Goal: Information Seeking & Learning: Check status

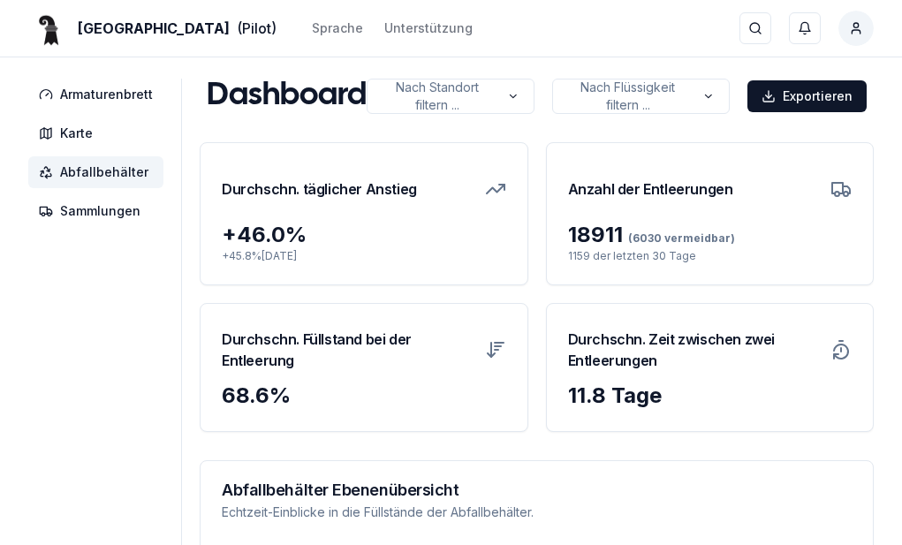
click at [95, 177] on span "Abfallbehälter" at bounding box center [104, 172] width 88 height 18
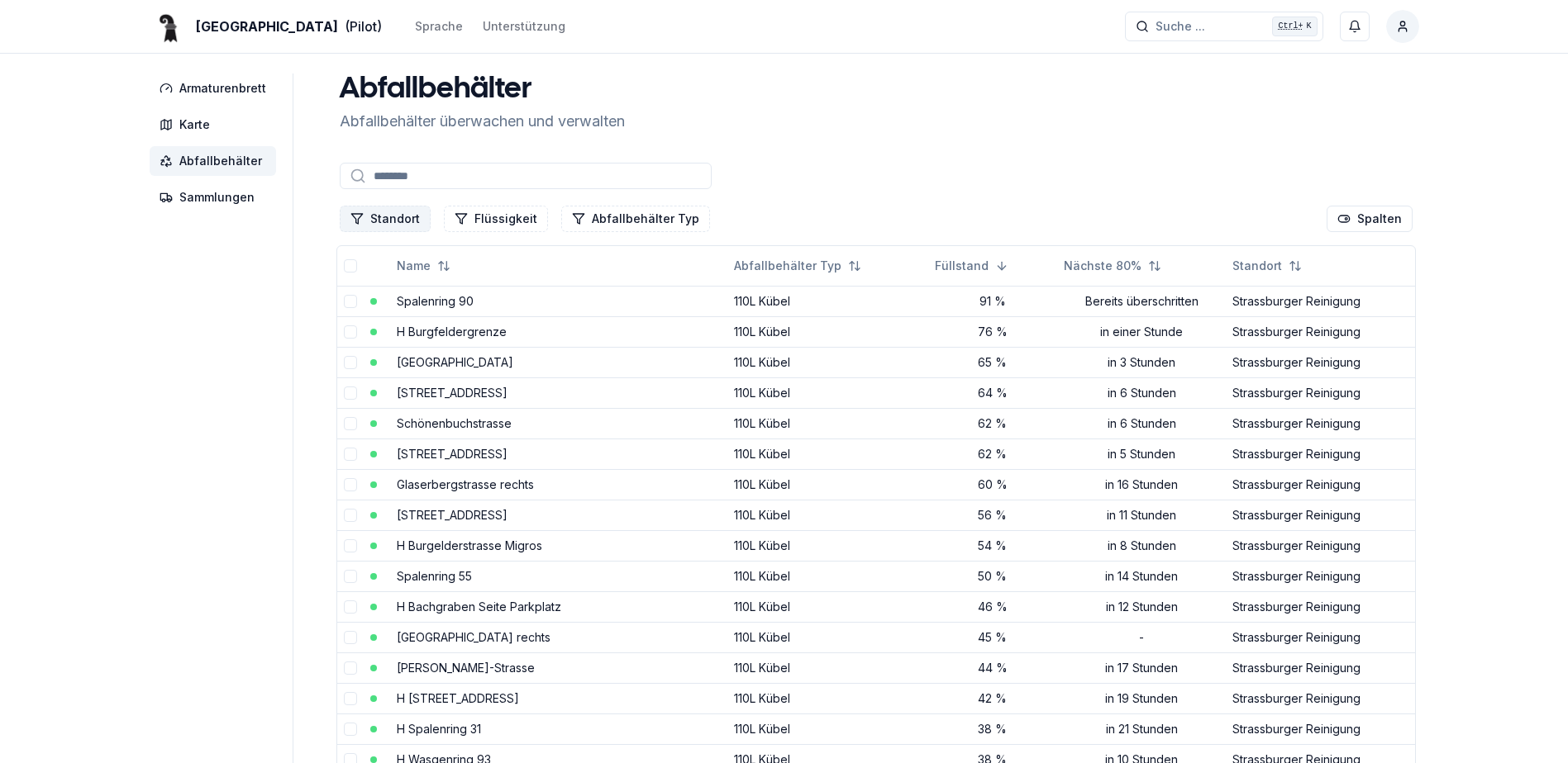
click at [394, 219] on button "Standort" at bounding box center [385, 219] width 91 height 26
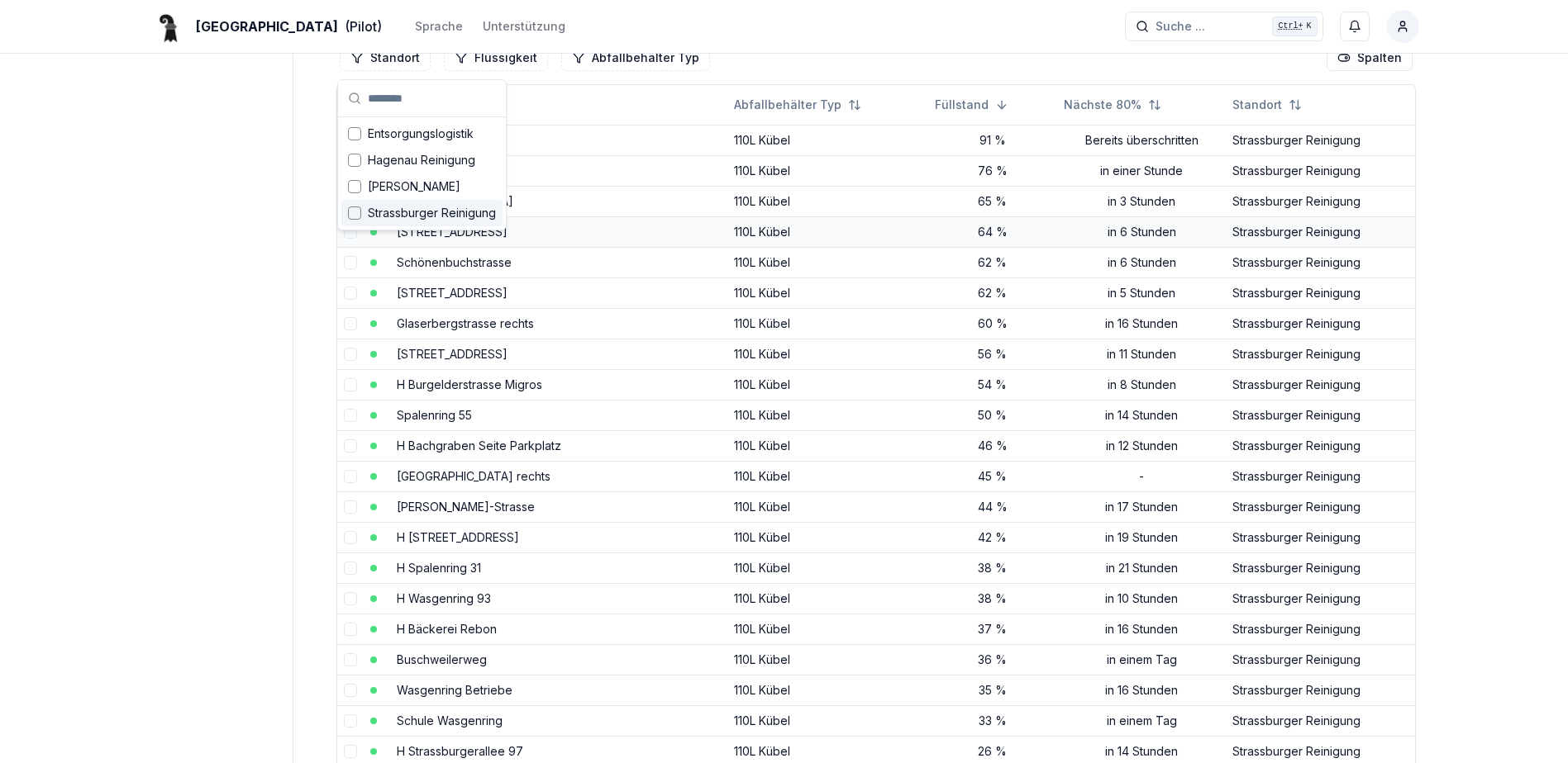
scroll to position [166, 0]
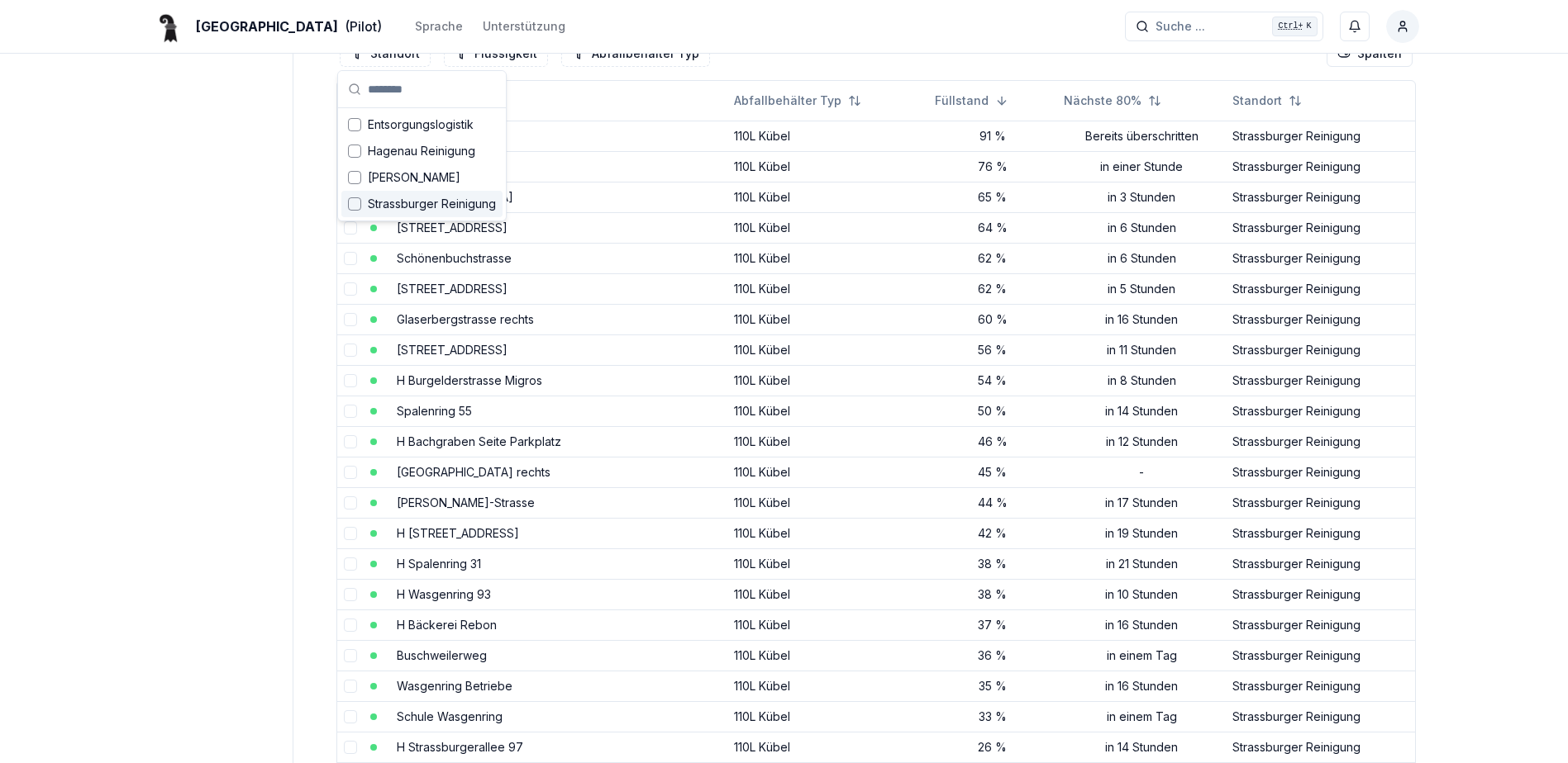
click at [401, 203] on span "Strassburger Reinigung" at bounding box center [431, 204] width 128 height 17
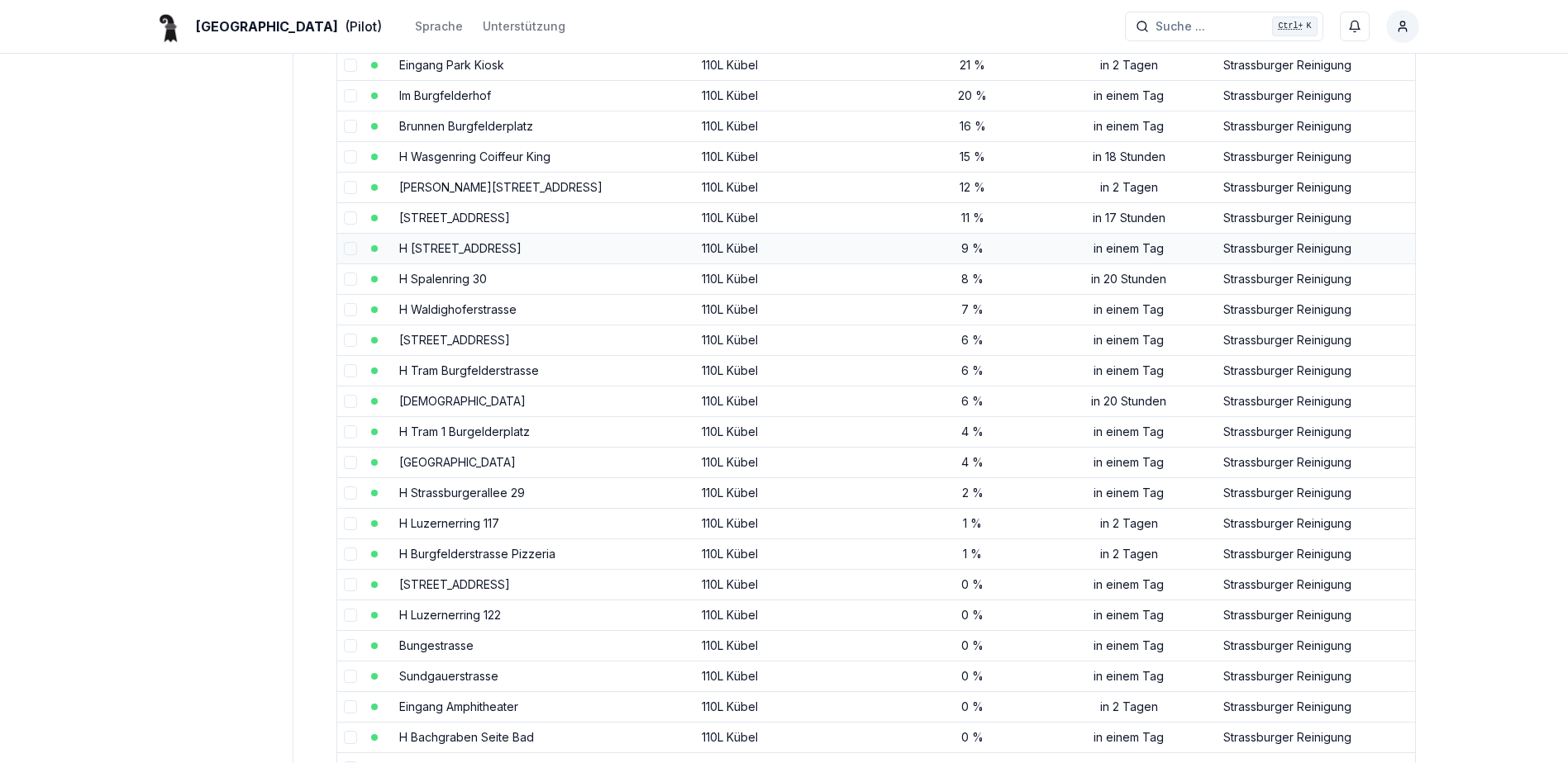
scroll to position [827, 0]
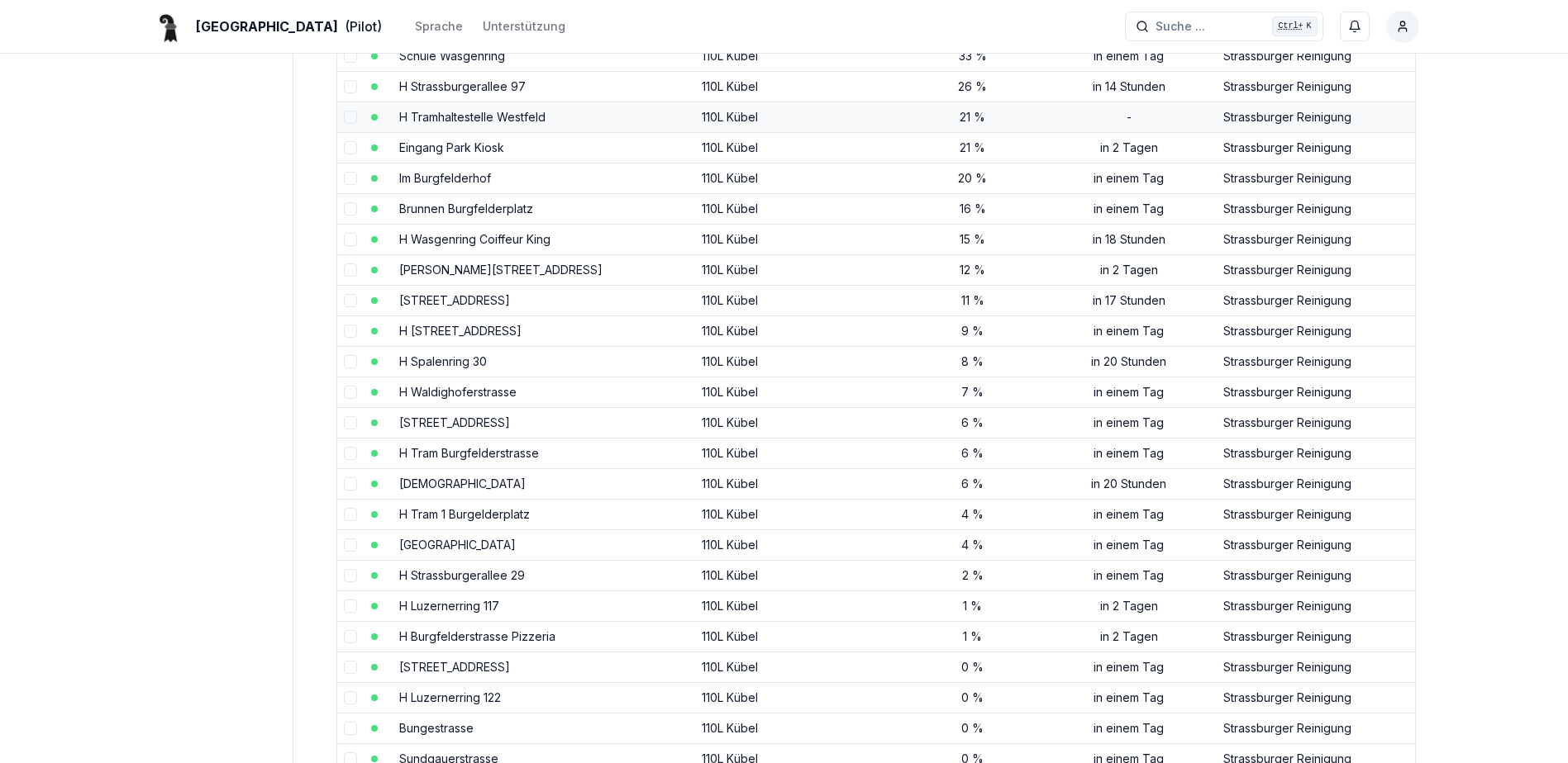
click at [467, 118] on link "H Tramhaltestelle Westfeld" at bounding box center [472, 117] width 146 height 14
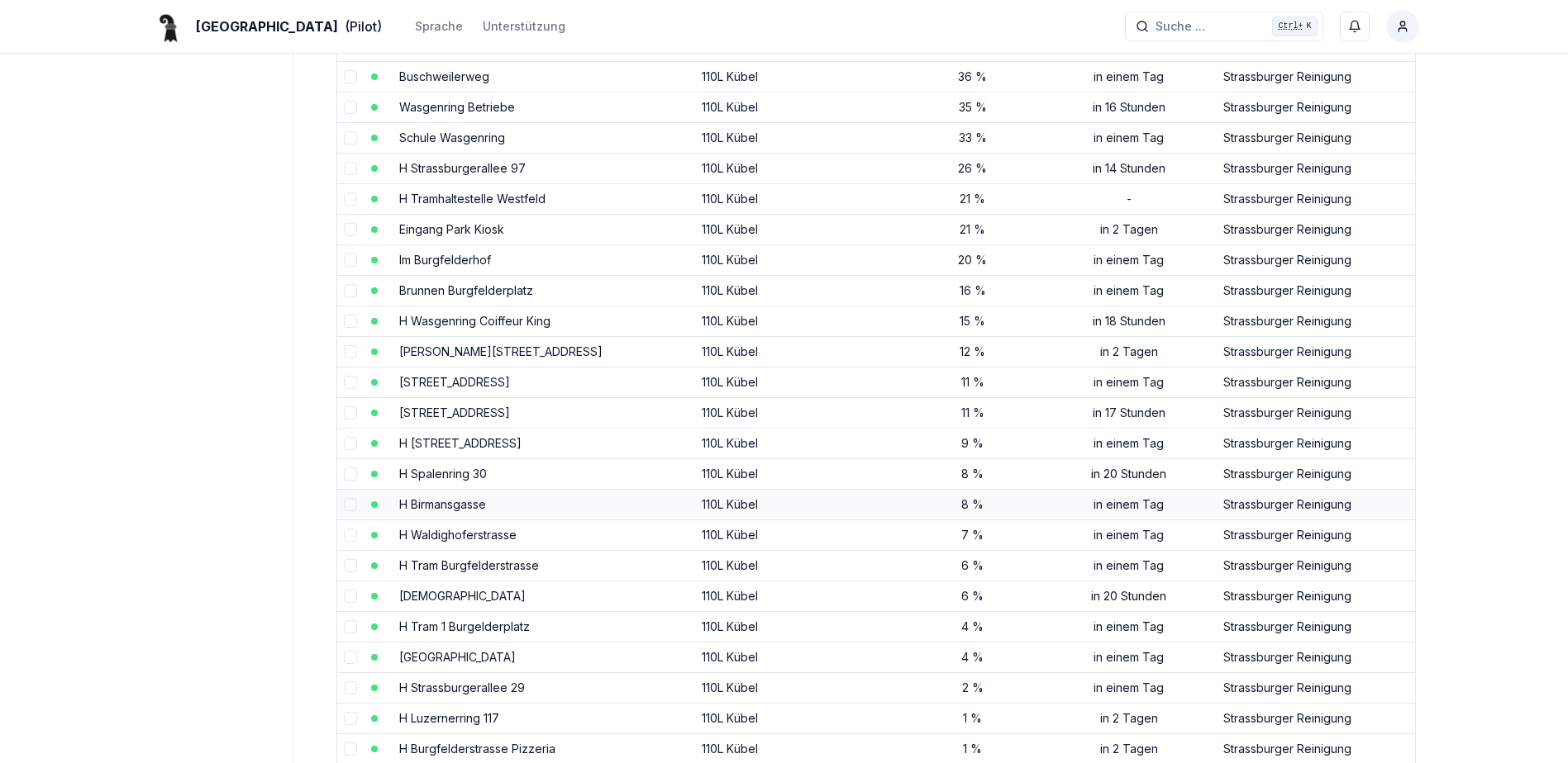
scroll to position [743, 0]
click at [431, 208] on td "H Tramhaltestelle Westfeld" at bounding box center [544, 199] width 302 height 31
click at [435, 195] on link "H Tramhaltestelle Westfeld" at bounding box center [472, 199] width 146 height 14
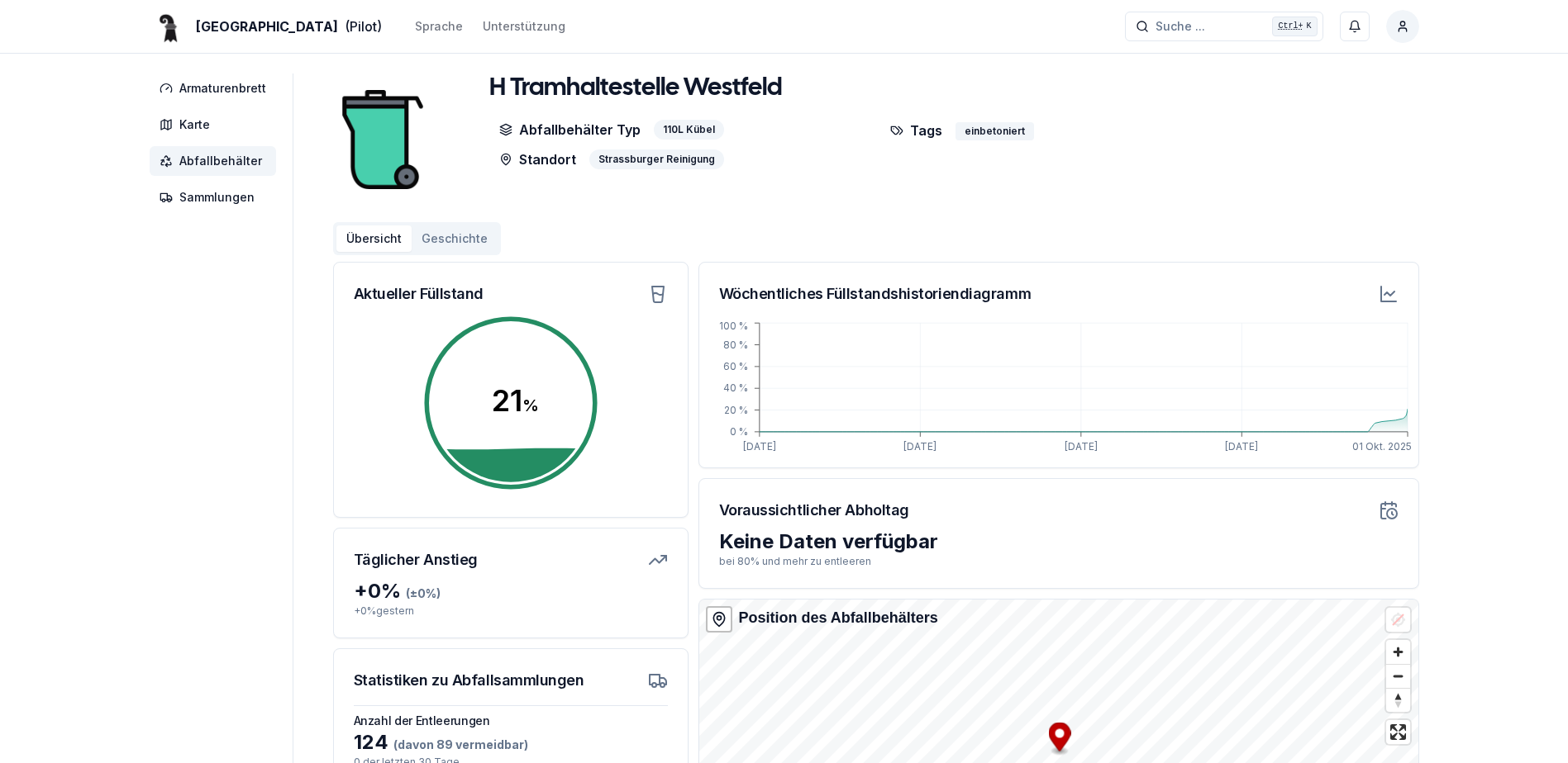
click at [535, 508] on div "21 % 21 %" at bounding box center [511, 414] width 354 height 205
click at [486, 471] on circle at bounding box center [511, 403] width 181 height 181
click at [527, 436] on circle at bounding box center [511, 403] width 181 height 181
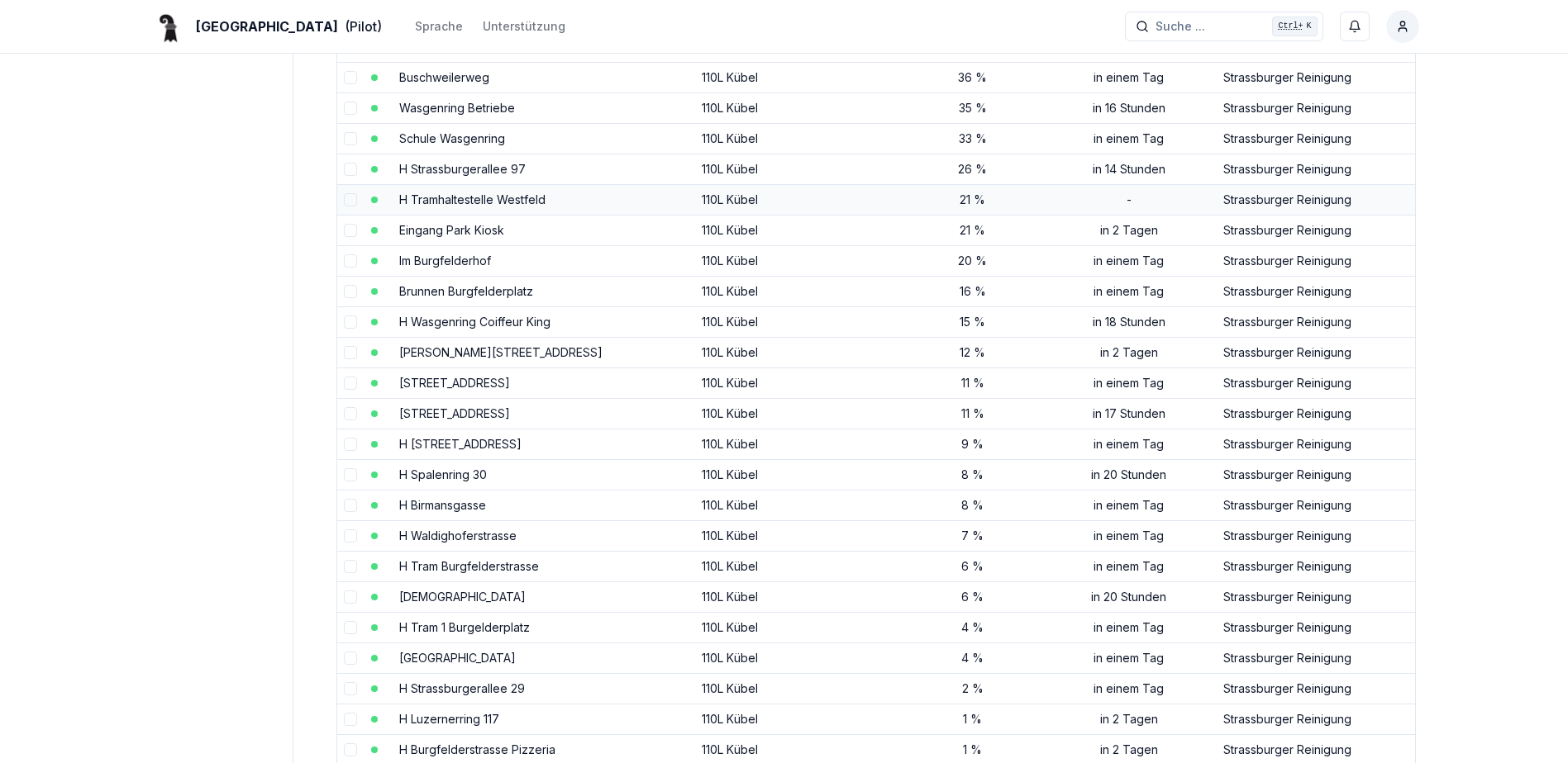
click at [444, 187] on td "H Tramhaltestelle Westfeld" at bounding box center [544, 199] width 302 height 31
click at [451, 195] on link "H Tramhaltestelle Westfeld" at bounding box center [472, 199] width 146 height 14
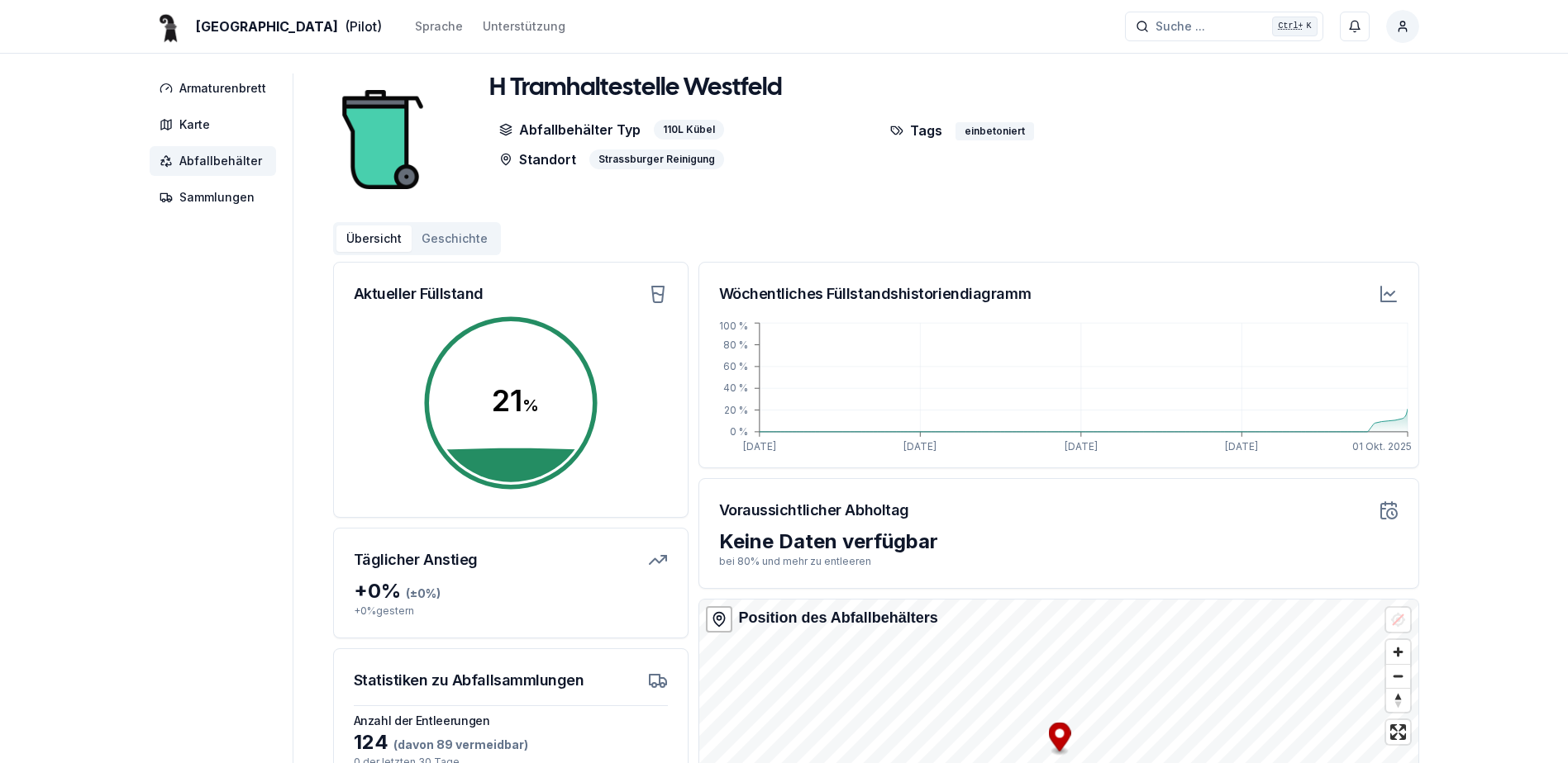
click at [225, 172] on span "Abfallbehälter" at bounding box center [212, 161] width 126 height 30
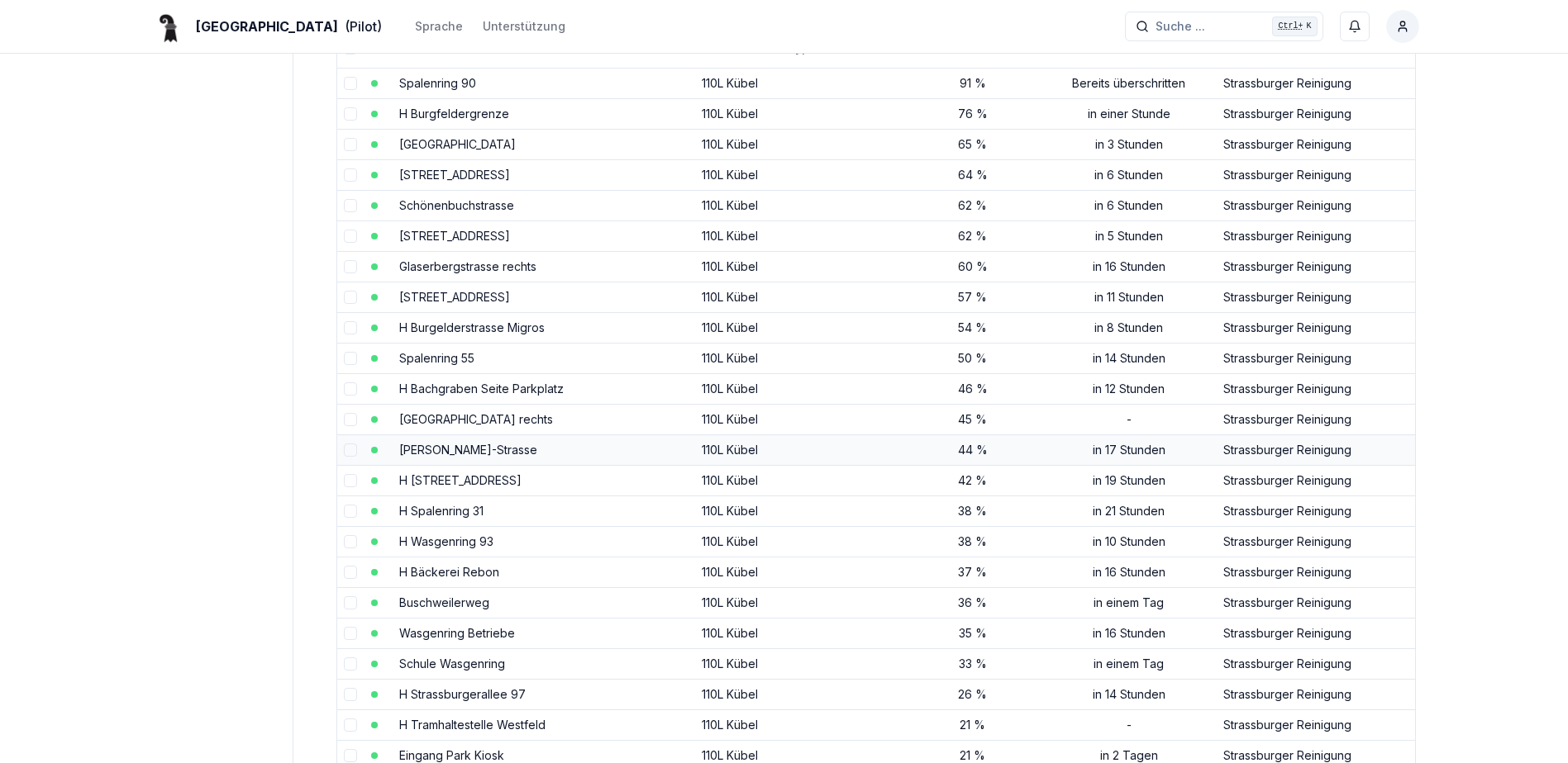
scroll to position [248, 0]
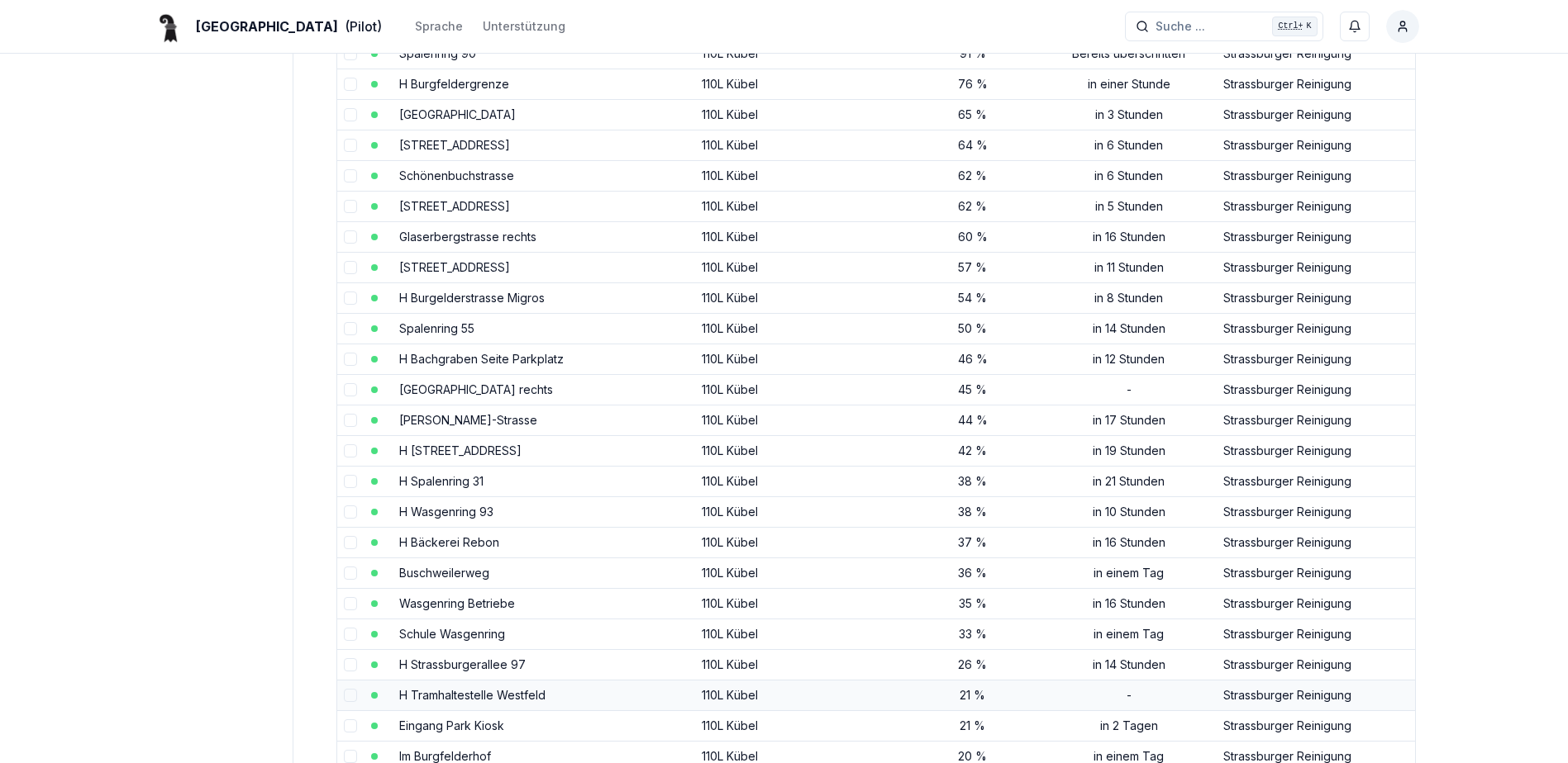
click at [506, 701] on link "H Tramhaltestelle Westfeld" at bounding box center [472, 695] width 146 height 14
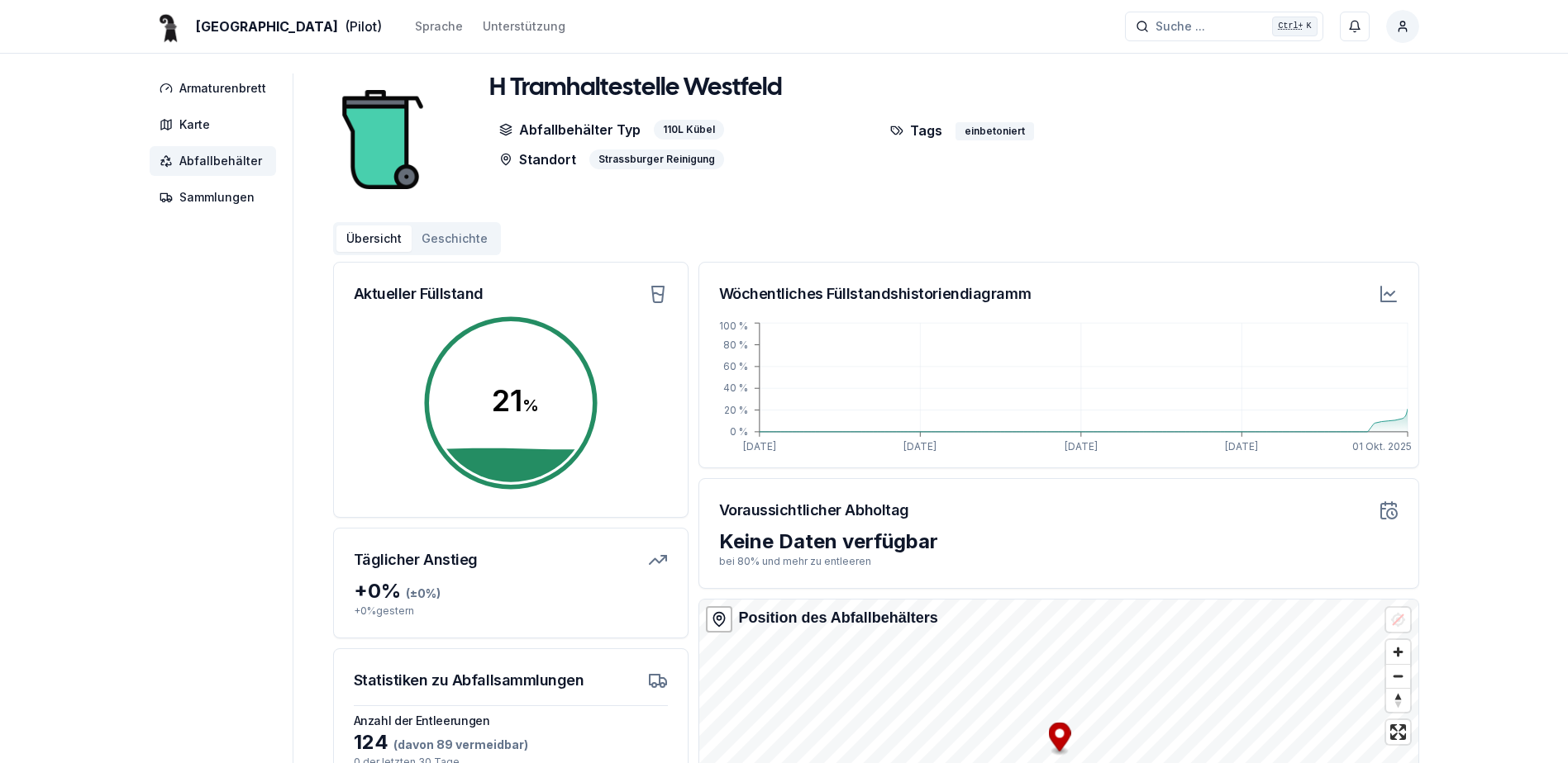
click at [532, 456] on circle at bounding box center [511, 403] width 181 height 181
click at [517, 403] on circle at bounding box center [511, 403] width 181 height 181
click at [201, 90] on span "Armaturenbrett" at bounding box center [223, 89] width 87 height 17
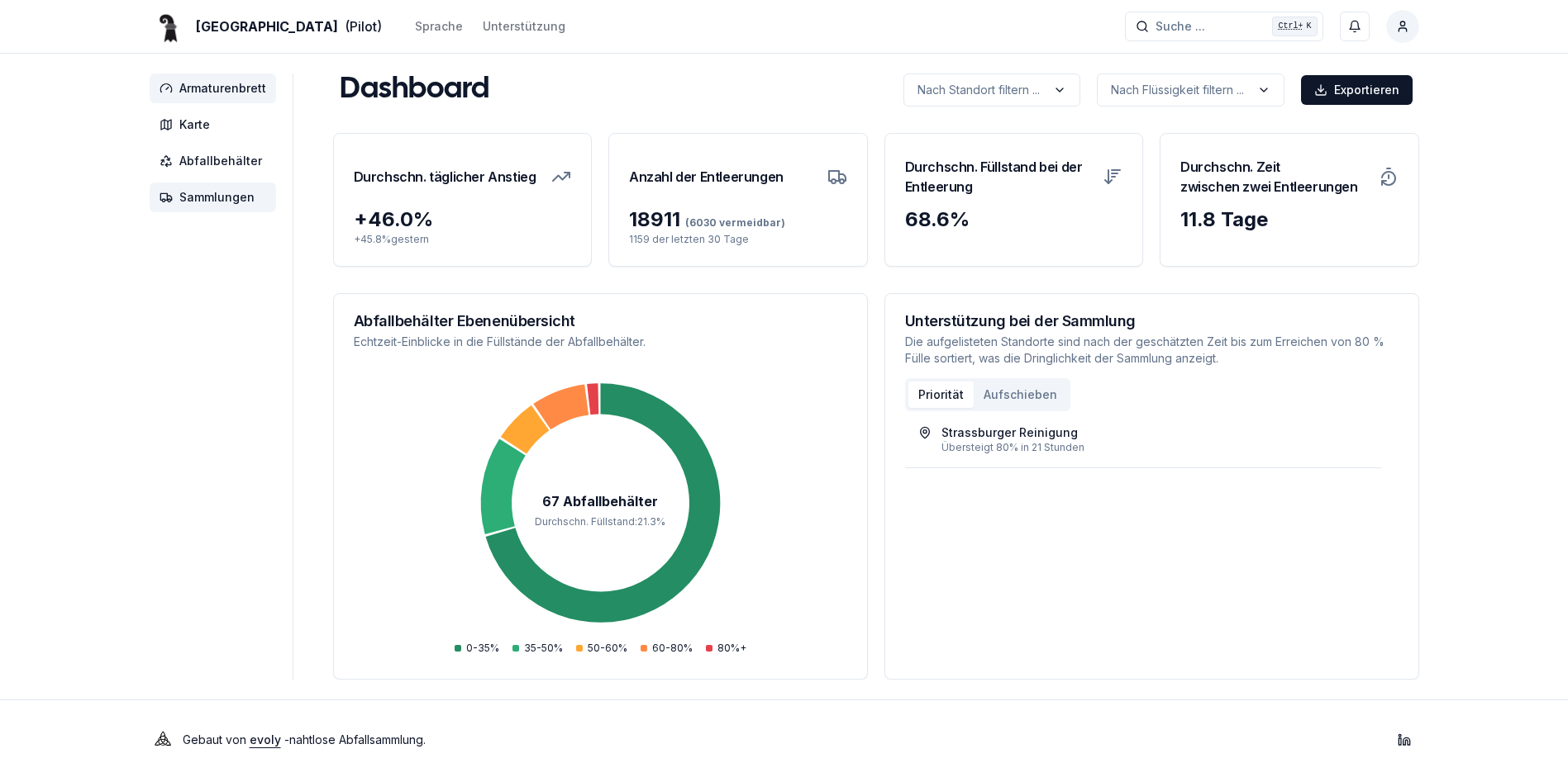
click at [191, 195] on span "Sammlungen" at bounding box center [217, 197] width 75 height 17
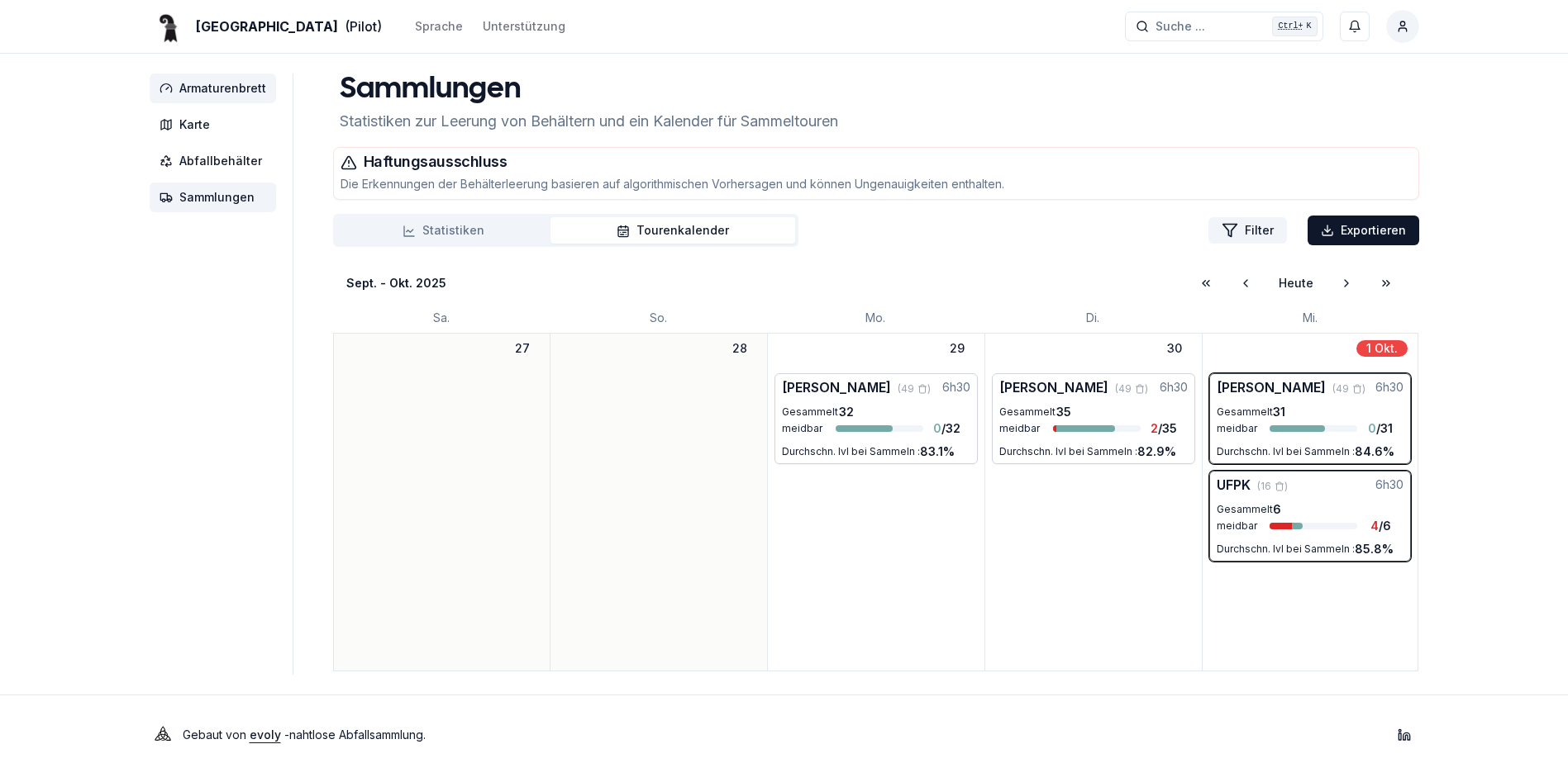
click at [224, 97] on span "Armaturenbrett" at bounding box center [212, 89] width 126 height 30
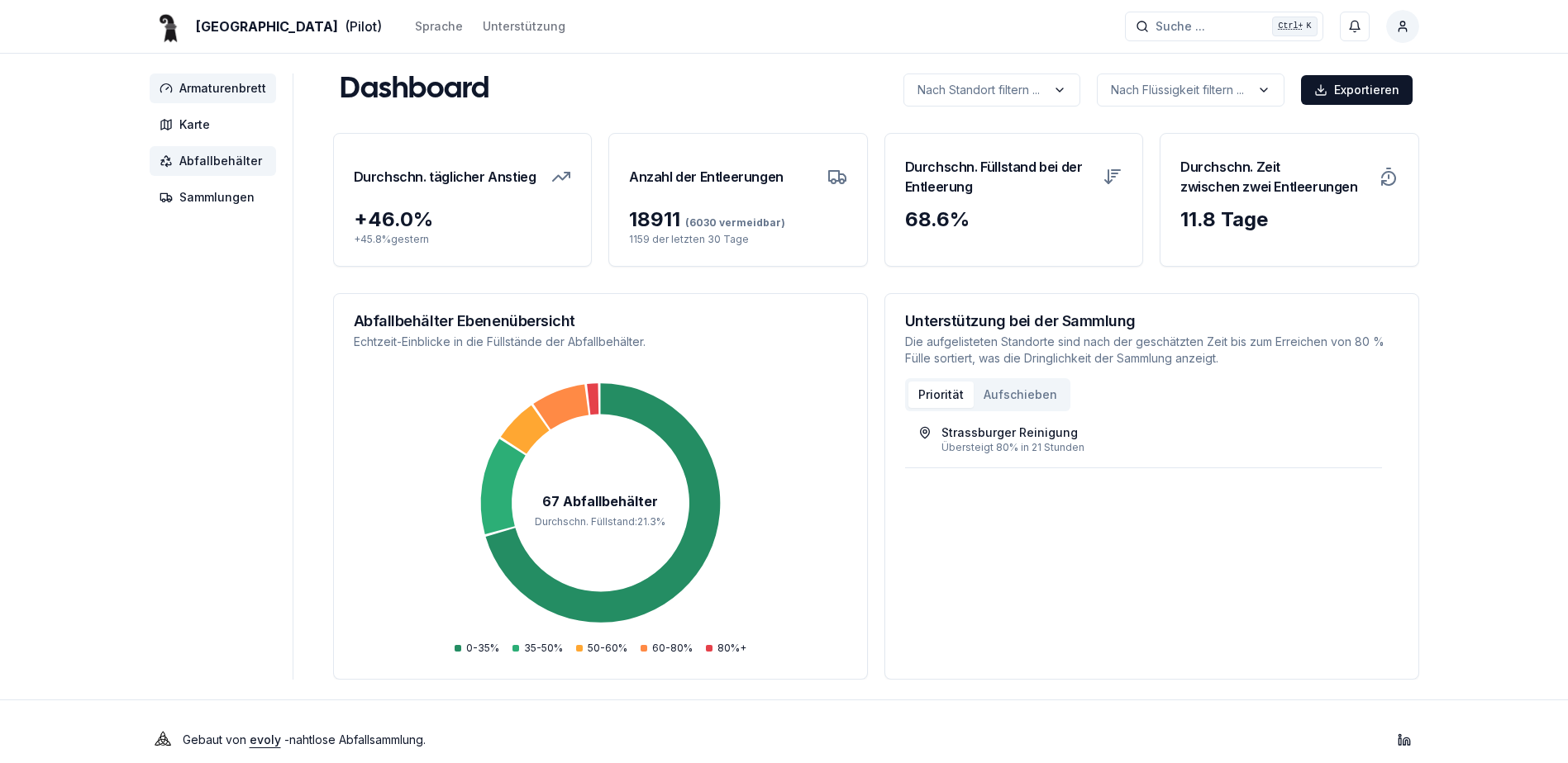
click at [222, 163] on span "Abfallbehälter" at bounding box center [221, 161] width 82 height 17
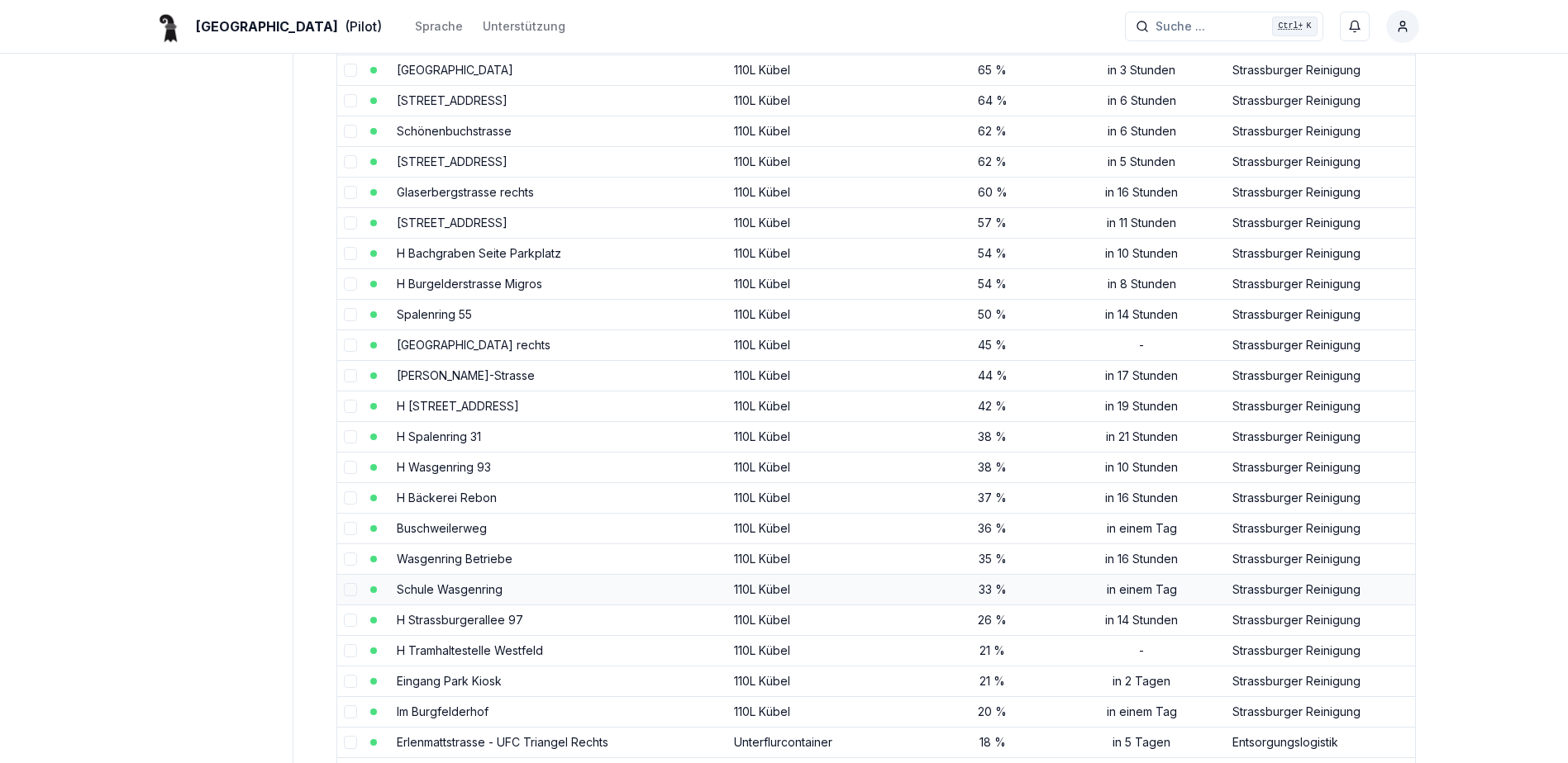
scroll to position [330, 0]
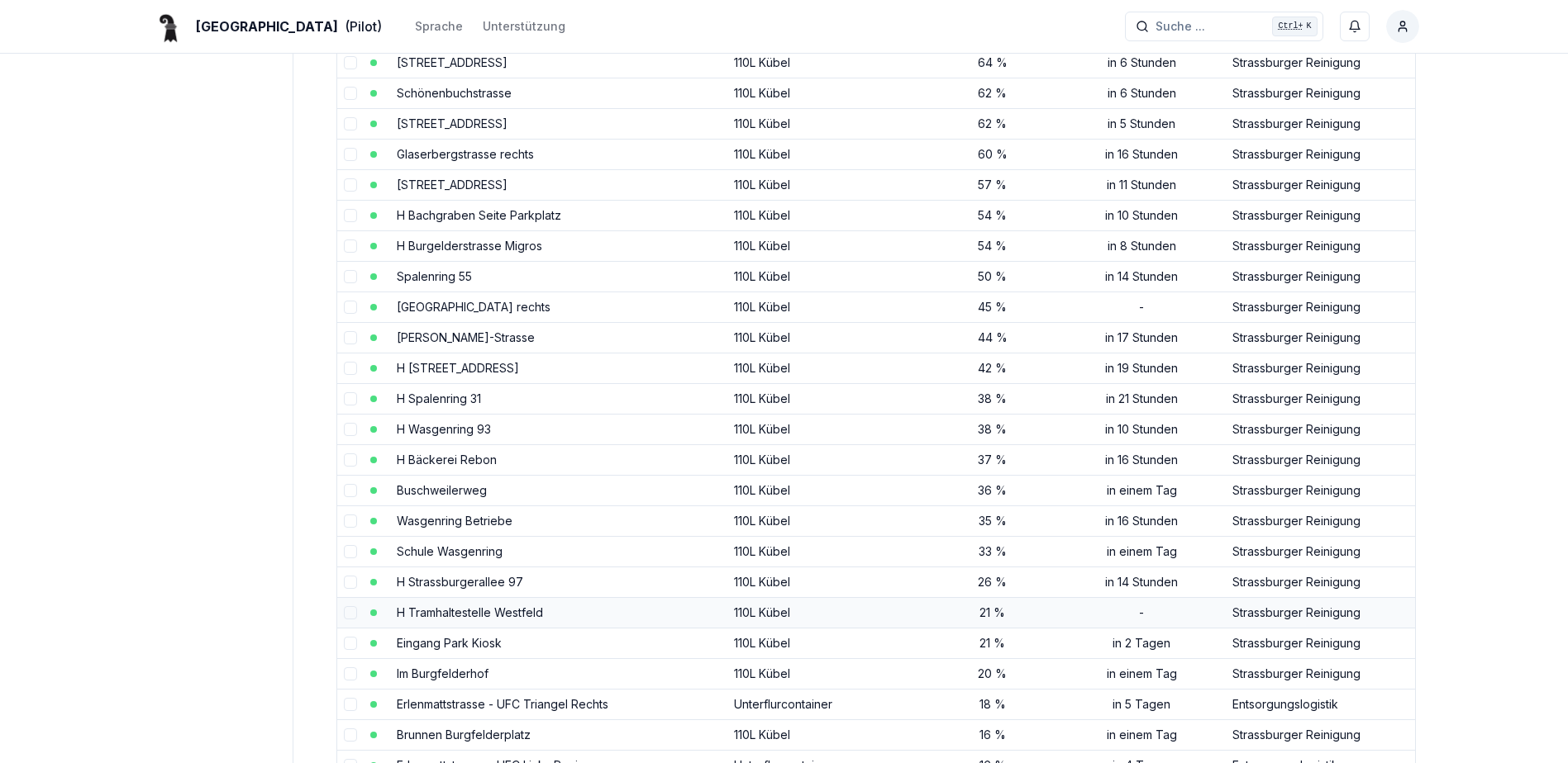
click at [505, 611] on link "H Tramhaltestelle Westfeld" at bounding box center [470, 612] width 146 height 14
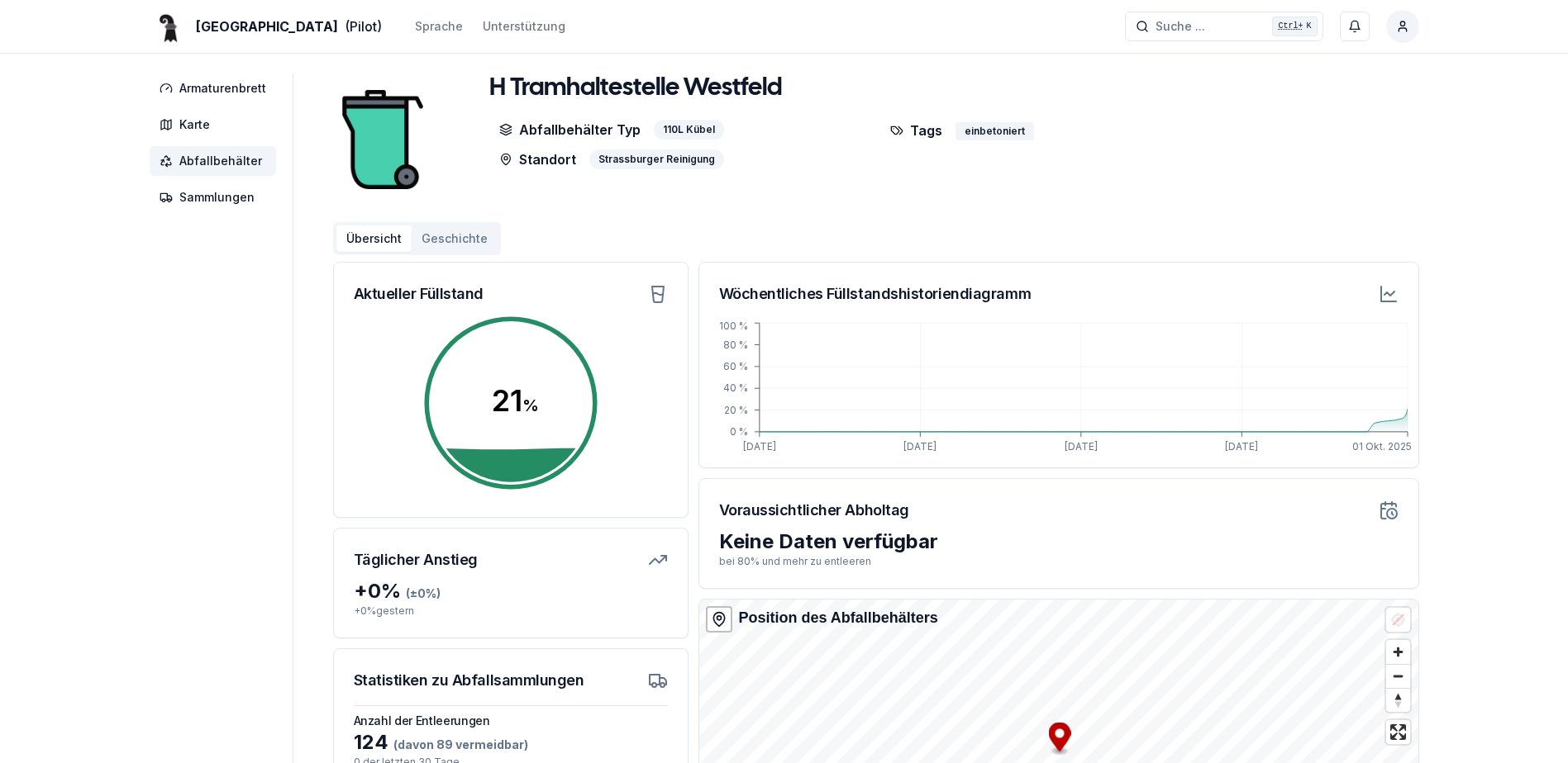
click at [222, 165] on span "Abfallbehälter" at bounding box center [221, 161] width 82 height 17
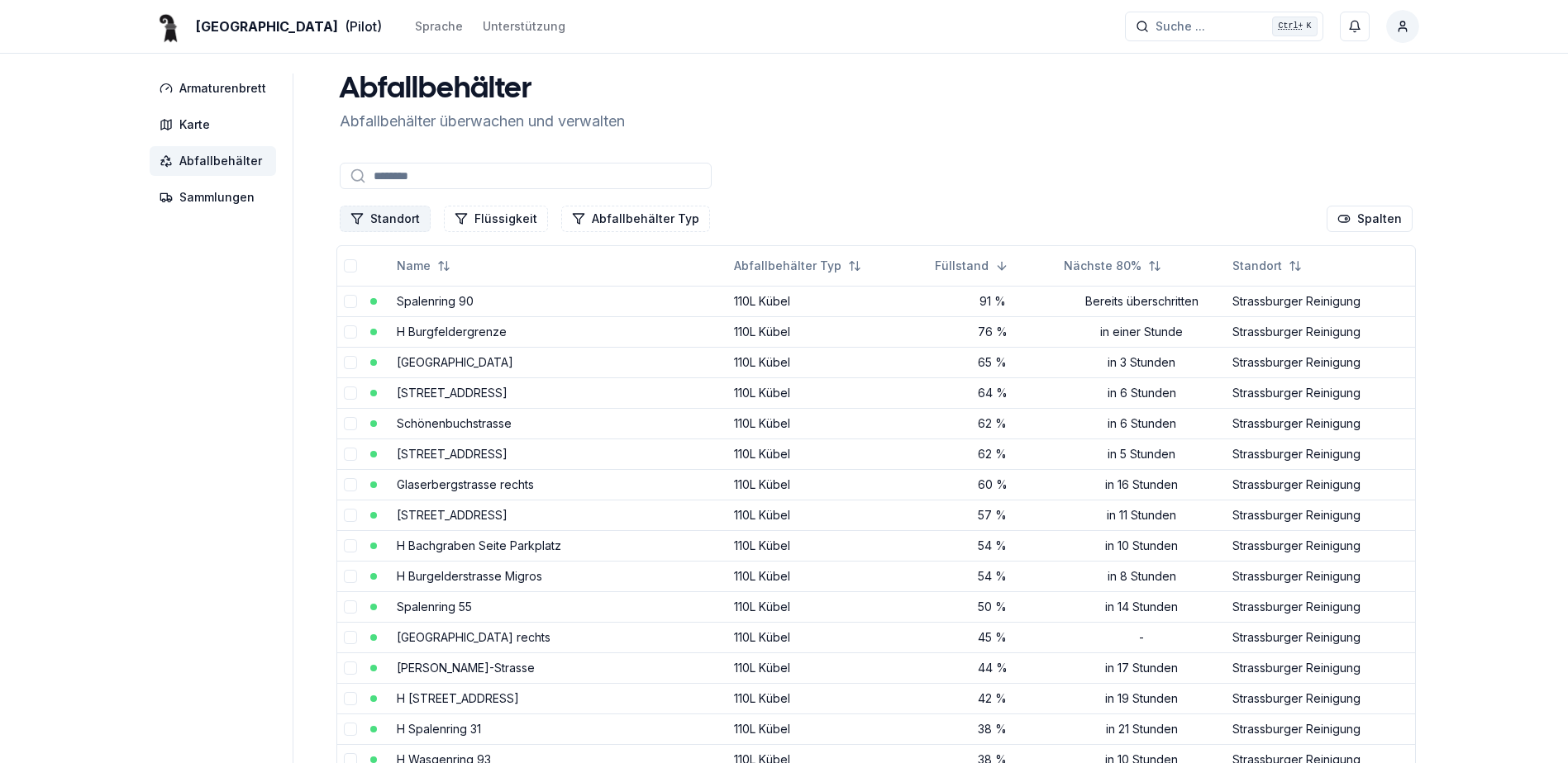
click at [394, 223] on button "Standort" at bounding box center [385, 219] width 91 height 26
click at [377, 366] on span "Strassburger Reinigung" at bounding box center [431, 369] width 128 height 17
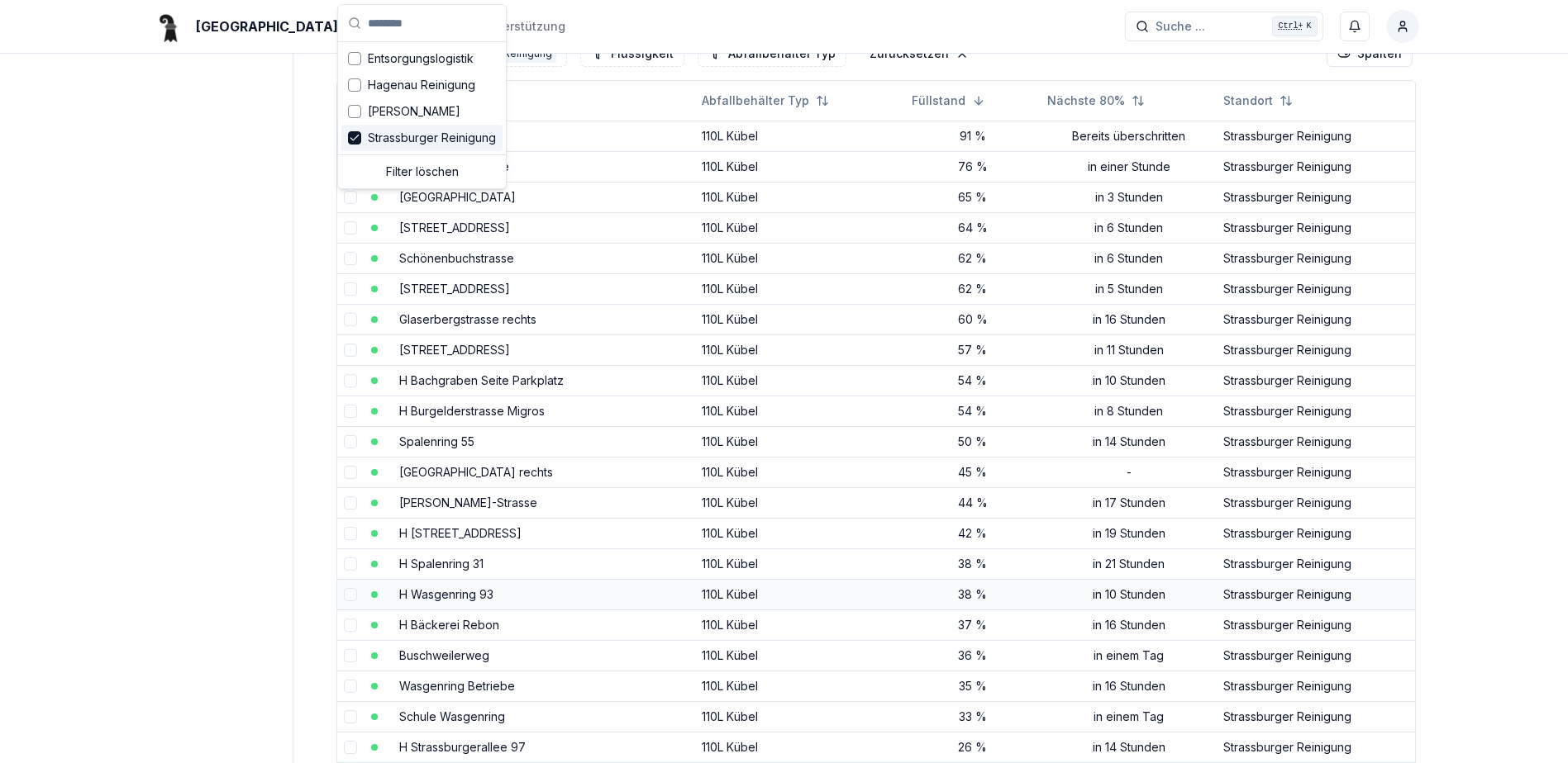
scroll to position [330, 0]
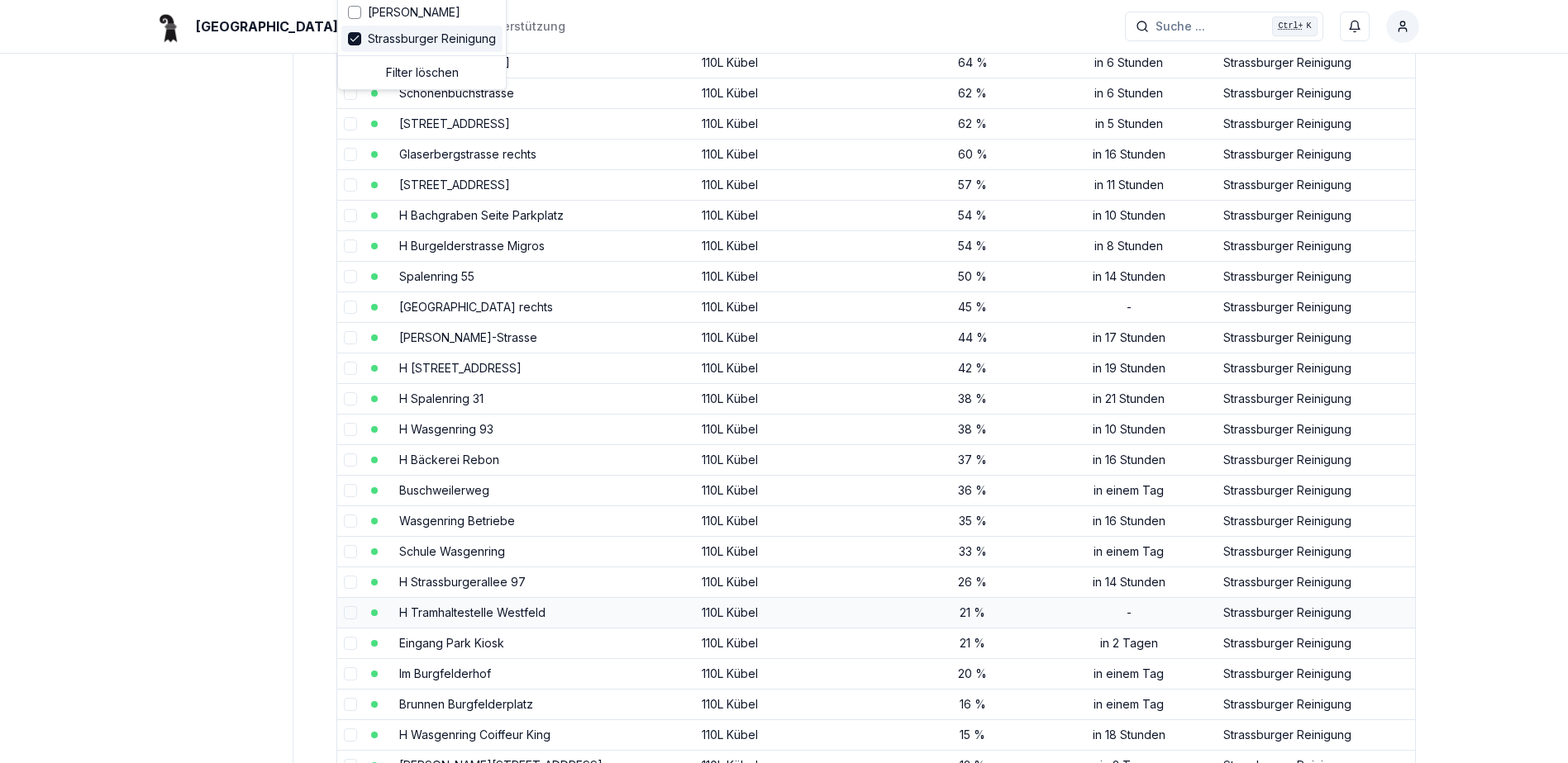
click at [553, 612] on td "H Tramhaltestelle Westfeld" at bounding box center [544, 612] width 302 height 31
click at [524, 614] on link "H Tramhaltestelle Westfeld" at bounding box center [472, 612] width 146 height 14
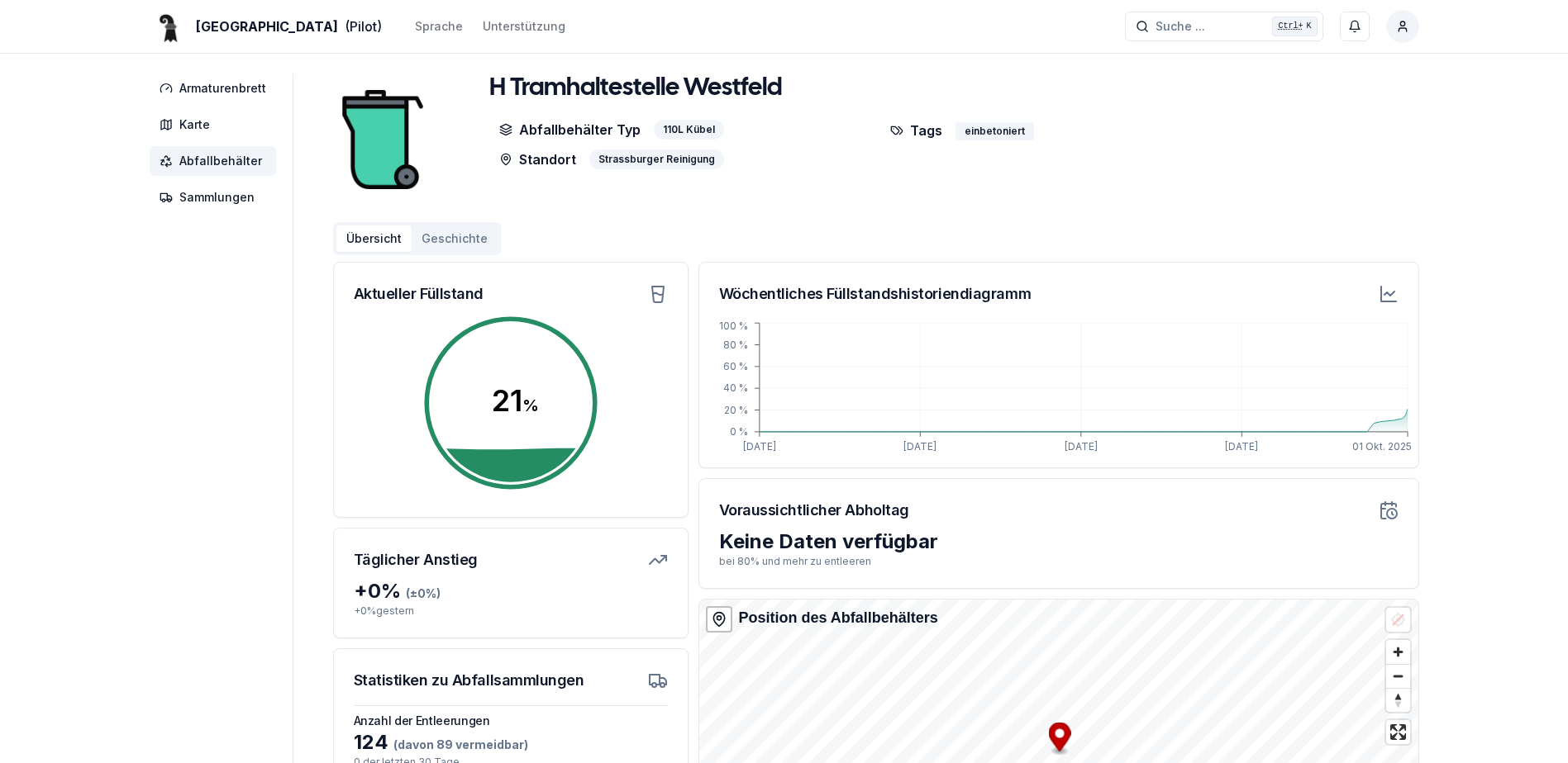
click at [486, 393] on circle at bounding box center [511, 403] width 181 height 181
click at [231, 160] on span "Abfallbehälter" at bounding box center [221, 161] width 82 height 17
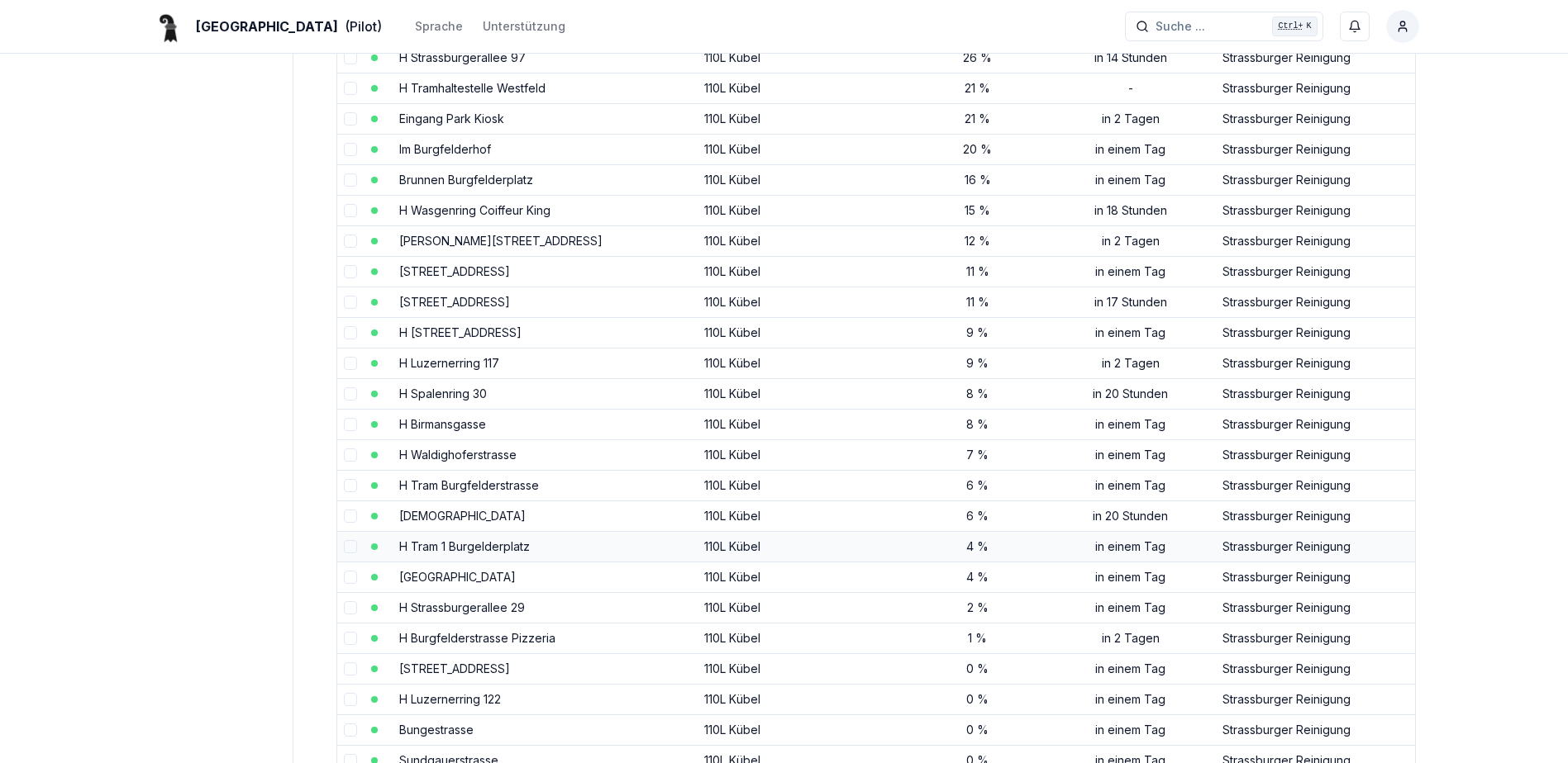
scroll to position [827, 0]
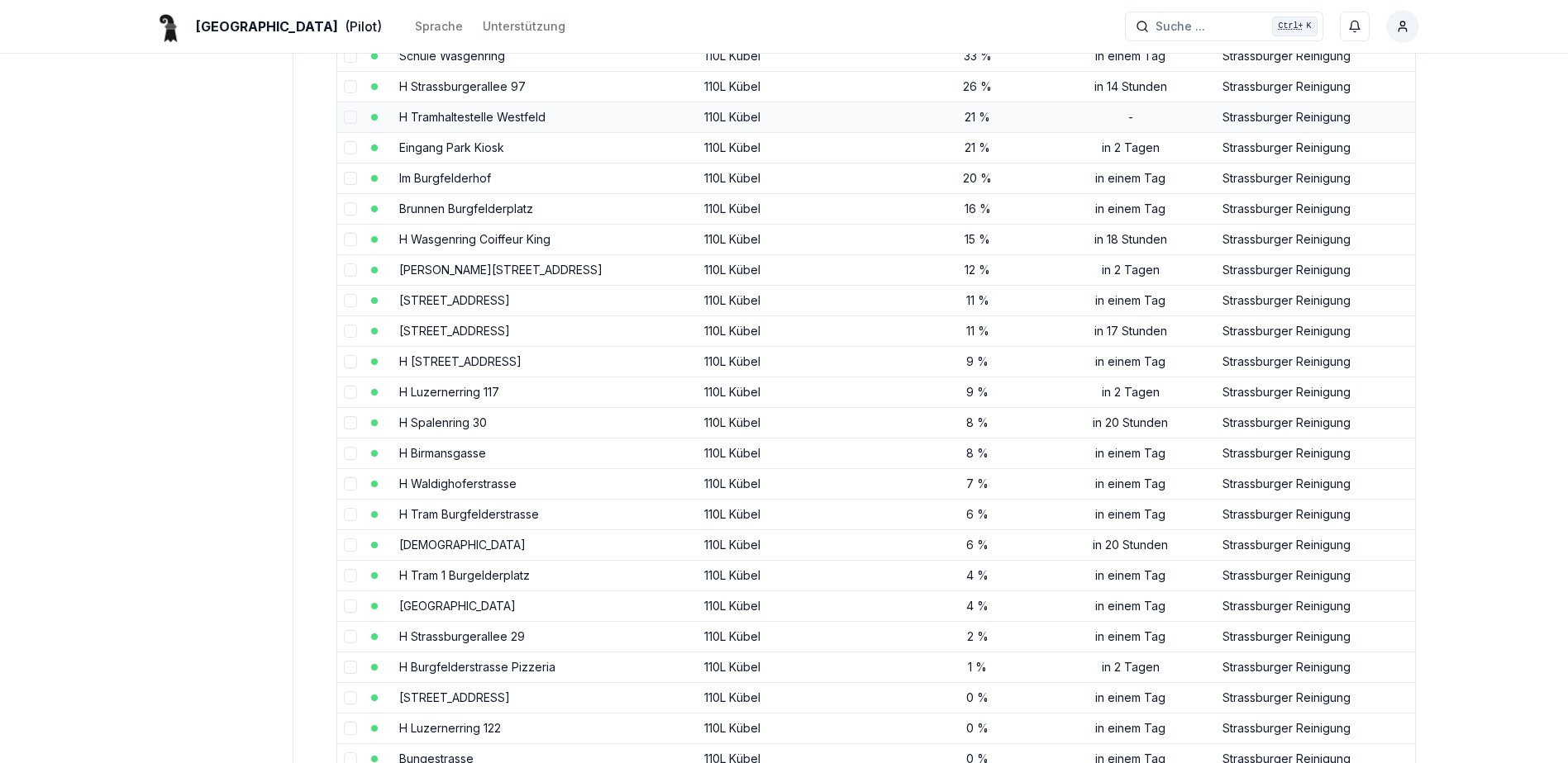
click at [480, 115] on link "H Tramhaltestelle Westfeld" at bounding box center [472, 117] width 146 height 14
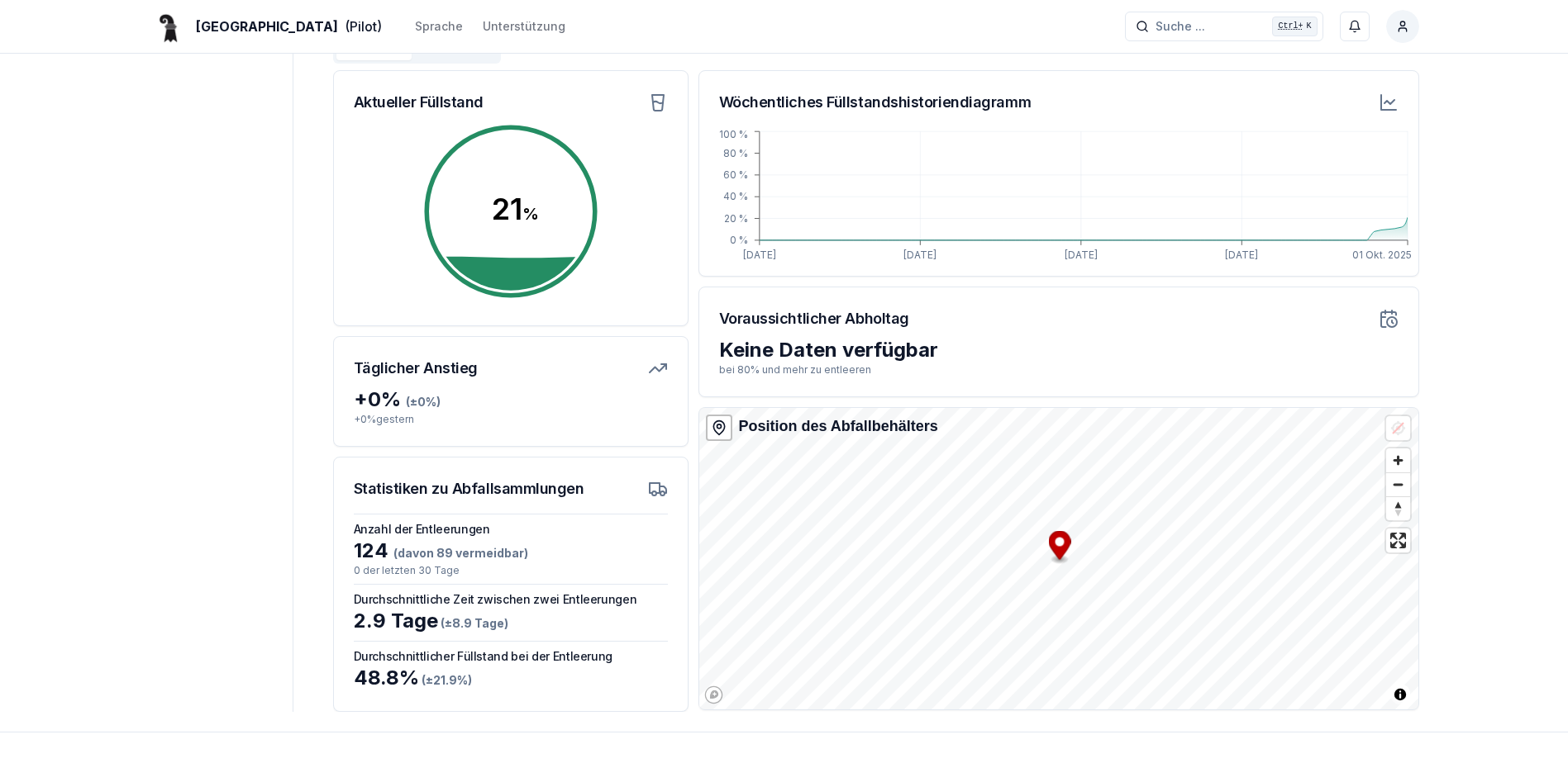
scroll to position [240, 0]
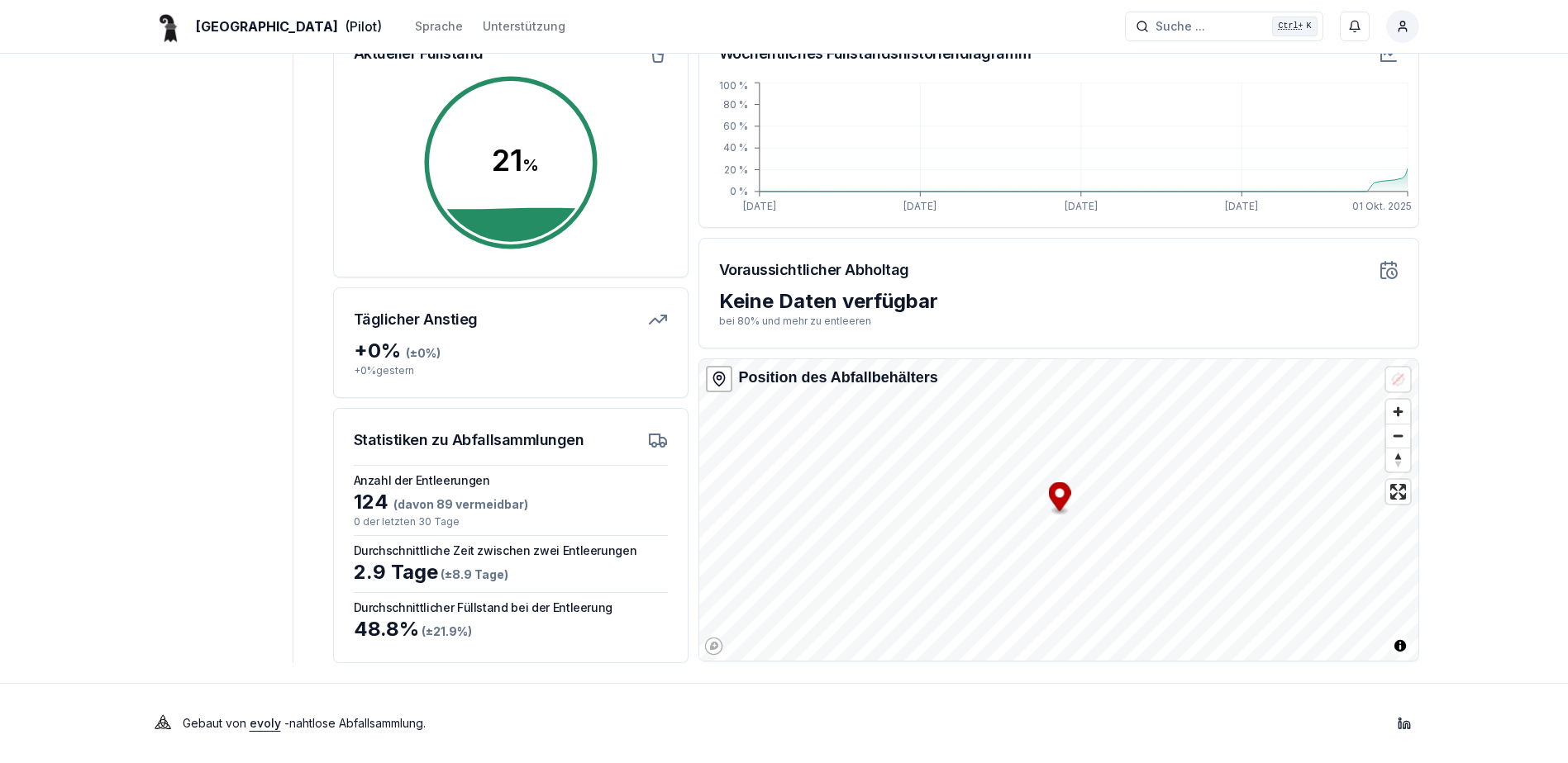
click at [1062, 501] on icon "Map marker" at bounding box center [1059, 497] width 22 height 29
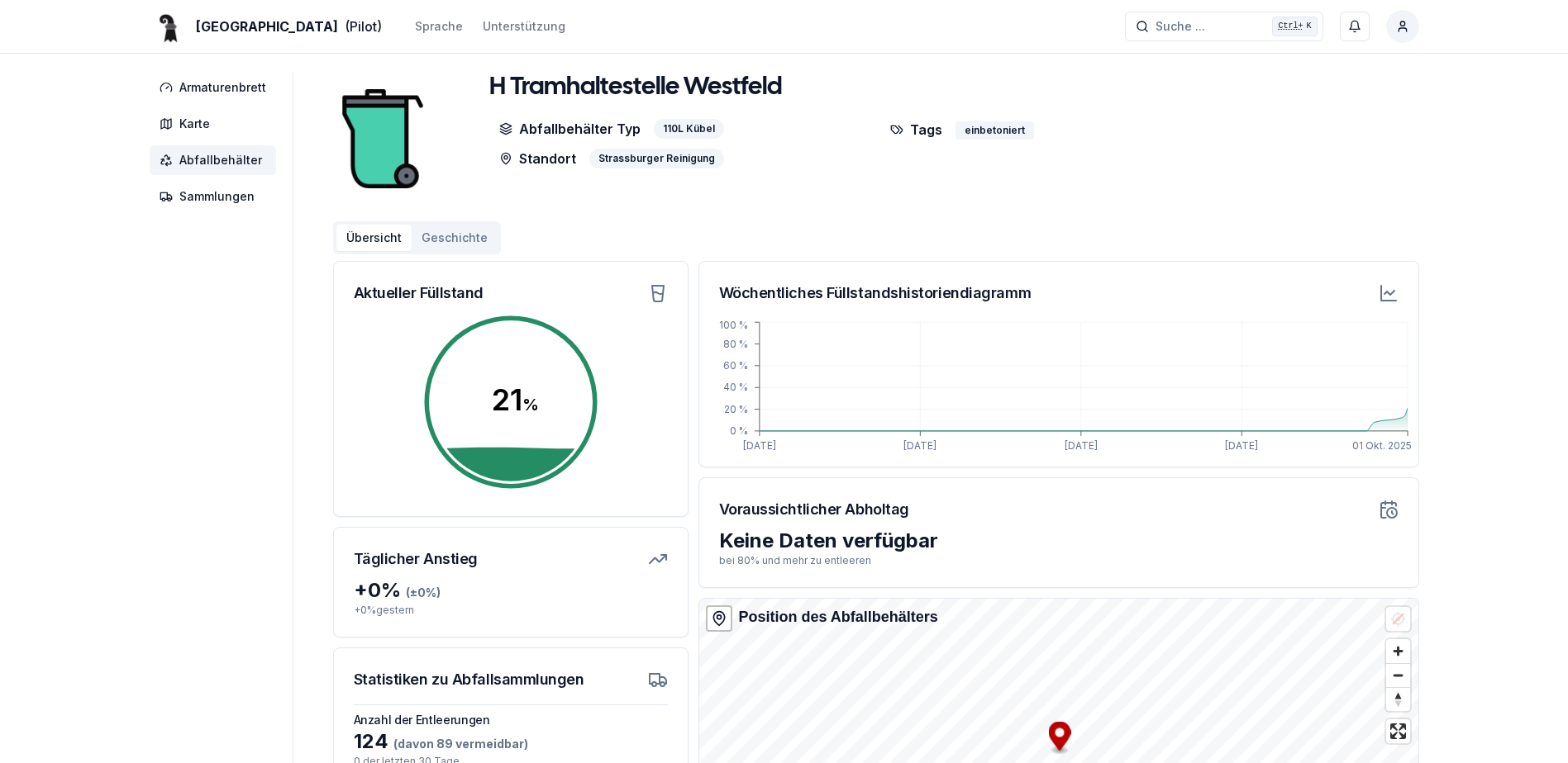
scroll to position [0, 0]
click at [222, 161] on span "Abfallbehälter" at bounding box center [221, 161] width 82 height 17
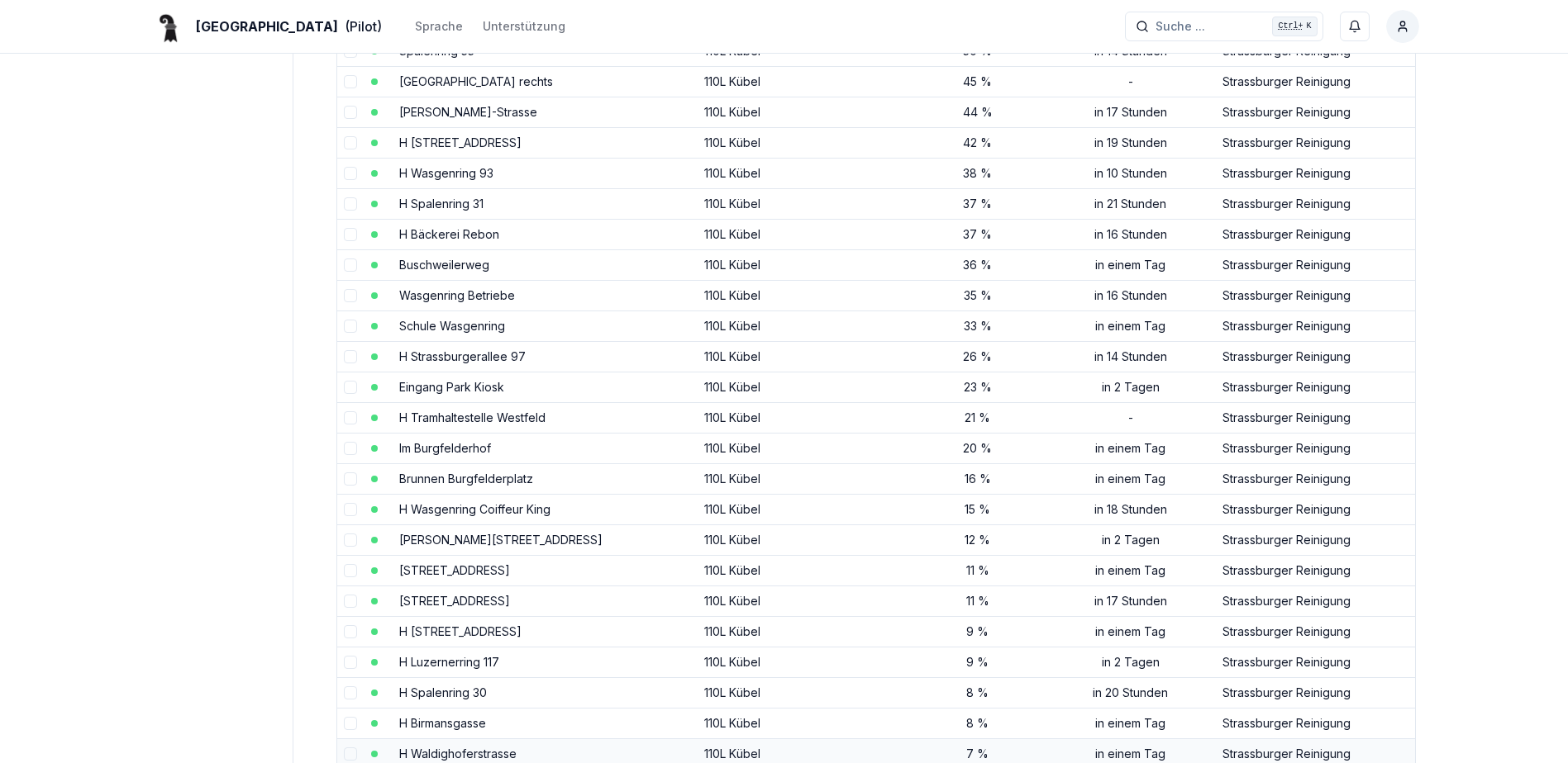
scroll to position [579, 0]
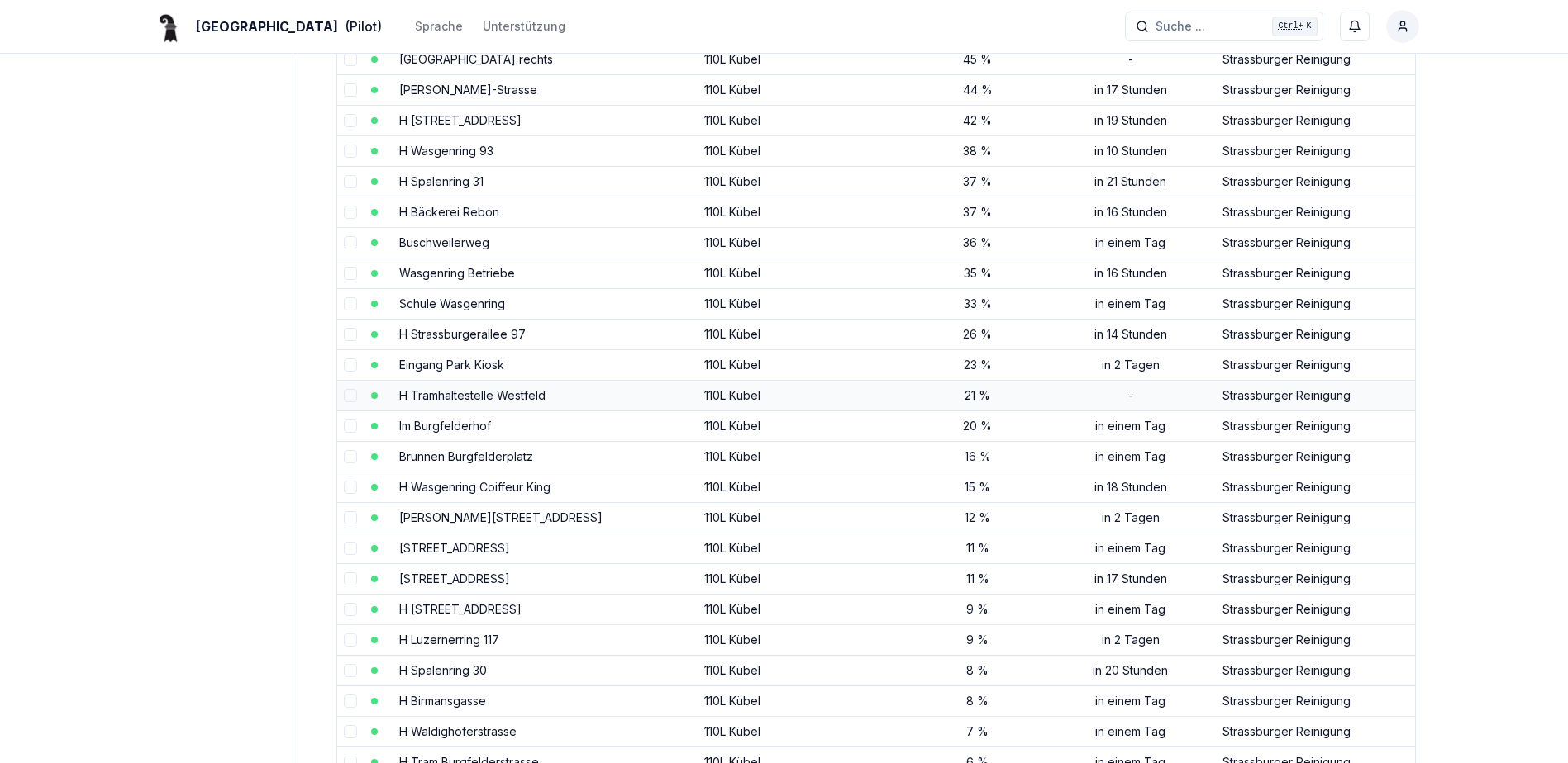
click at [488, 393] on link "H Tramhaltestelle Westfeld" at bounding box center [472, 395] width 146 height 14
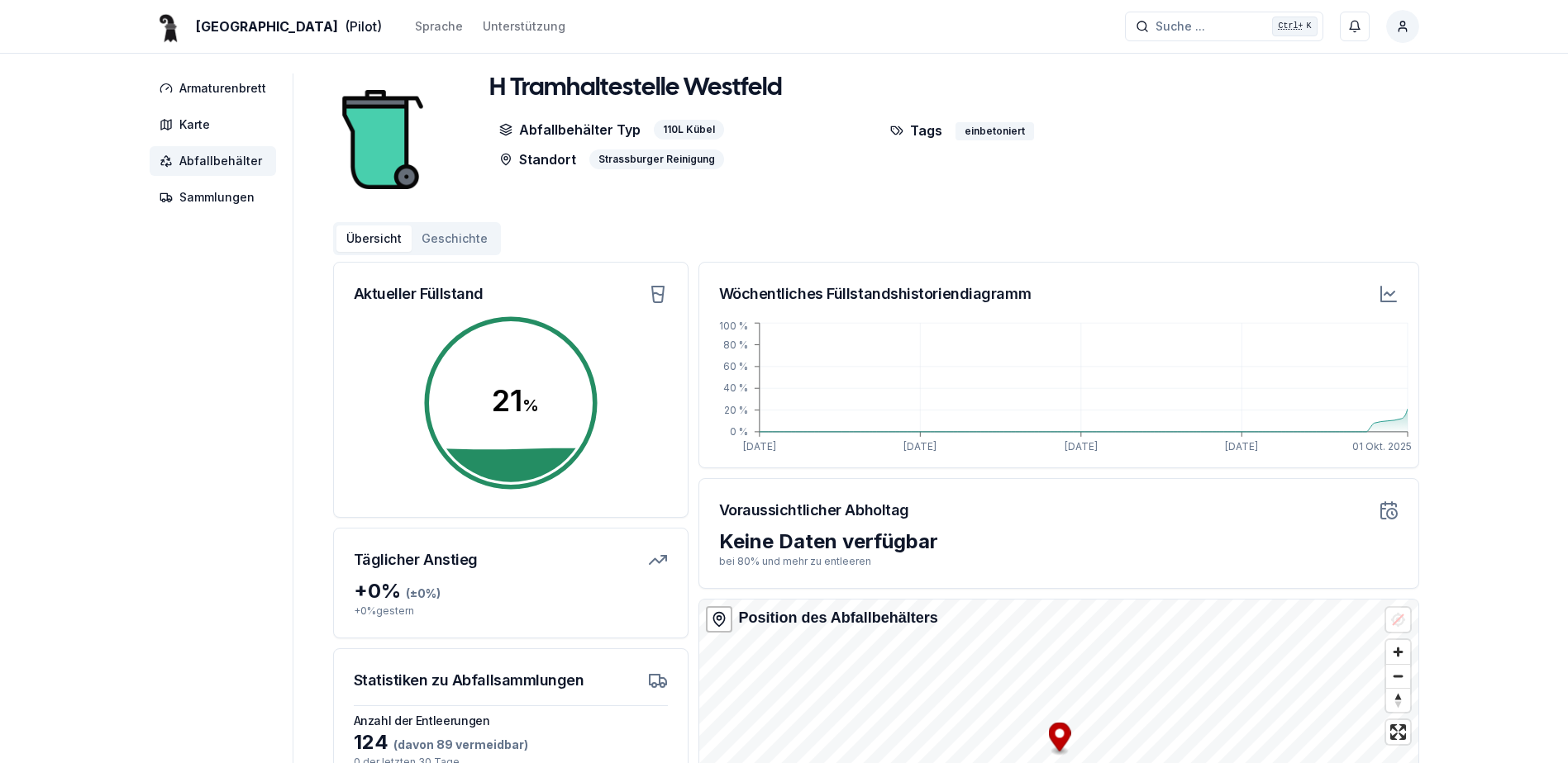
click at [511, 468] on circle at bounding box center [511, 403] width 181 height 181
click at [456, 233] on button "Geschichte" at bounding box center [455, 238] width 86 height 26
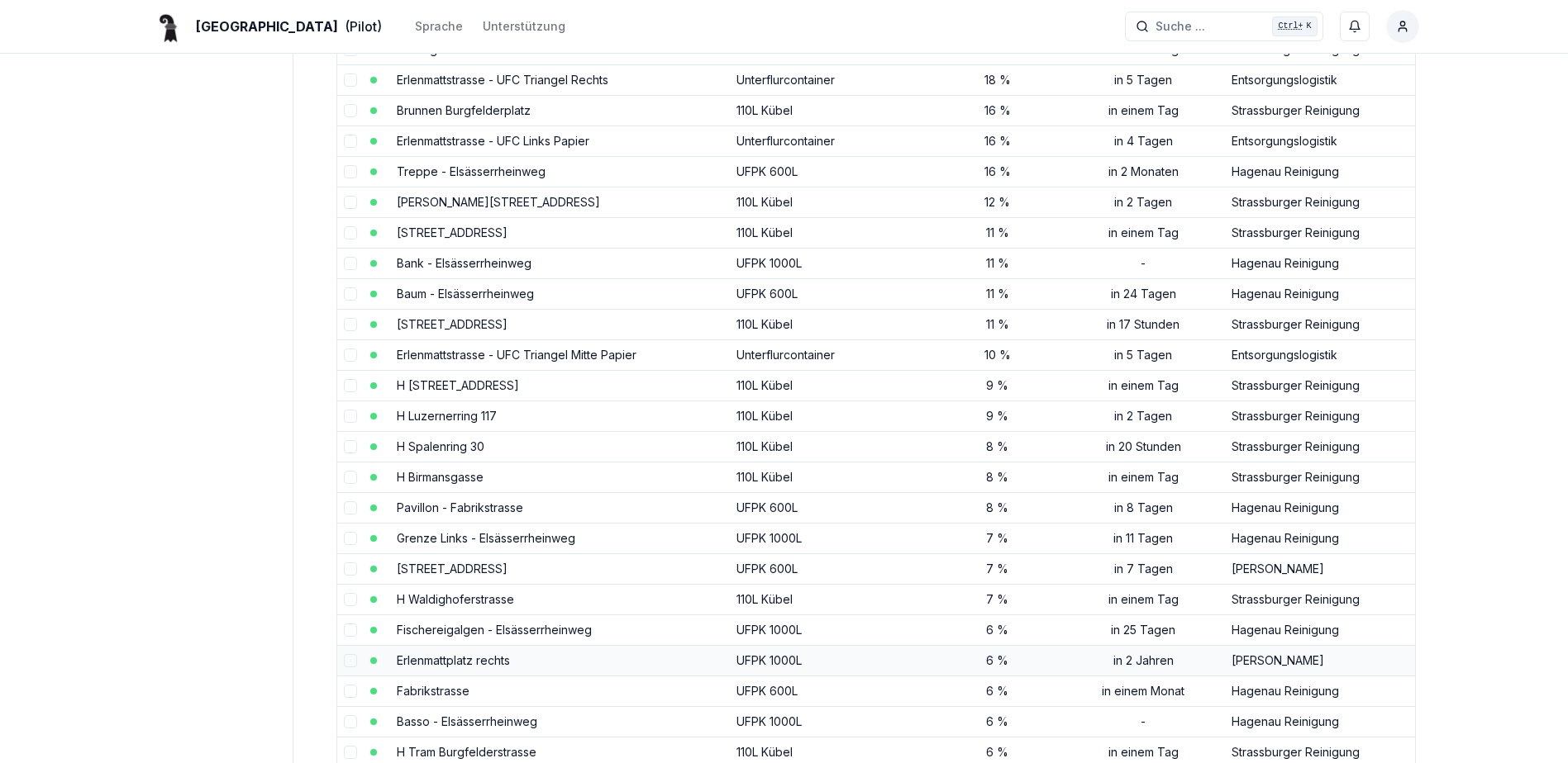
scroll to position [1074, 0]
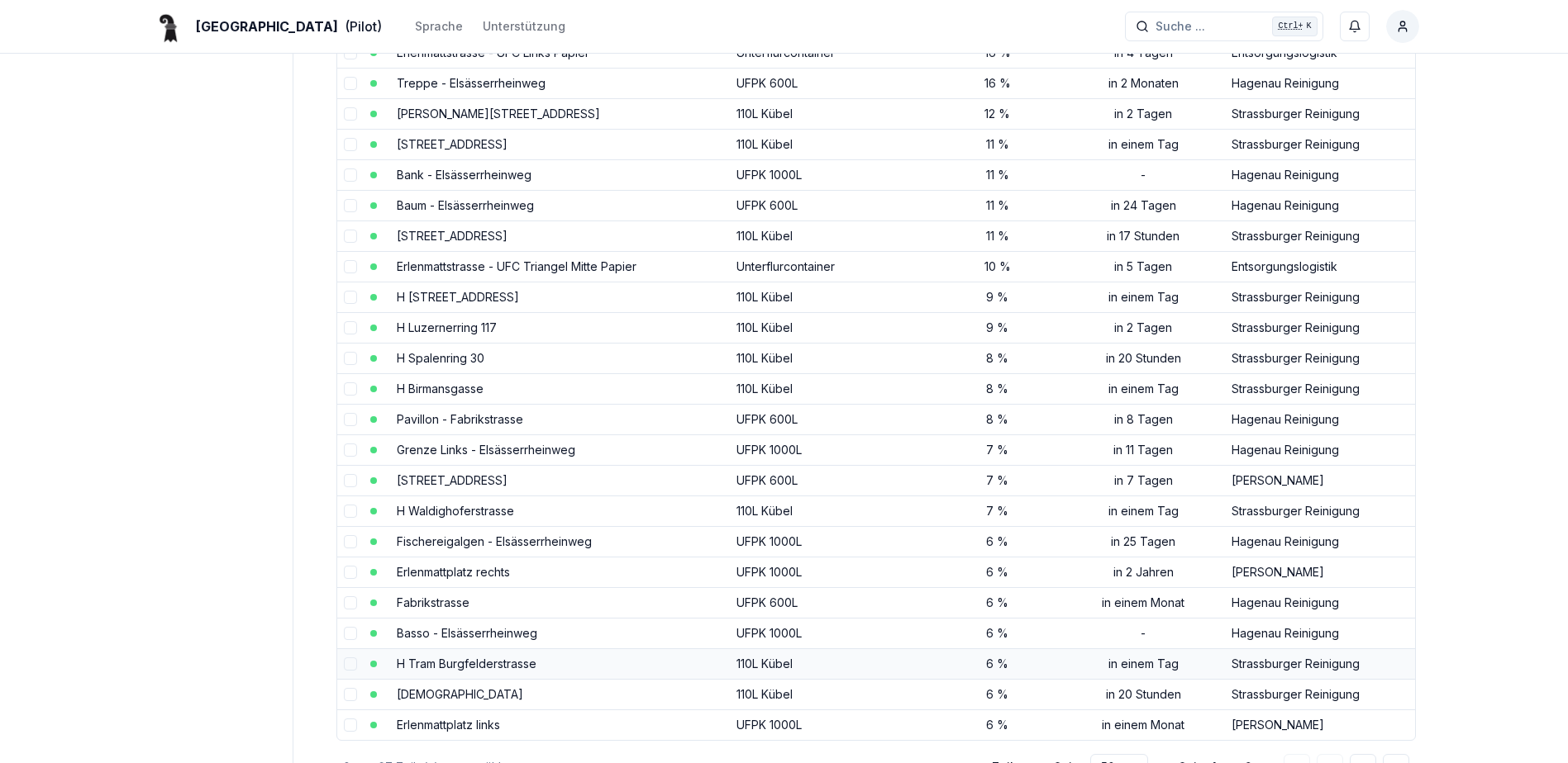
click at [478, 663] on link "H Tram Burgfelderstrasse" at bounding box center [466, 663] width 139 height 14
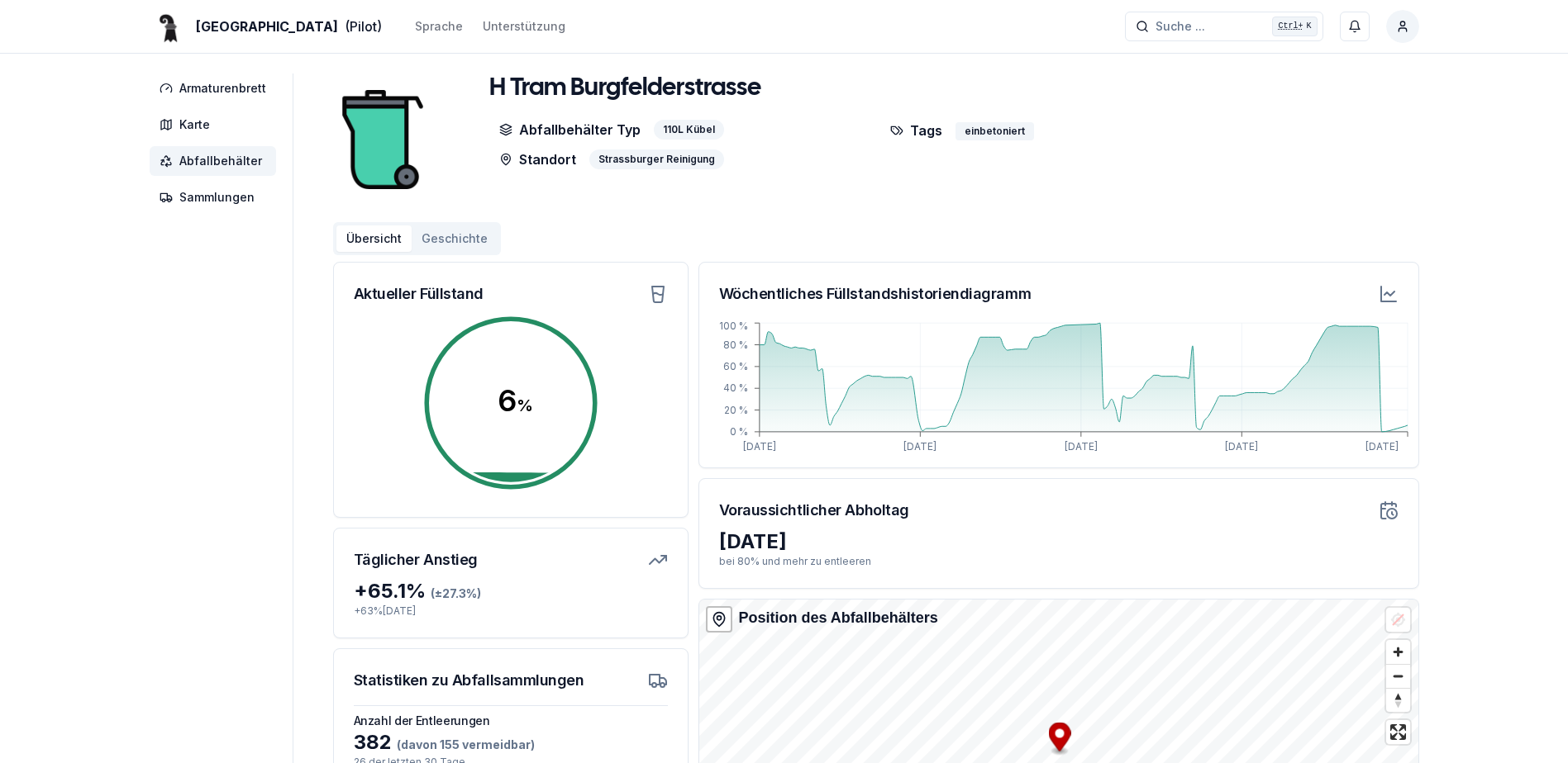
click at [217, 164] on span "Abfallbehälter" at bounding box center [221, 161] width 82 height 17
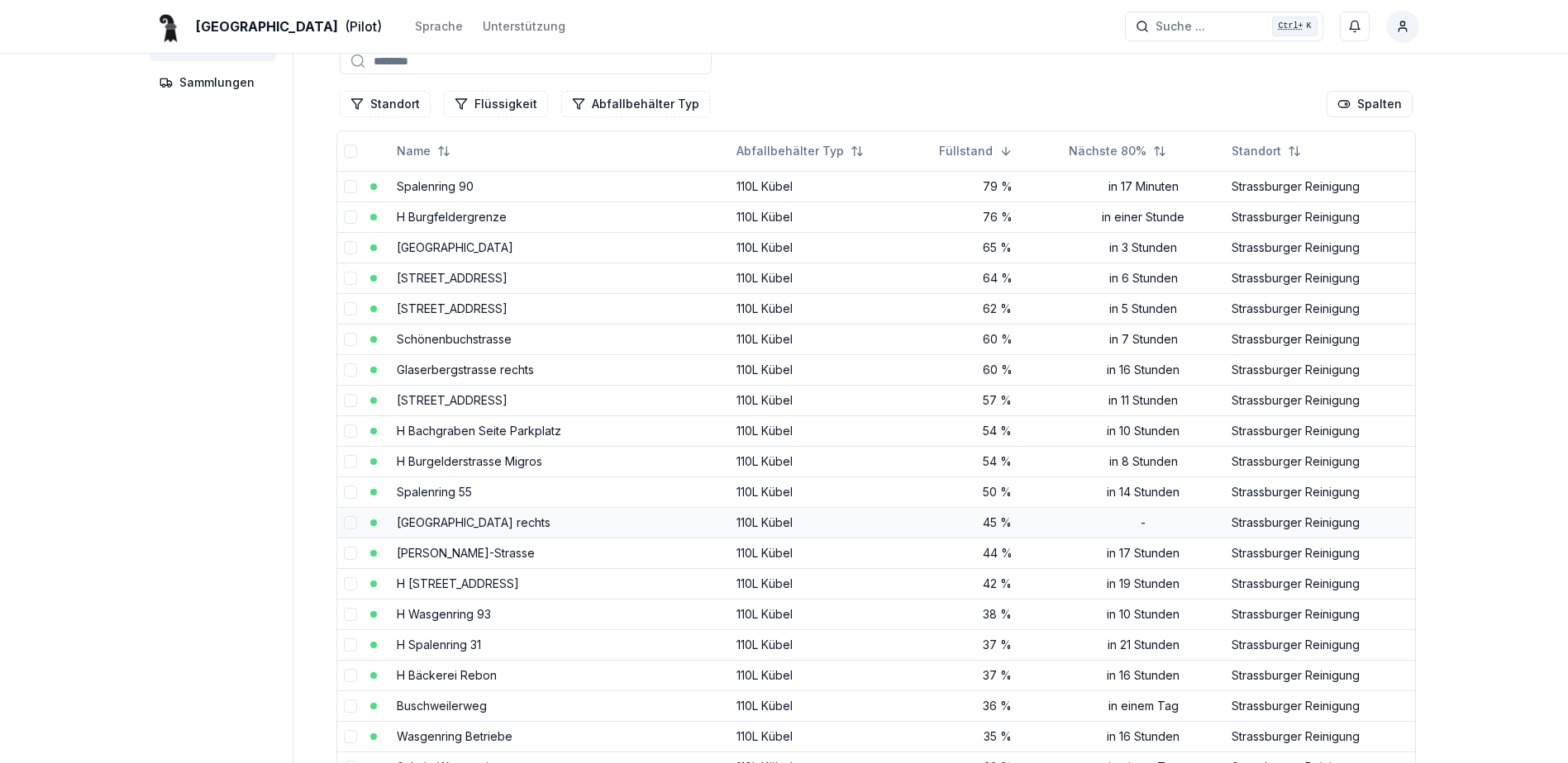
scroll to position [330, 0]
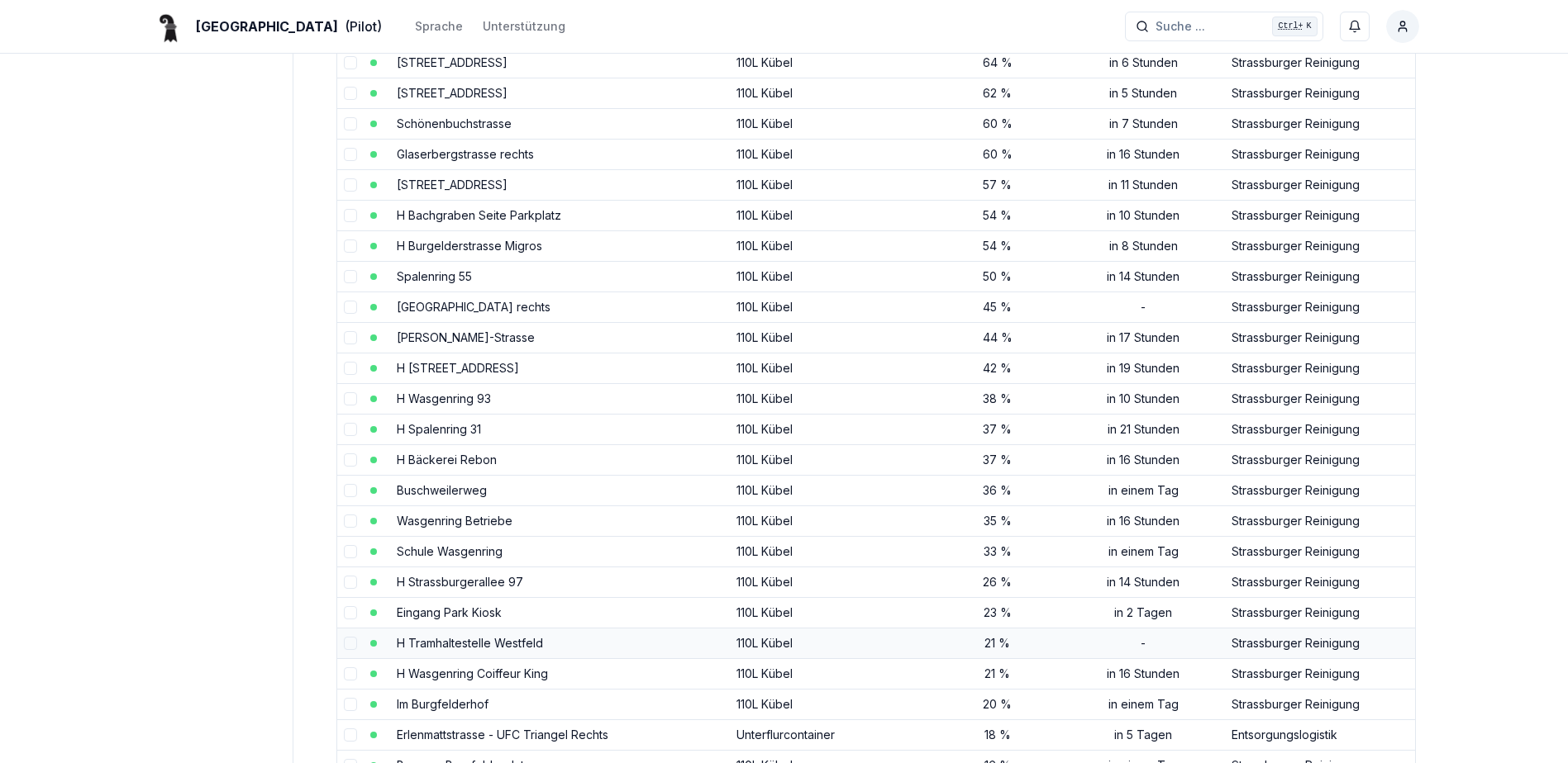
click at [515, 645] on link "H Tramhaltestelle Westfeld" at bounding box center [470, 642] width 146 height 14
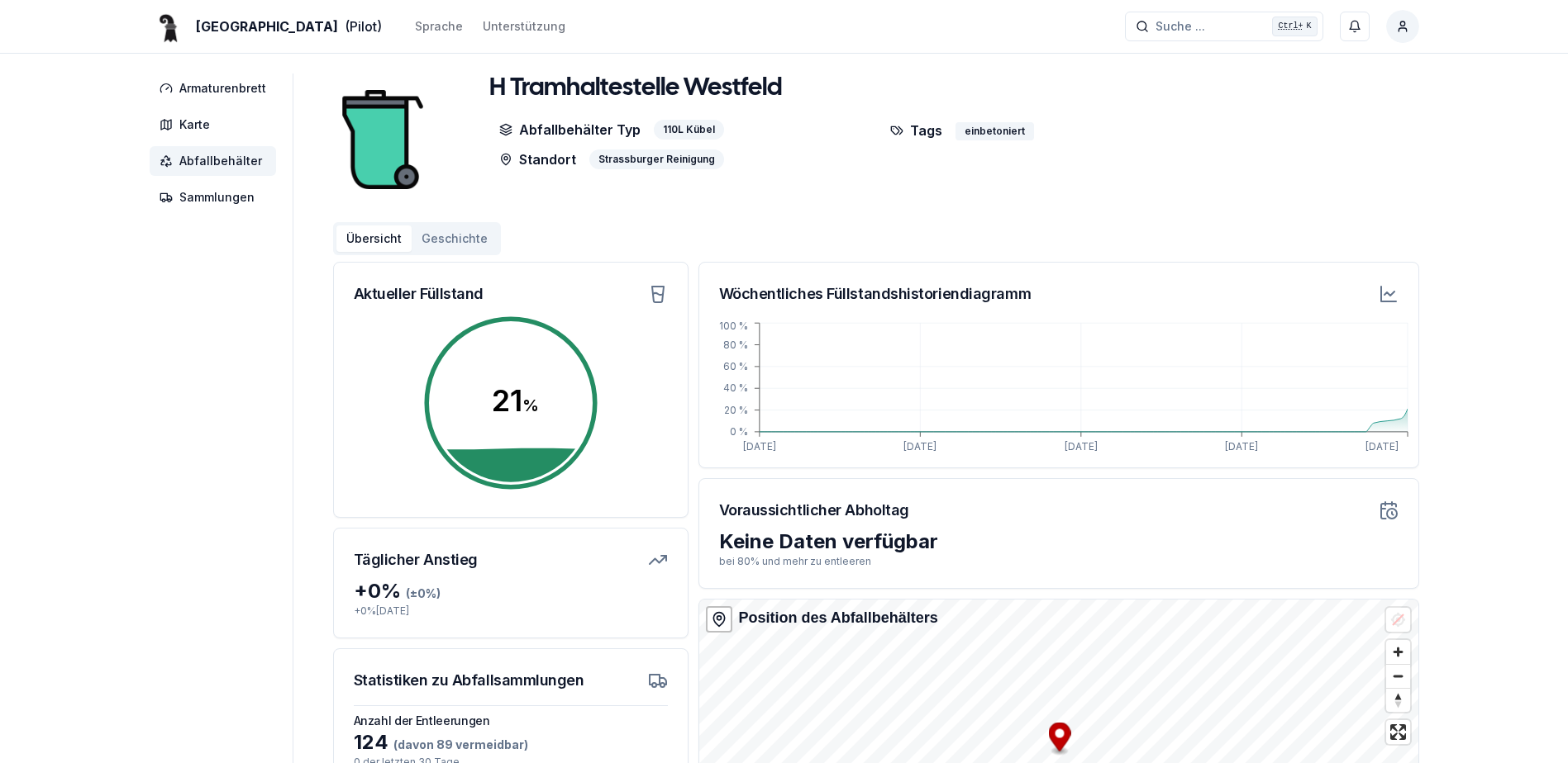
click at [545, 467] on circle at bounding box center [511, 403] width 181 height 181
click at [237, 165] on span "Abfallbehälter" at bounding box center [221, 161] width 82 height 17
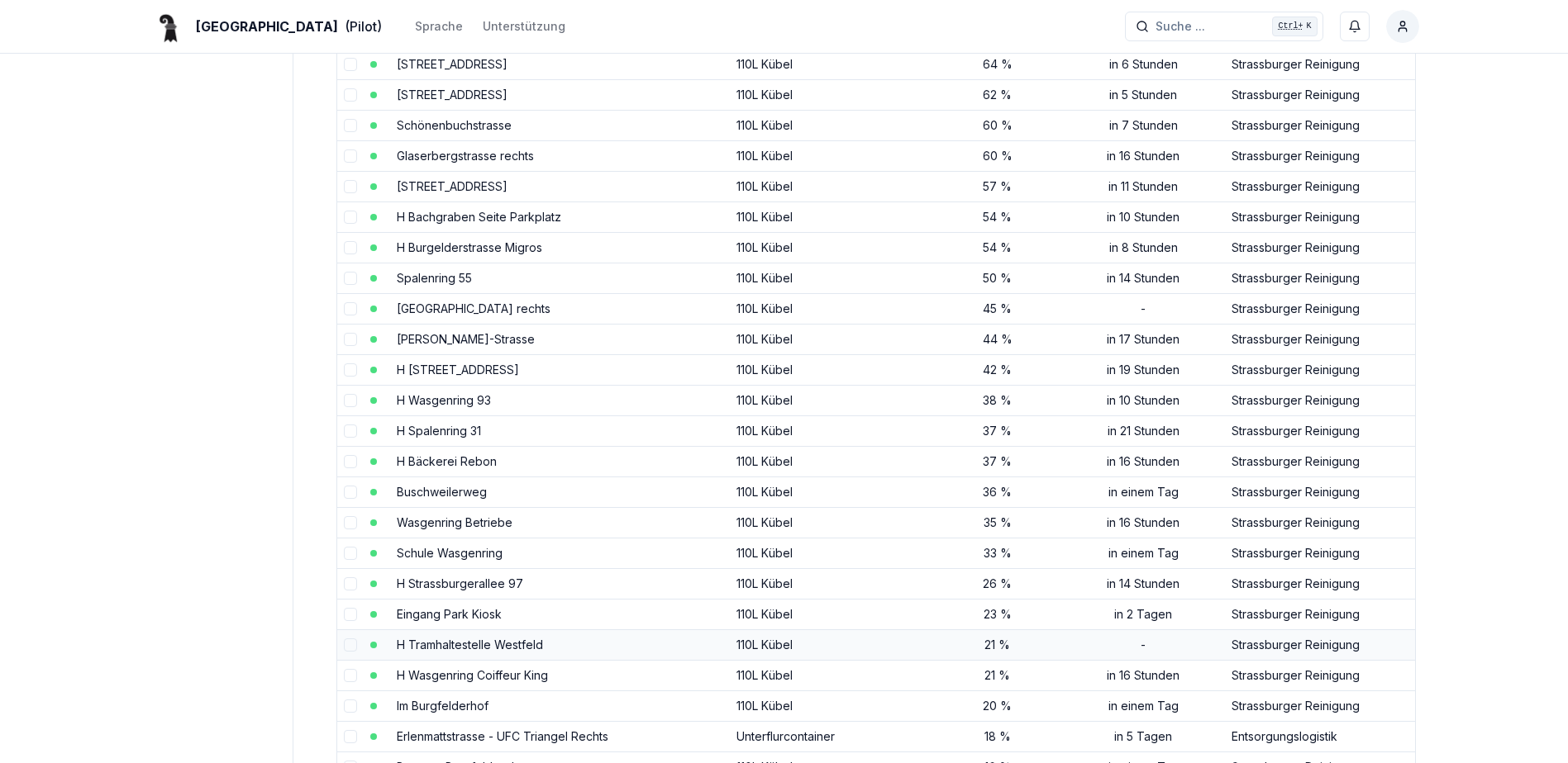
scroll to position [330, 0]
click at [503, 647] on link "H Tramhaltestelle Westfeld" at bounding box center [470, 642] width 146 height 14
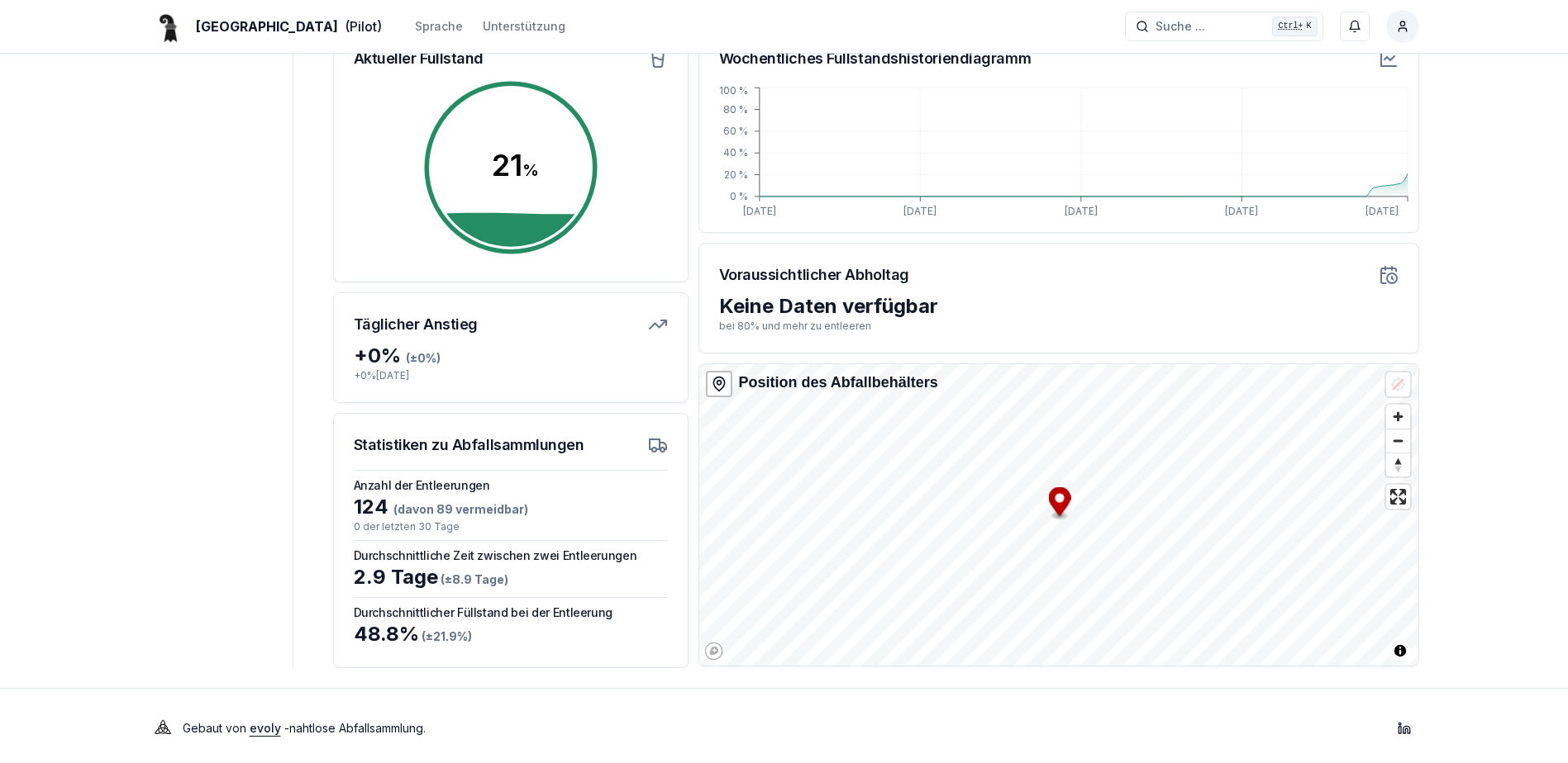
scroll to position [240, 0]
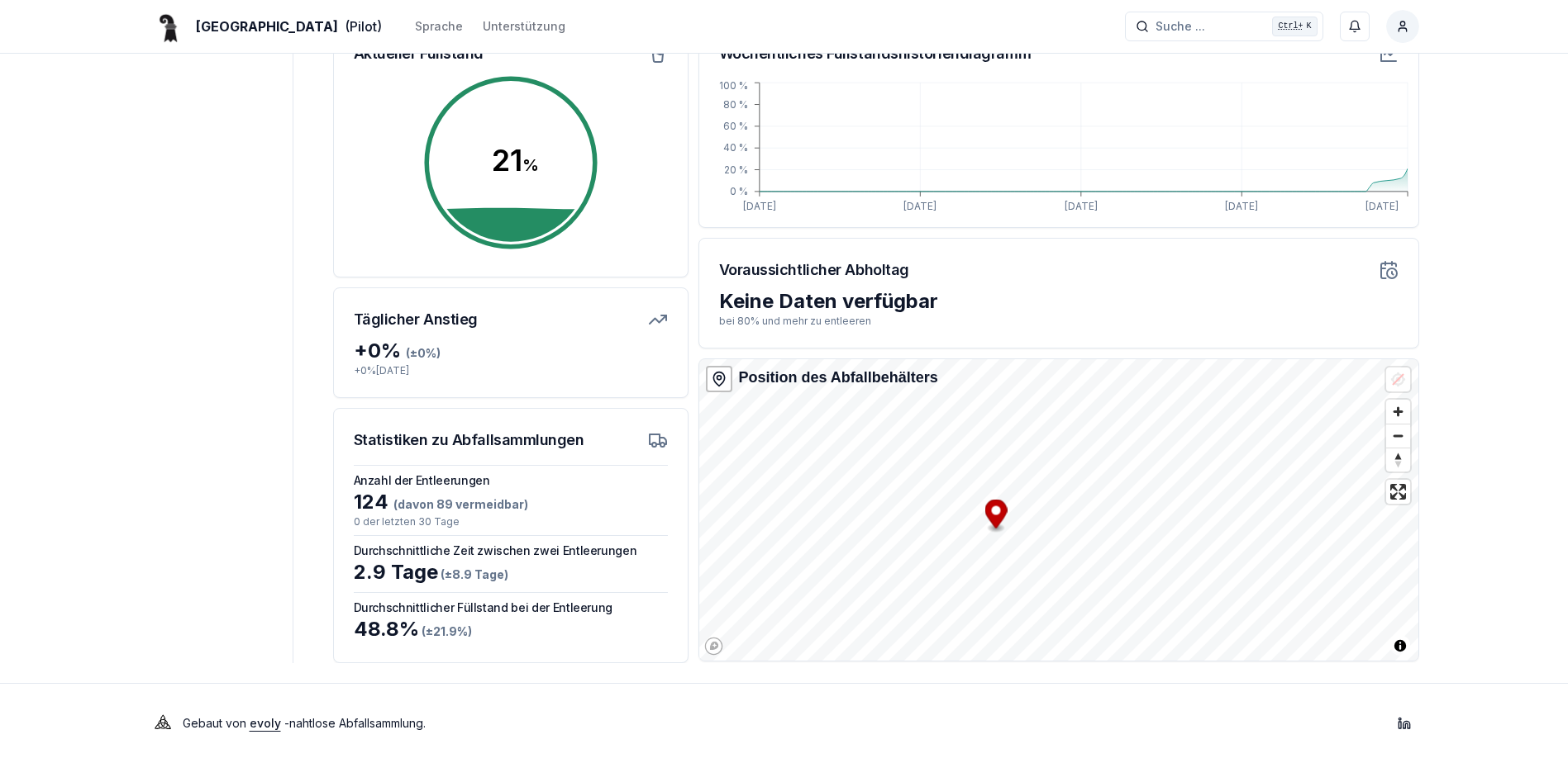
click at [998, 515] on icon "Map marker" at bounding box center [995, 514] width 22 height 29
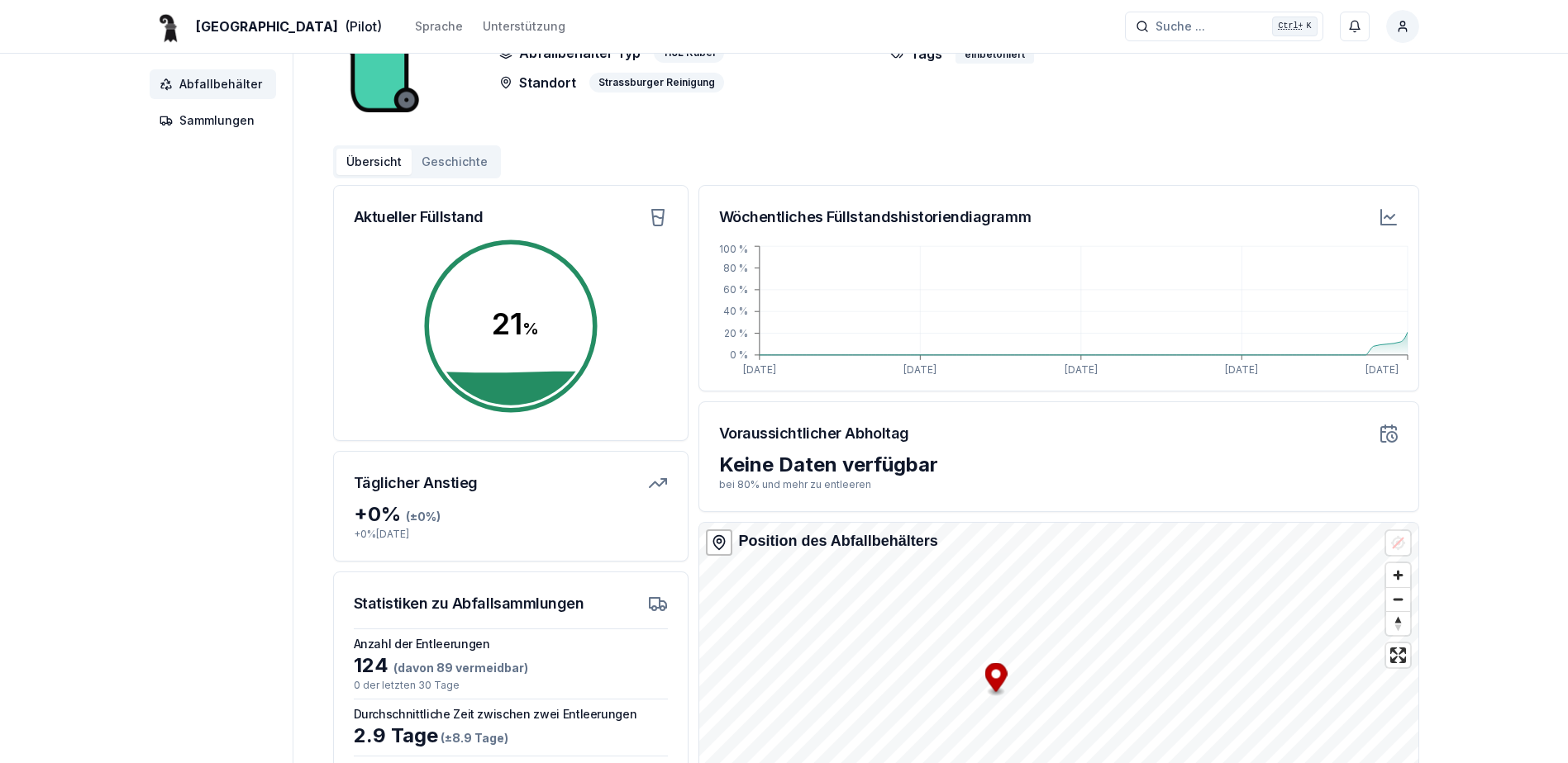
scroll to position [0, 0]
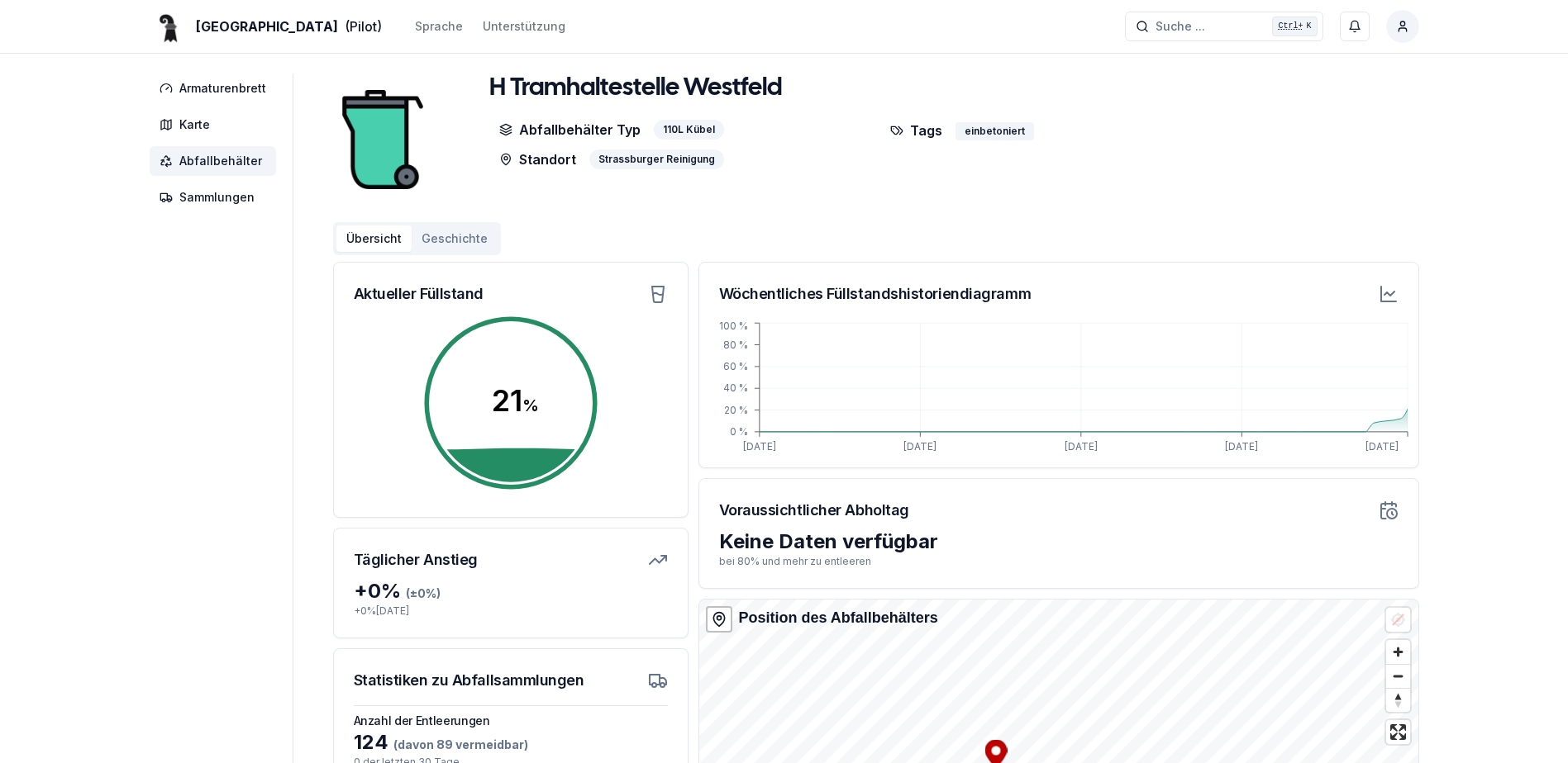
click at [494, 395] on circle at bounding box center [511, 403] width 181 height 181
click at [211, 166] on span "Abfallbehälter" at bounding box center [221, 161] width 82 height 17
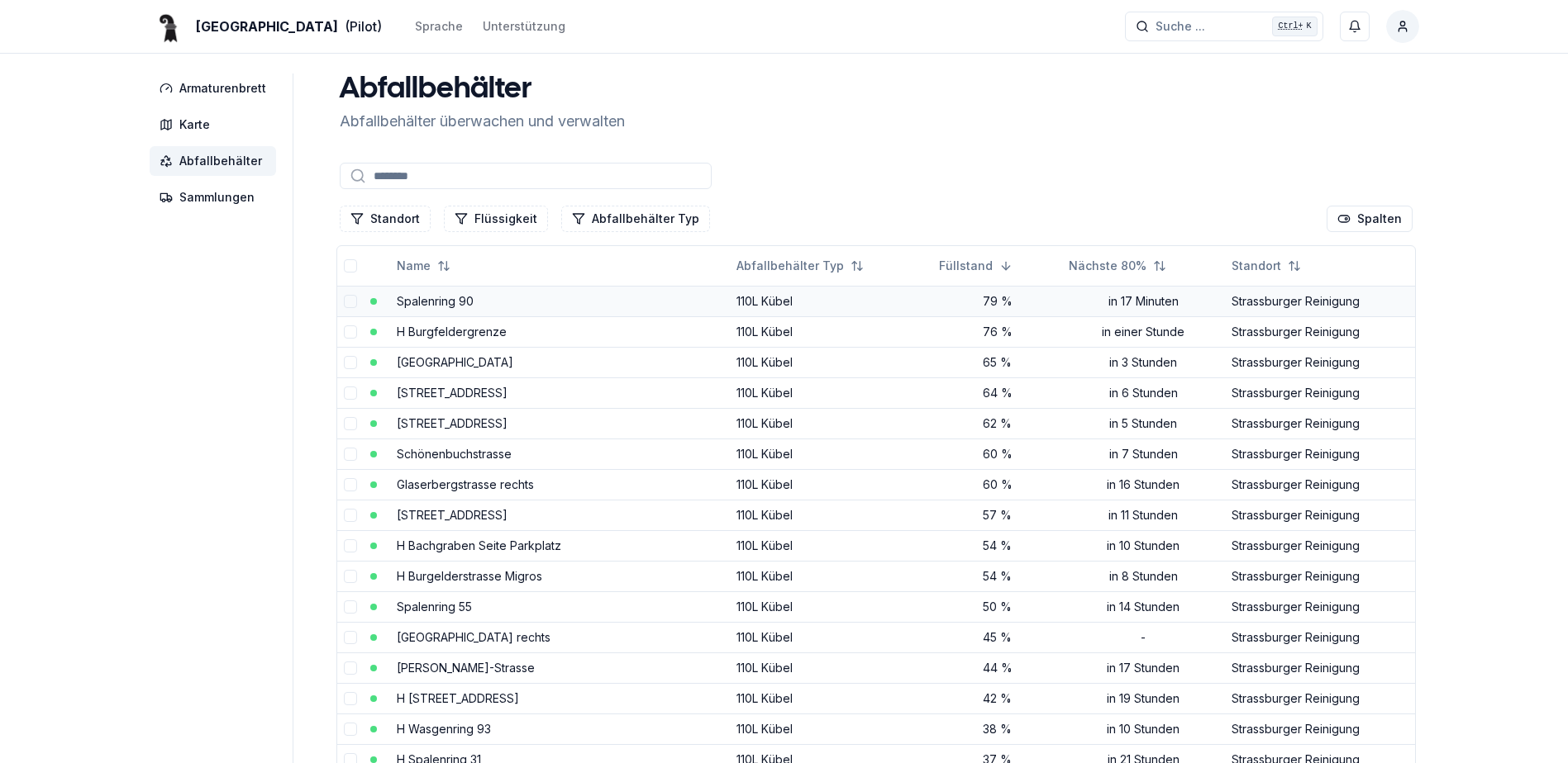
click at [438, 314] on td "Spalenring 90" at bounding box center [559, 301] width 340 height 31
click at [438, 302] on link "Spalenring 90" at bounding box center [435, 301] width 77 height 14
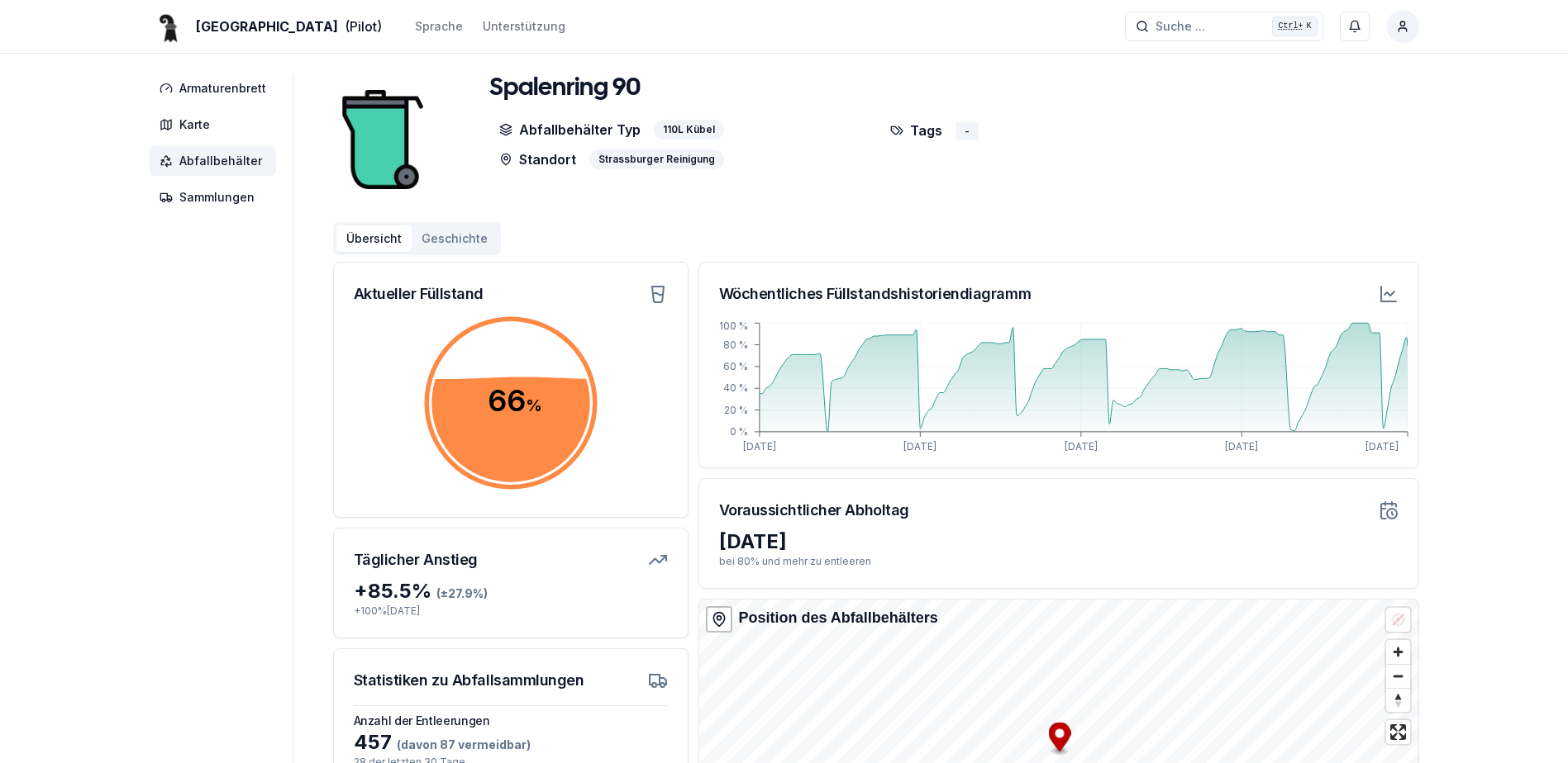
click at [221, 164] on span "Abfallbehälter" at bounding box center [221, 161] width 82 height 17
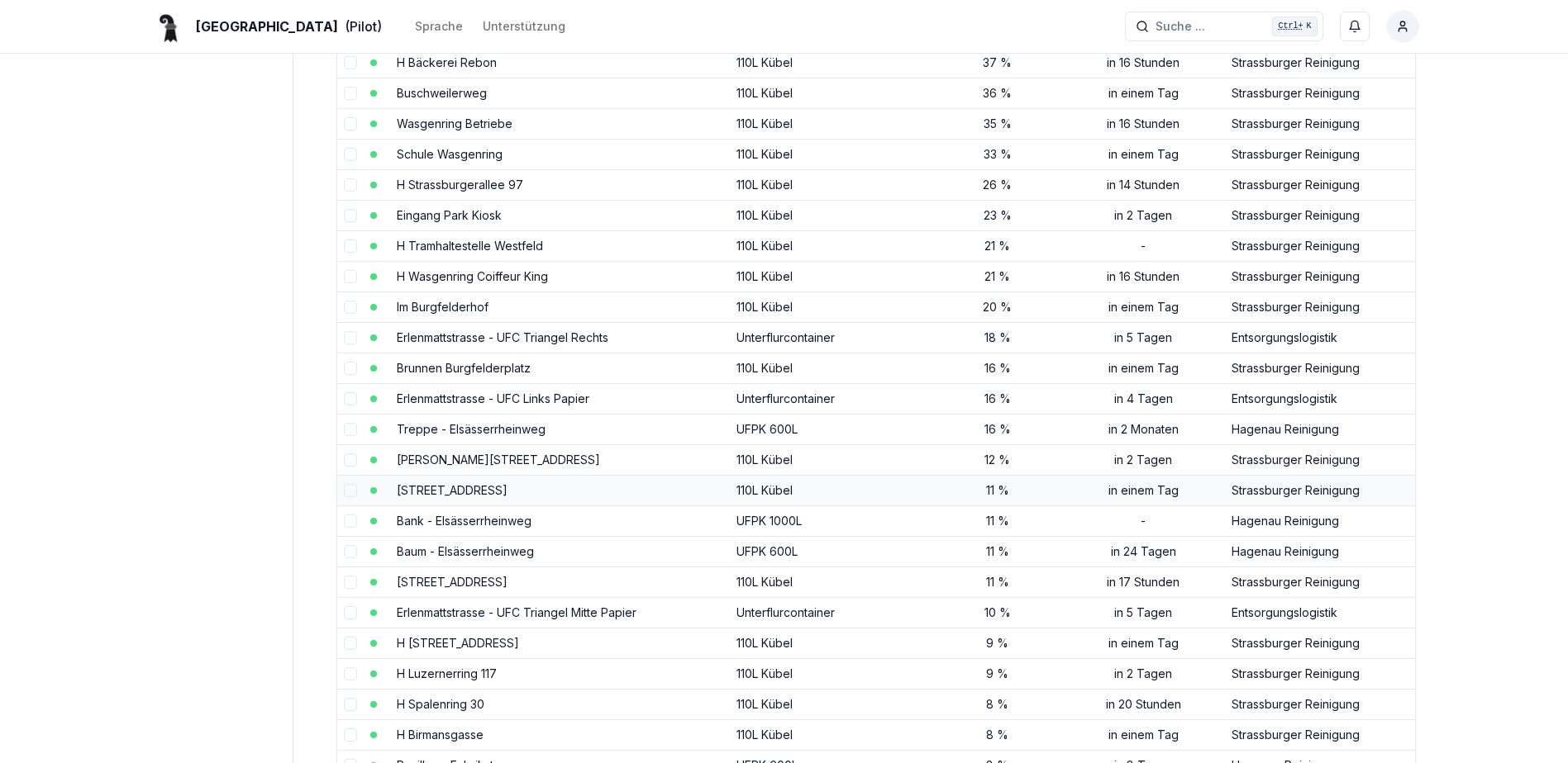
scroll to position [699, 0]
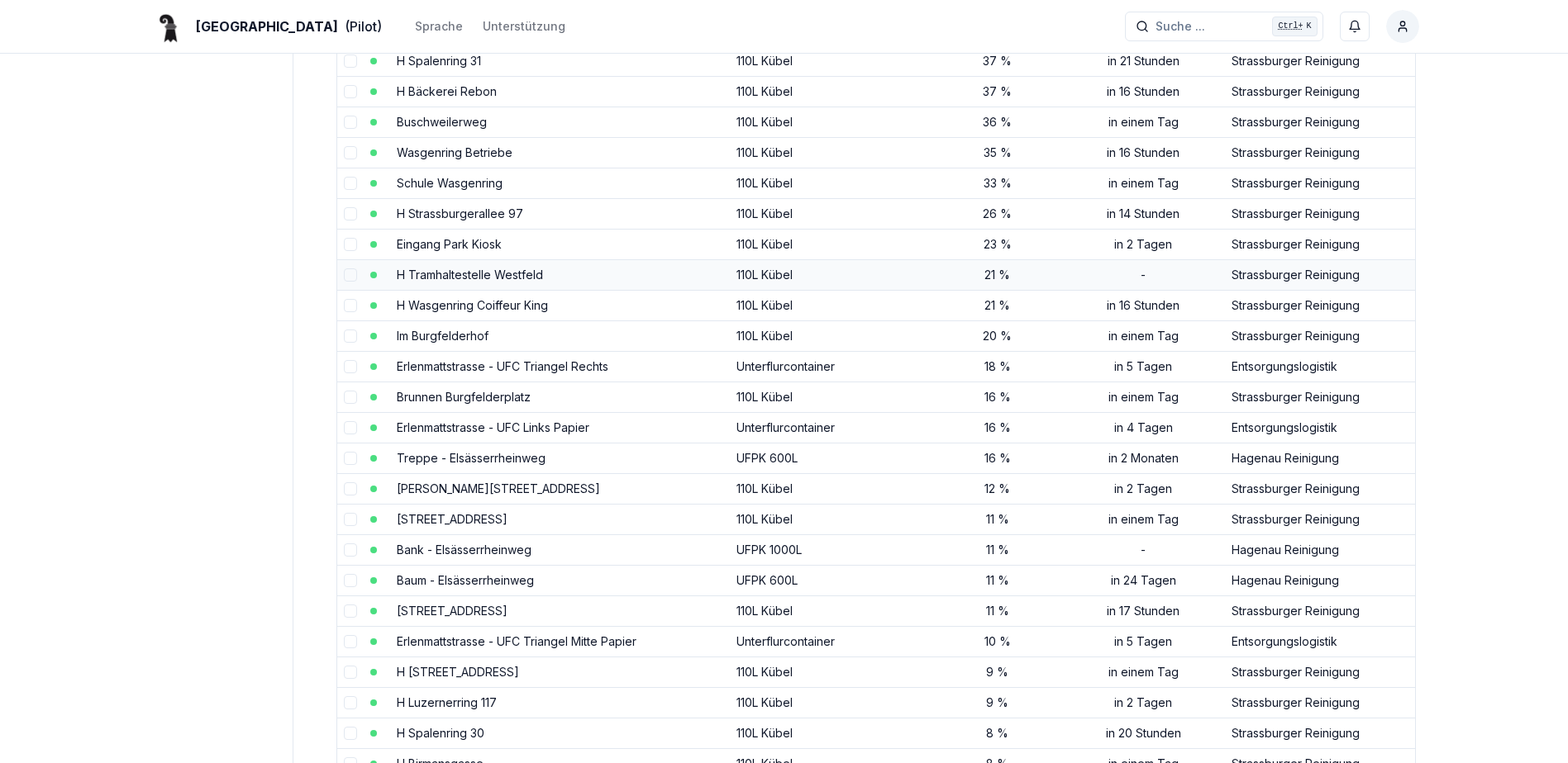
click at [460, 273] on link "H Tramhaltestelle Westfeld" at bounding box center [470, 274] width 146 height 14
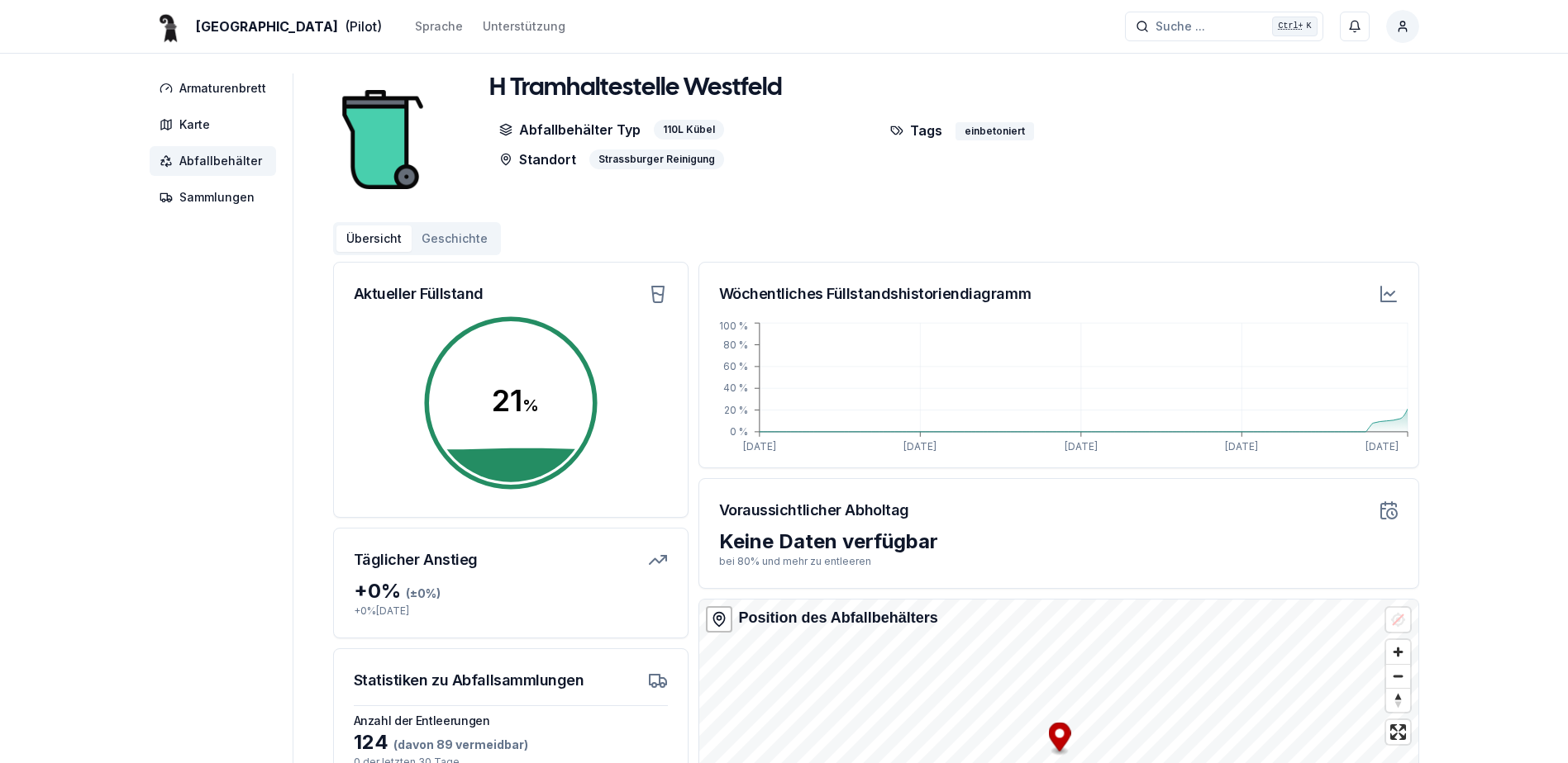
click at [220, 169] on span "Abfallbehälter" at bounding box center [212, 161] width 126 height 30
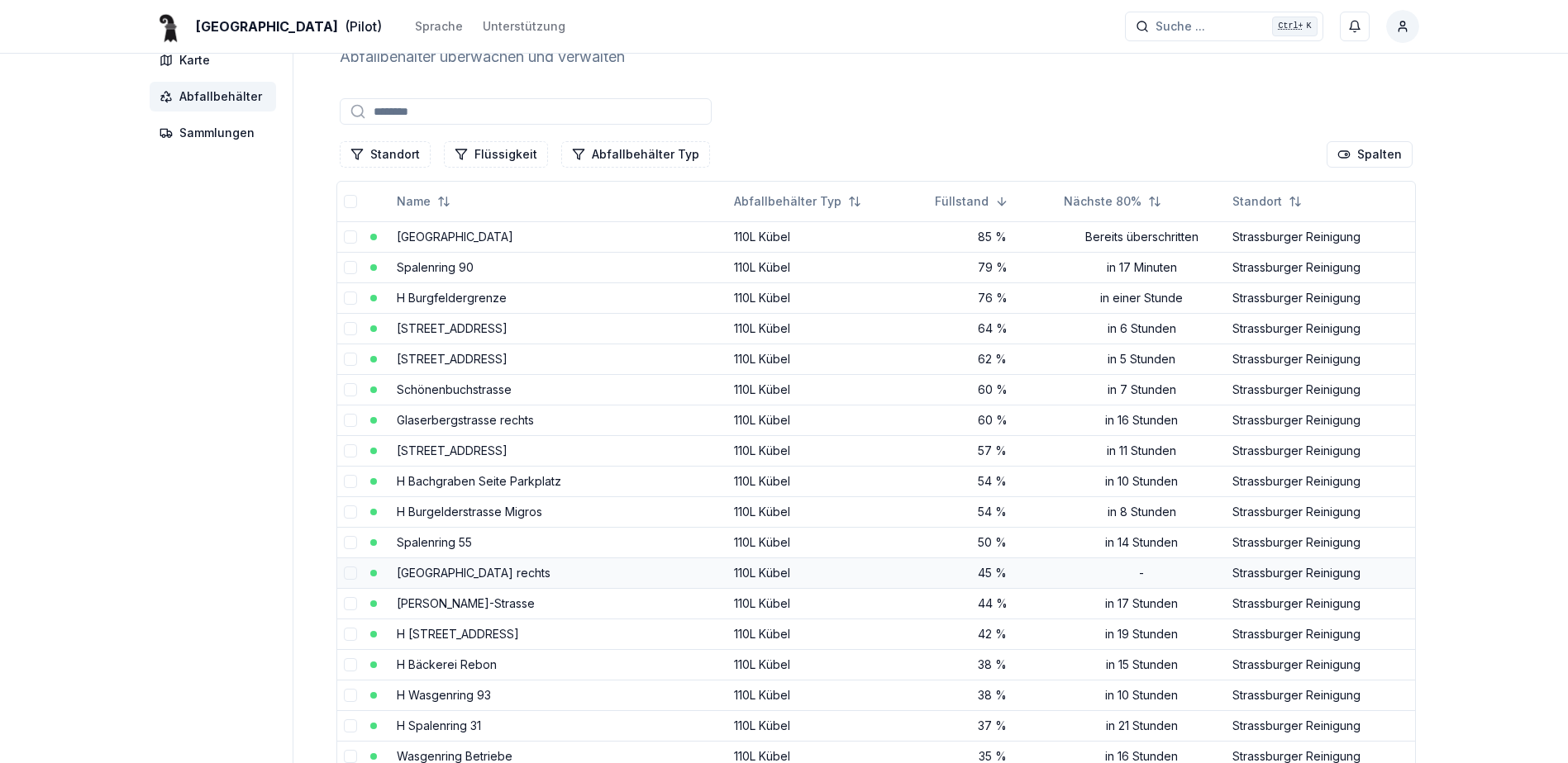
scroll to position [248, 0]
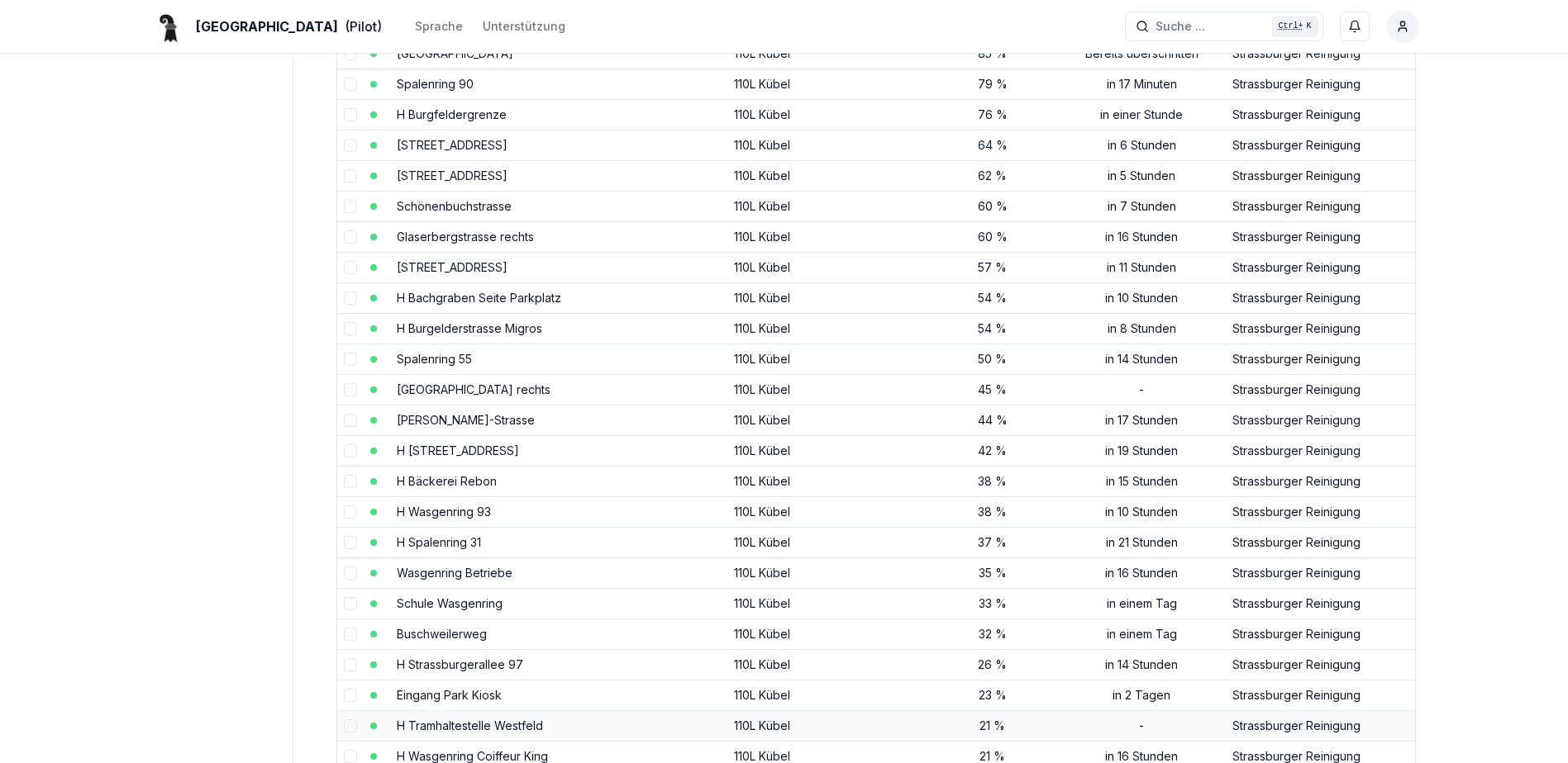
click at [472, 727] on link "H Tramhaltestelle Westfeld" at bounding box center [470, 726] width 146 height 14
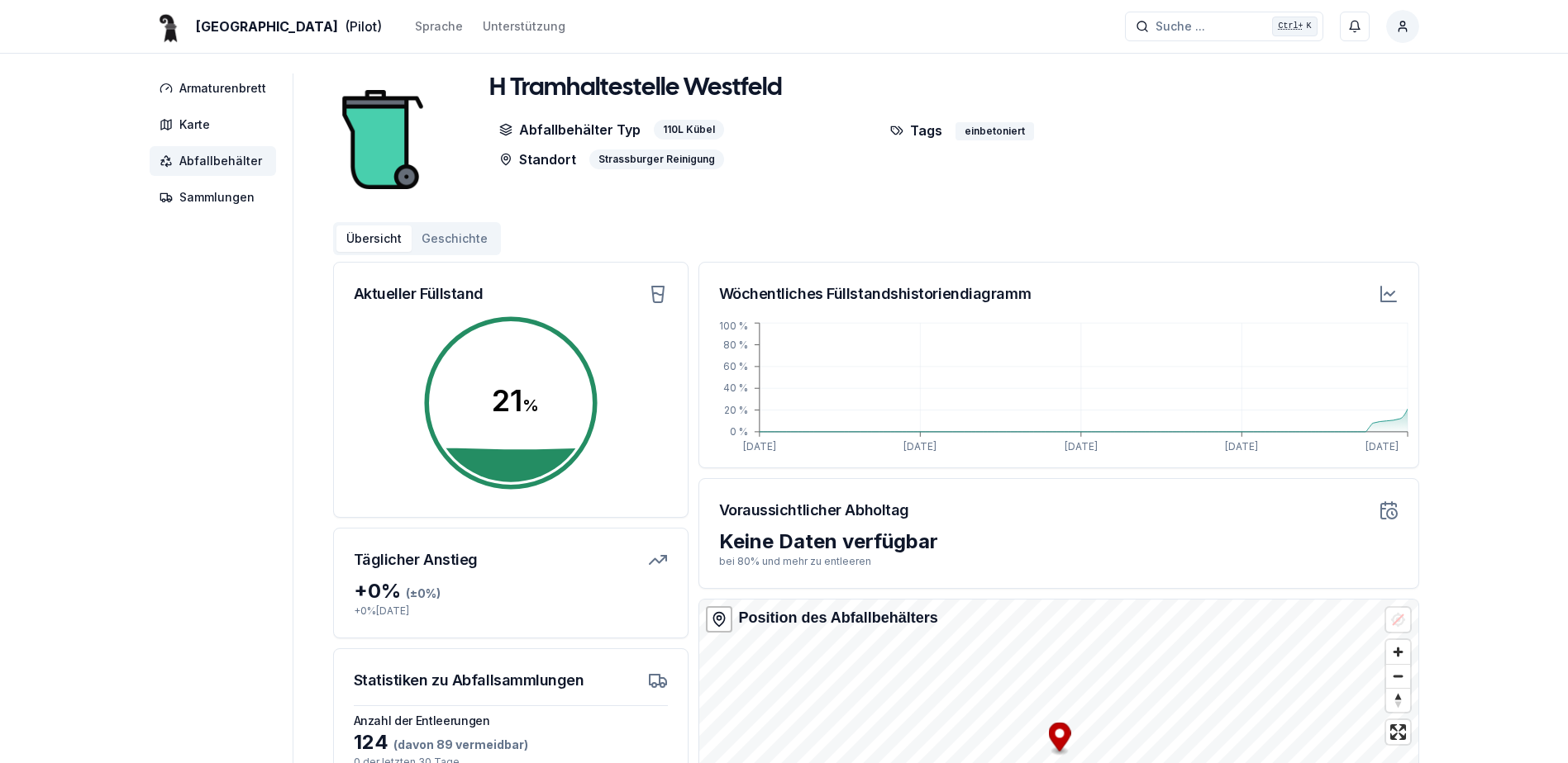
scroll to position [82, 0]
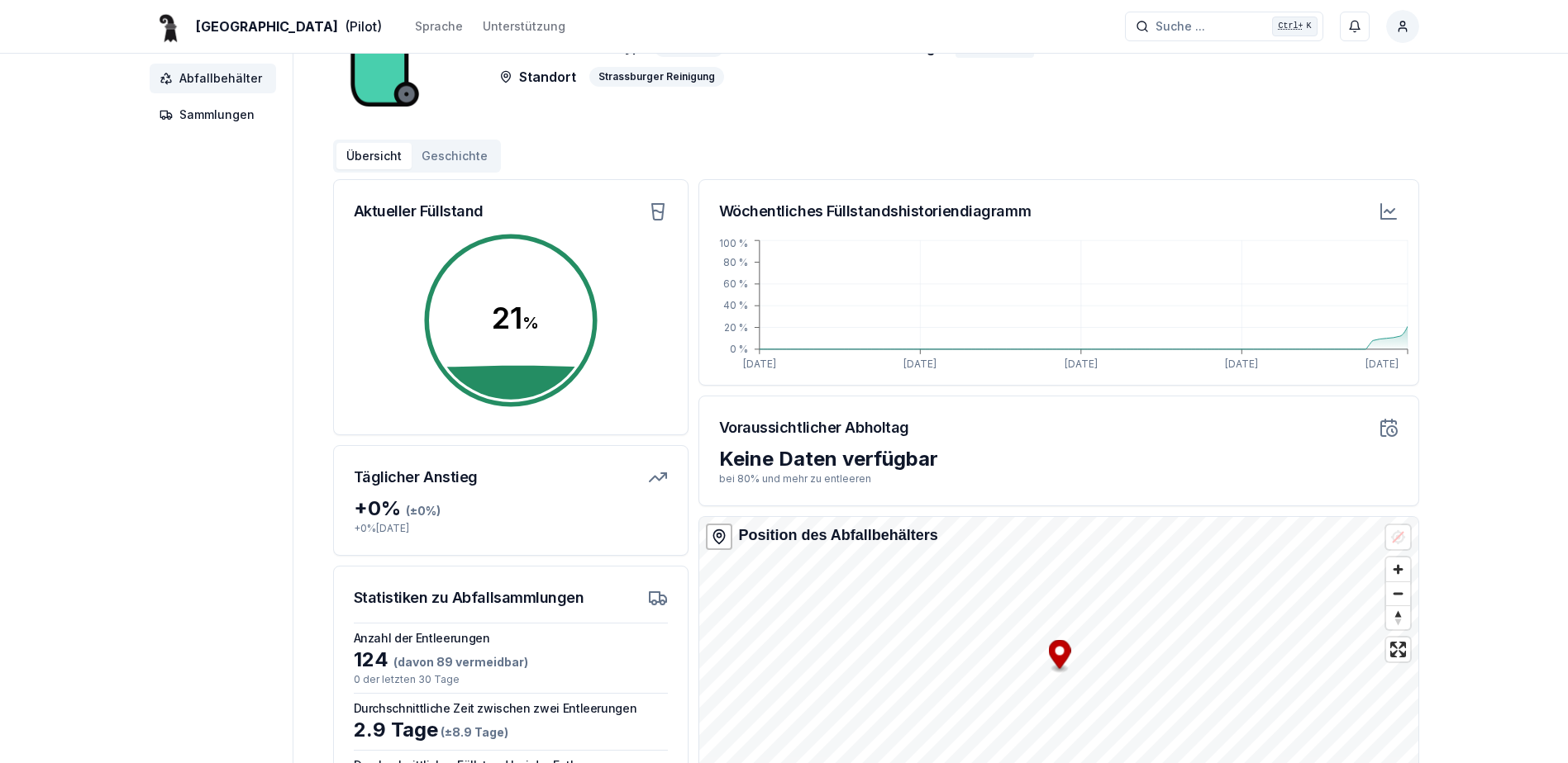
drag, startPoint x: 196, startPoint y: 95, endPoint x: 197, endPoint y: 86, distance: 9.1
click at [196, 95] on nav "Armaturenbrett Karte Abfallbehälter Sammlungen" at bounding box center [221, 60] width 143 height 138
click at [198, 83] on span "Abfallbehälter" at bounding box center [221, 79] width 82 height 17
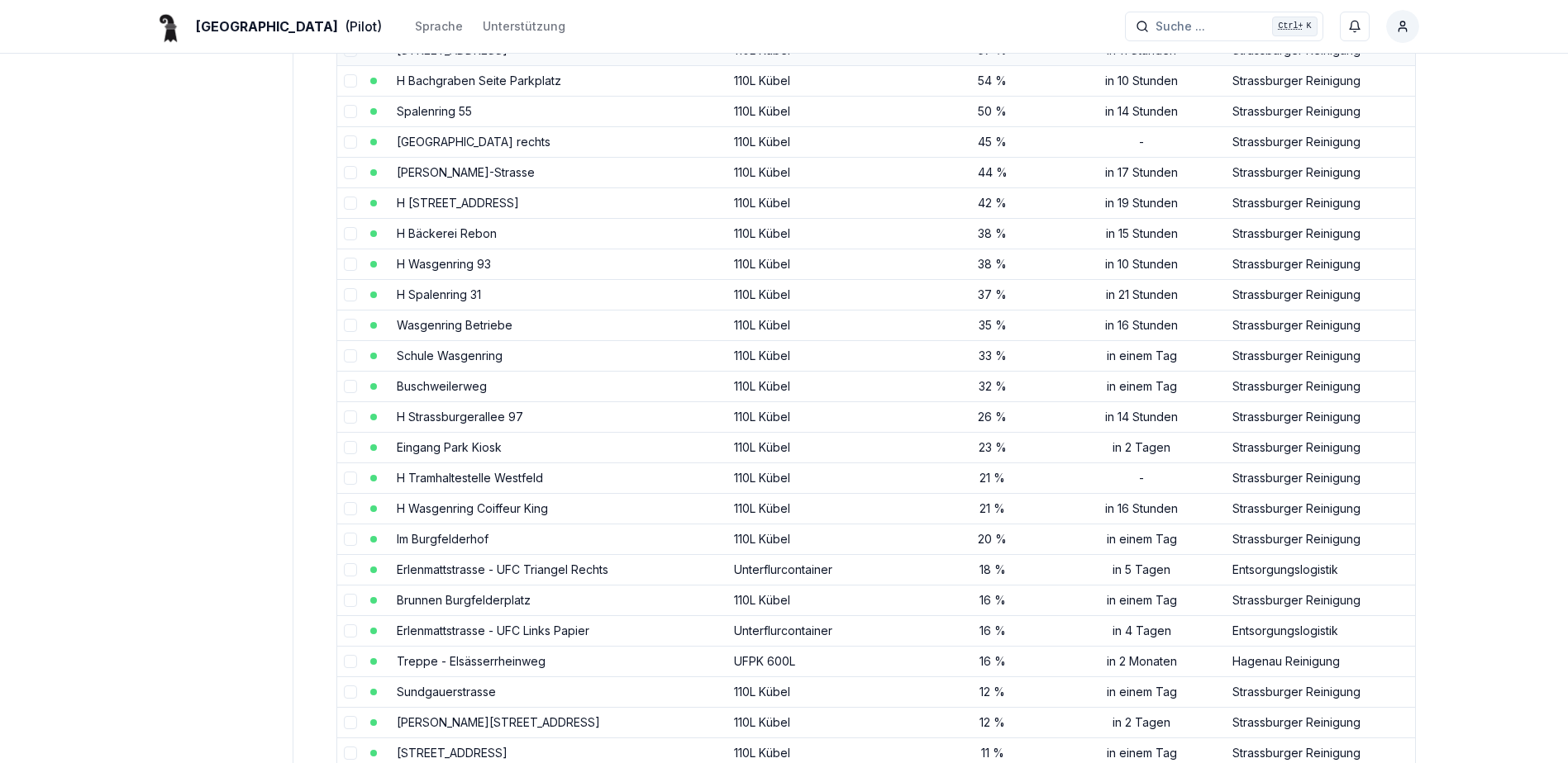
scroll to position [827, 0]
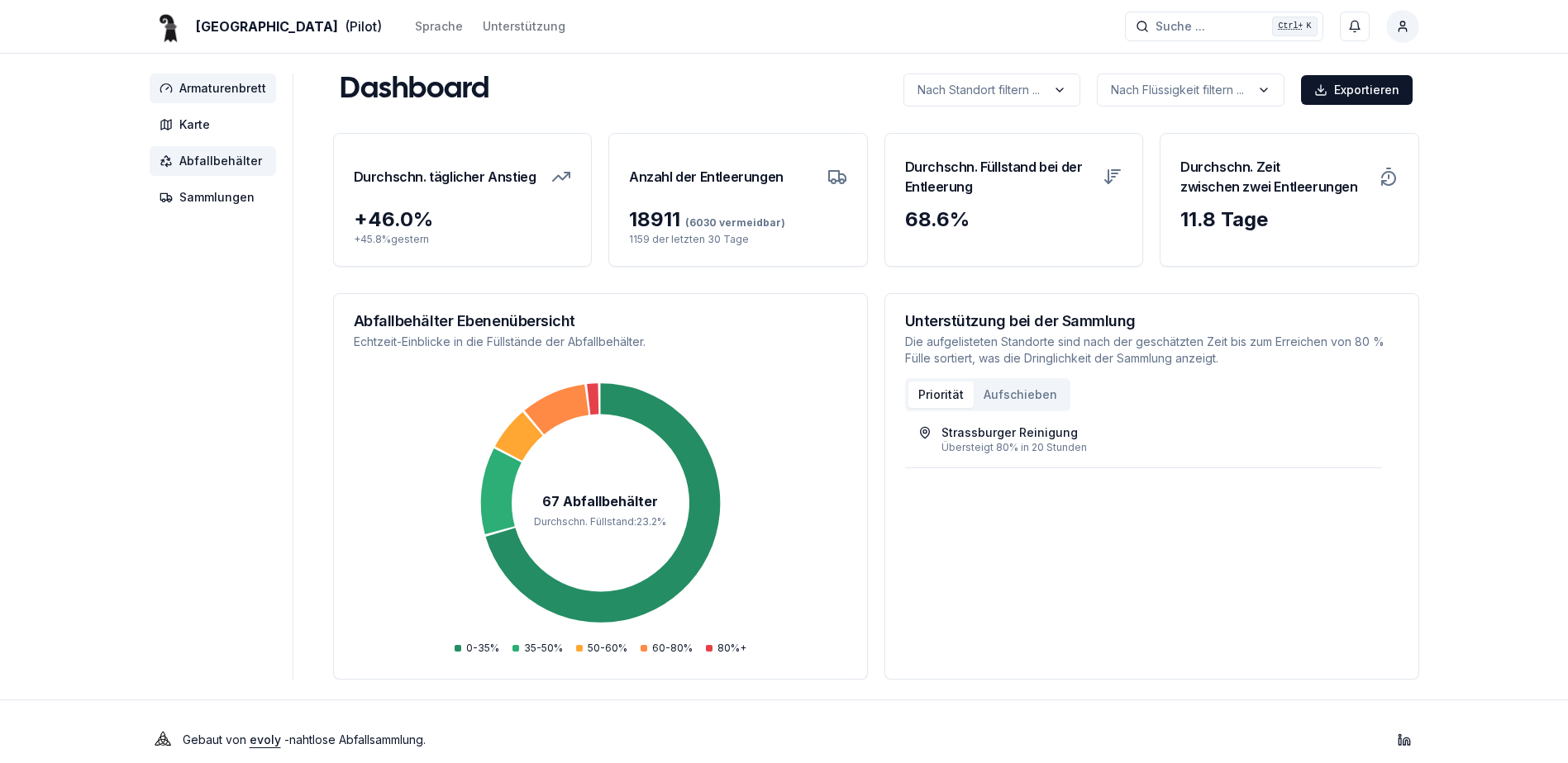
click at [230, 166] on span "Abfallbehälter" at bounding box center [221, 161] width 82 height 17
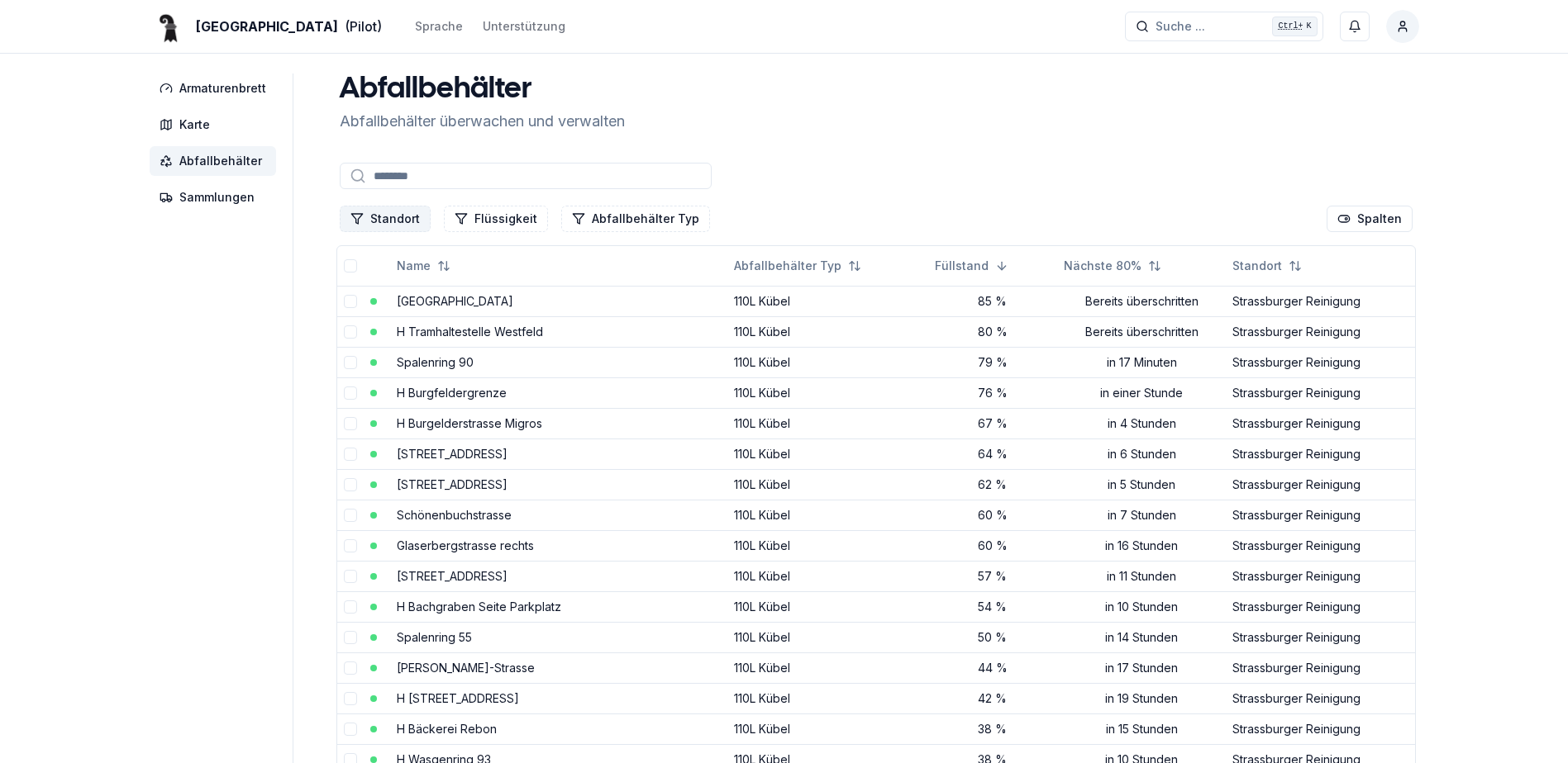
click at [412, 227] on button "Standort" at bounding box center [385, 219] width 91 height 26
click at [404, 367] on span "Strassburger Reinigung" at bounding box center [431, 369] width 128 height 17
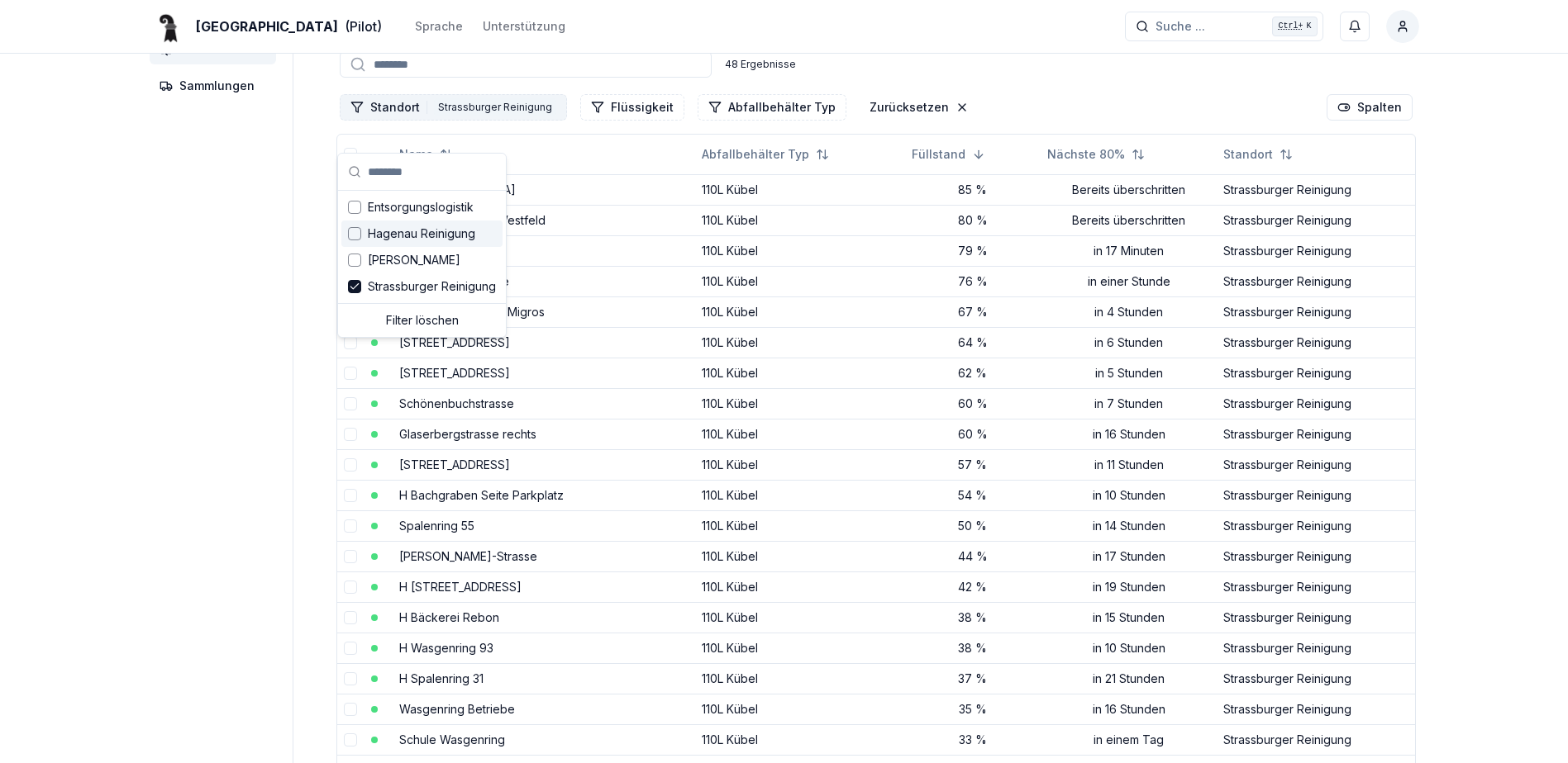
scroll to position [82, 0]
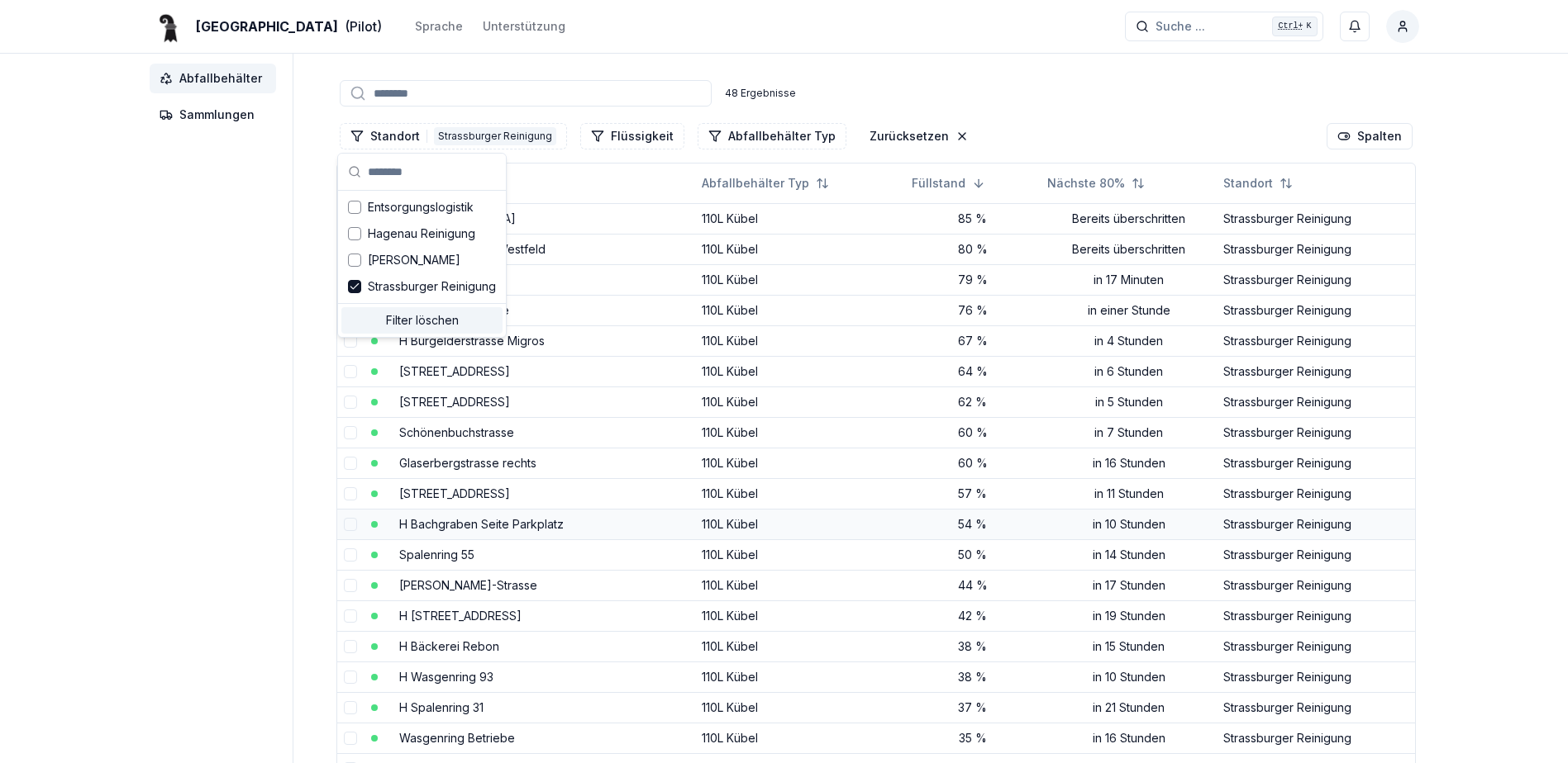
click at [588, 510] on td "H Bachgraben Seite Parkplatz" at bounding box center [544, 524] width 302 height 31
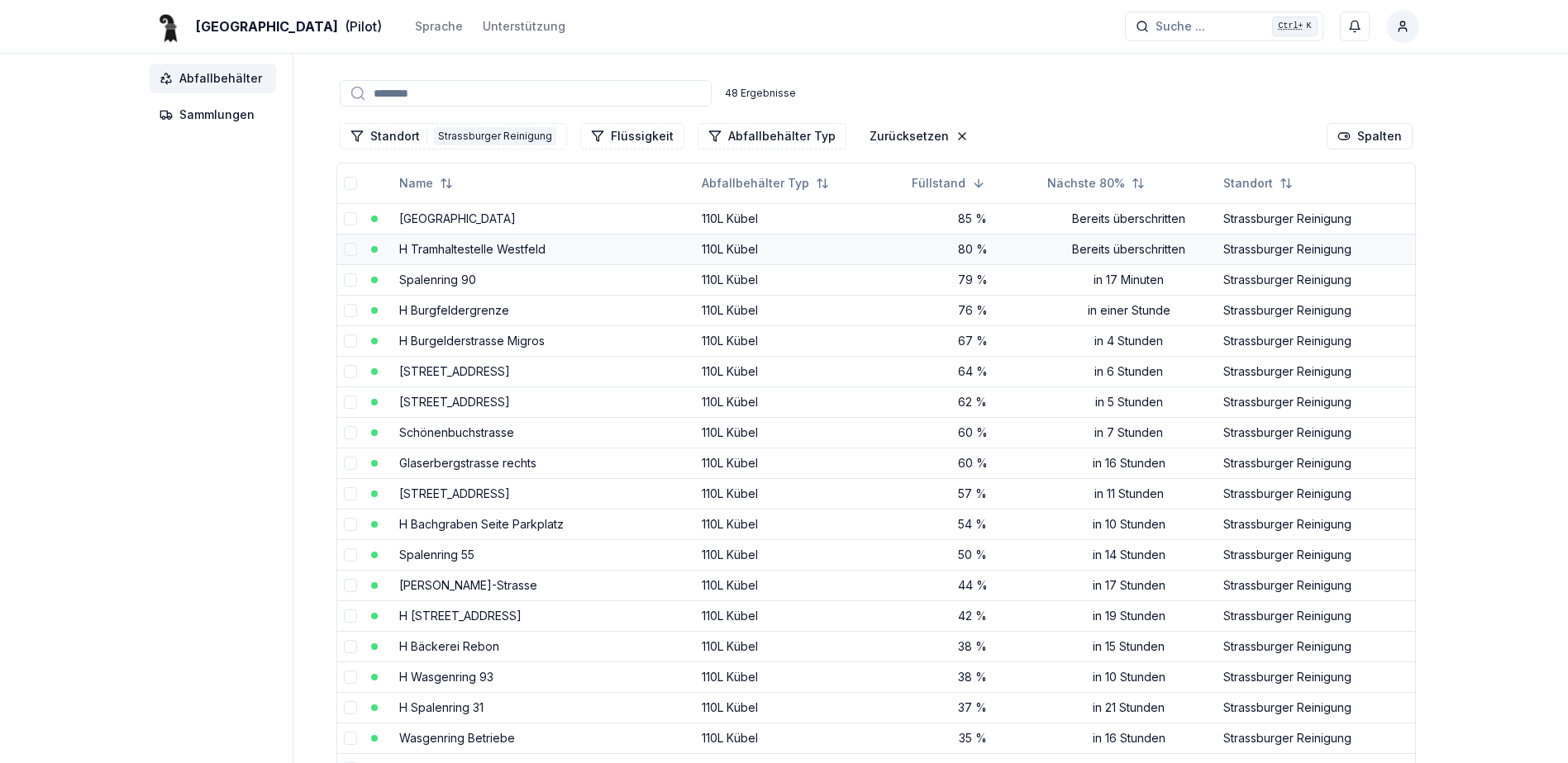
click at [489, 254] on link "H Tramhaltestelle Westfeld" at bounding box center [472, 249] width 146 height 14
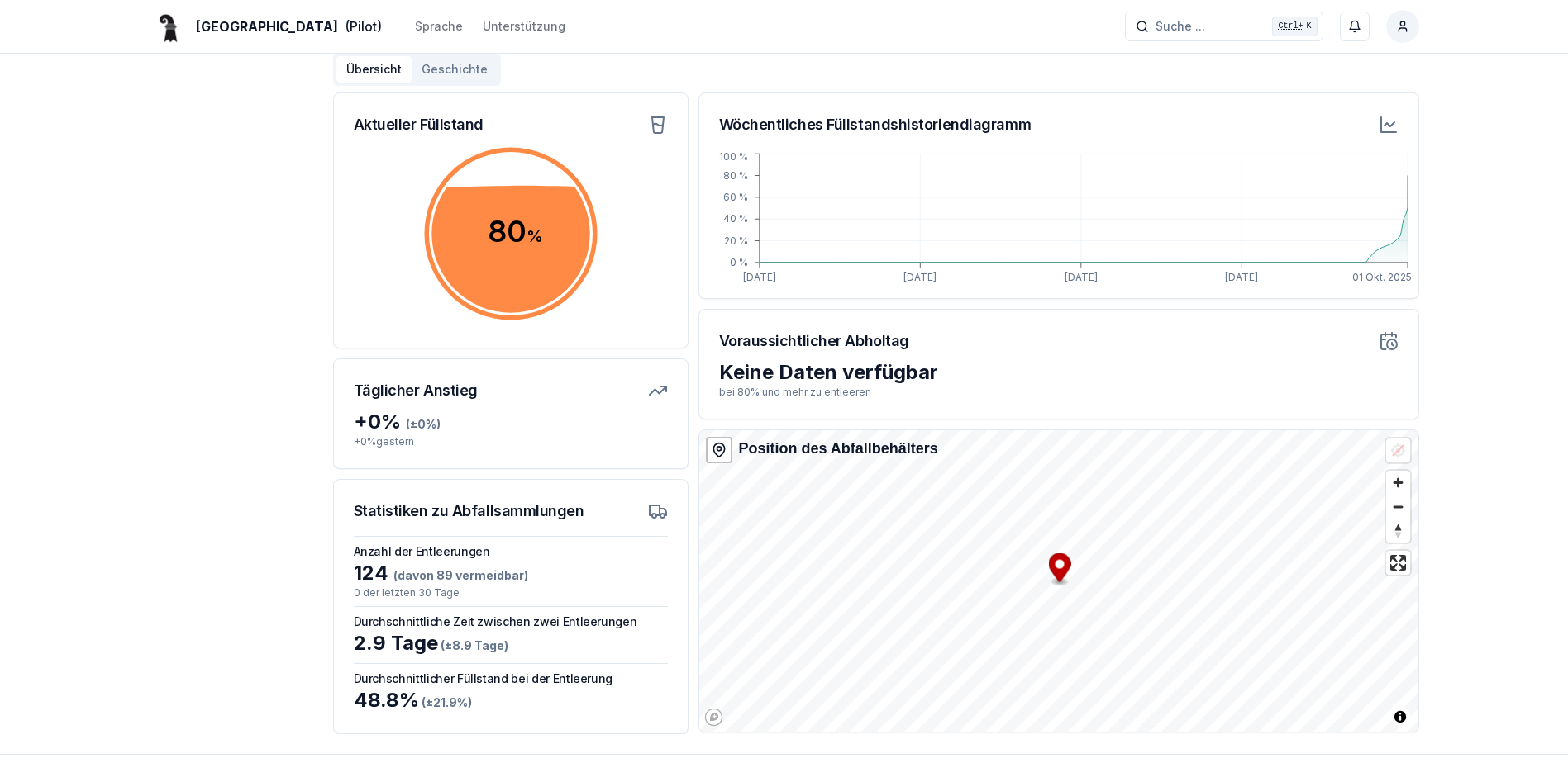
scroll to position [240, 0]
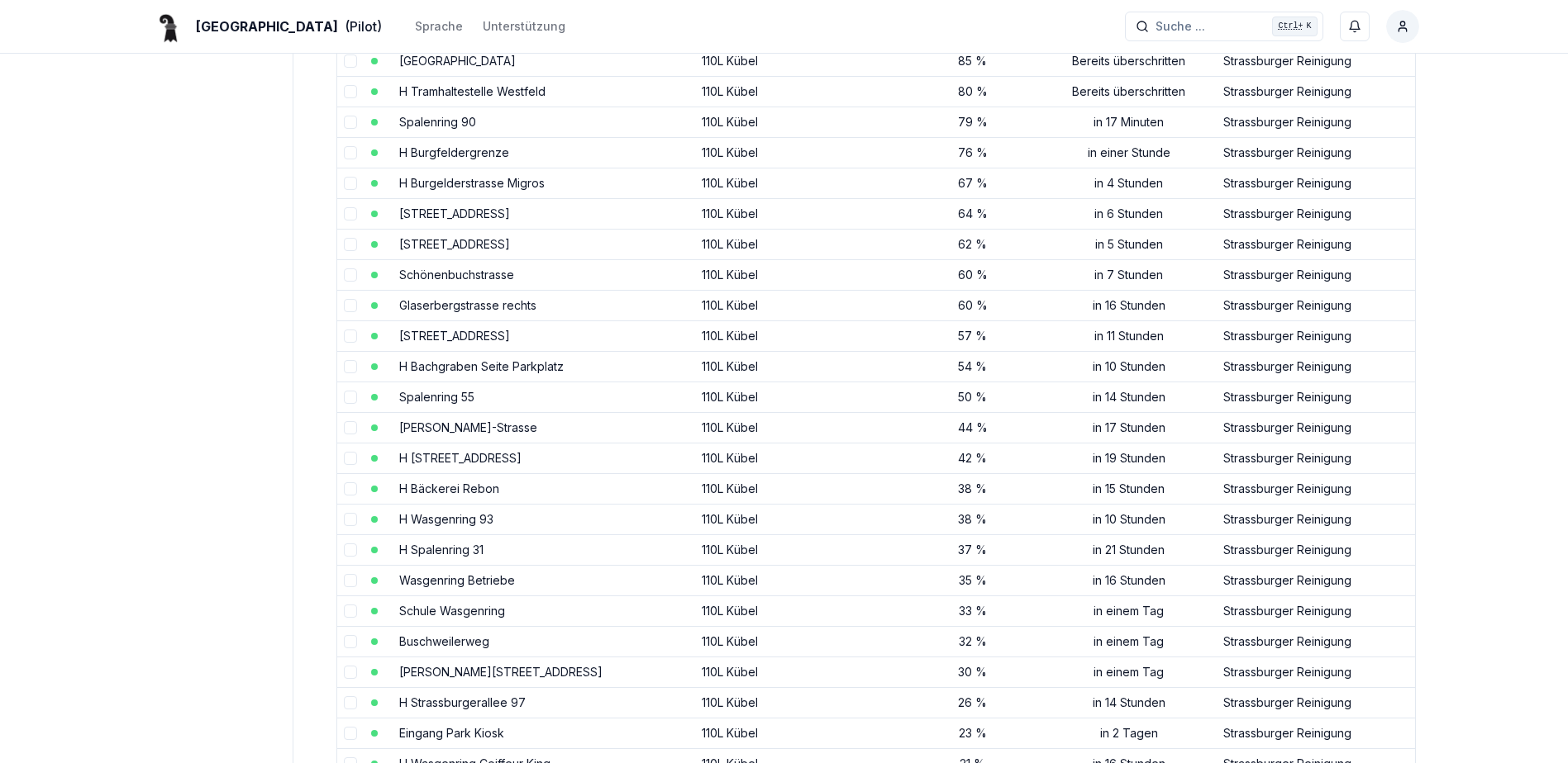
scroll to position [82, 0]
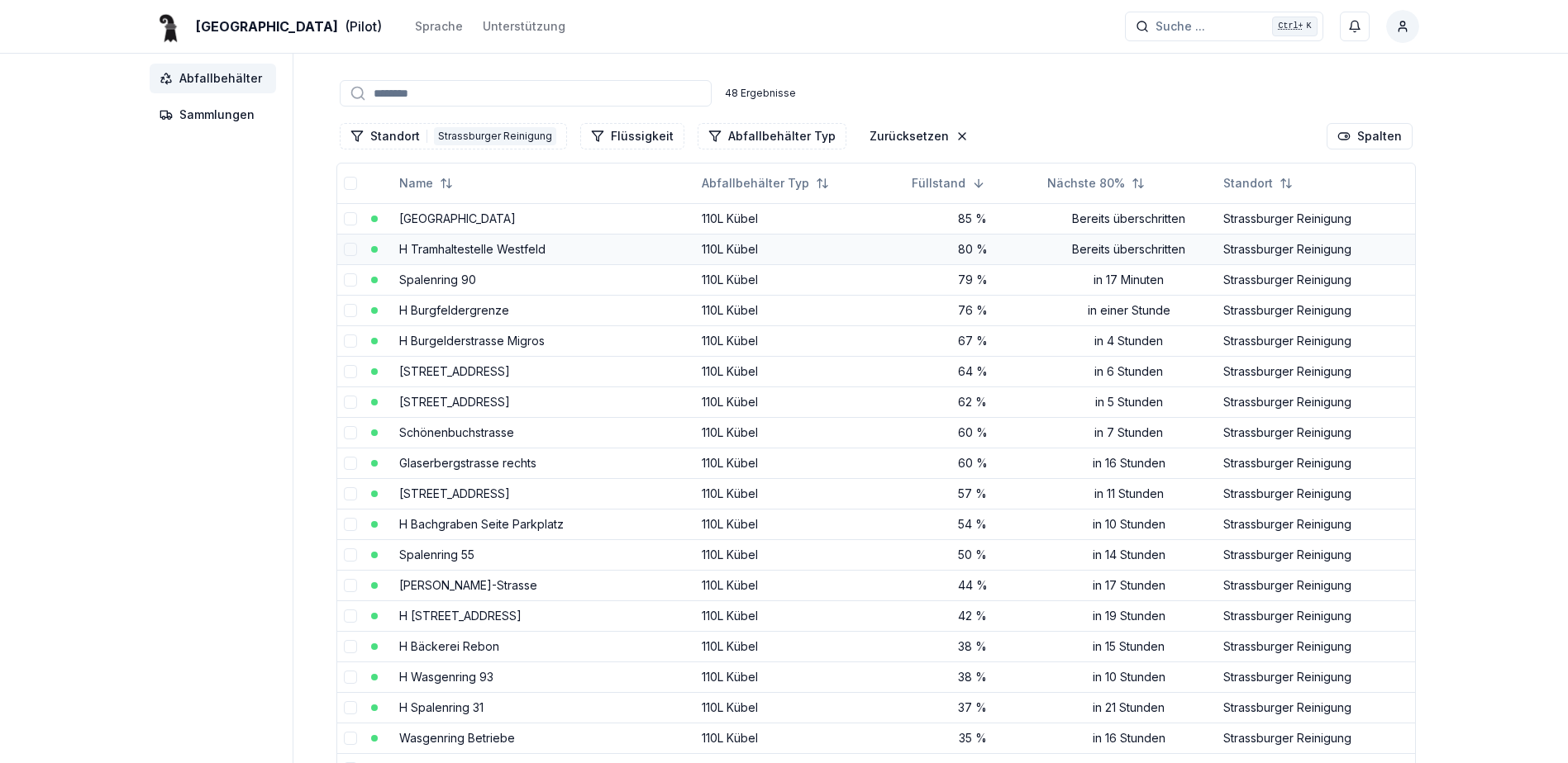
click at [461, 249] on link "H Tramhaltestelle Westfeld" at bounding box center [472, 249] width 146 height 14
click at [526, 251] on link "H Tramhaltestelle Westfeld" at bounding box center [472, 249] width 146 height 14
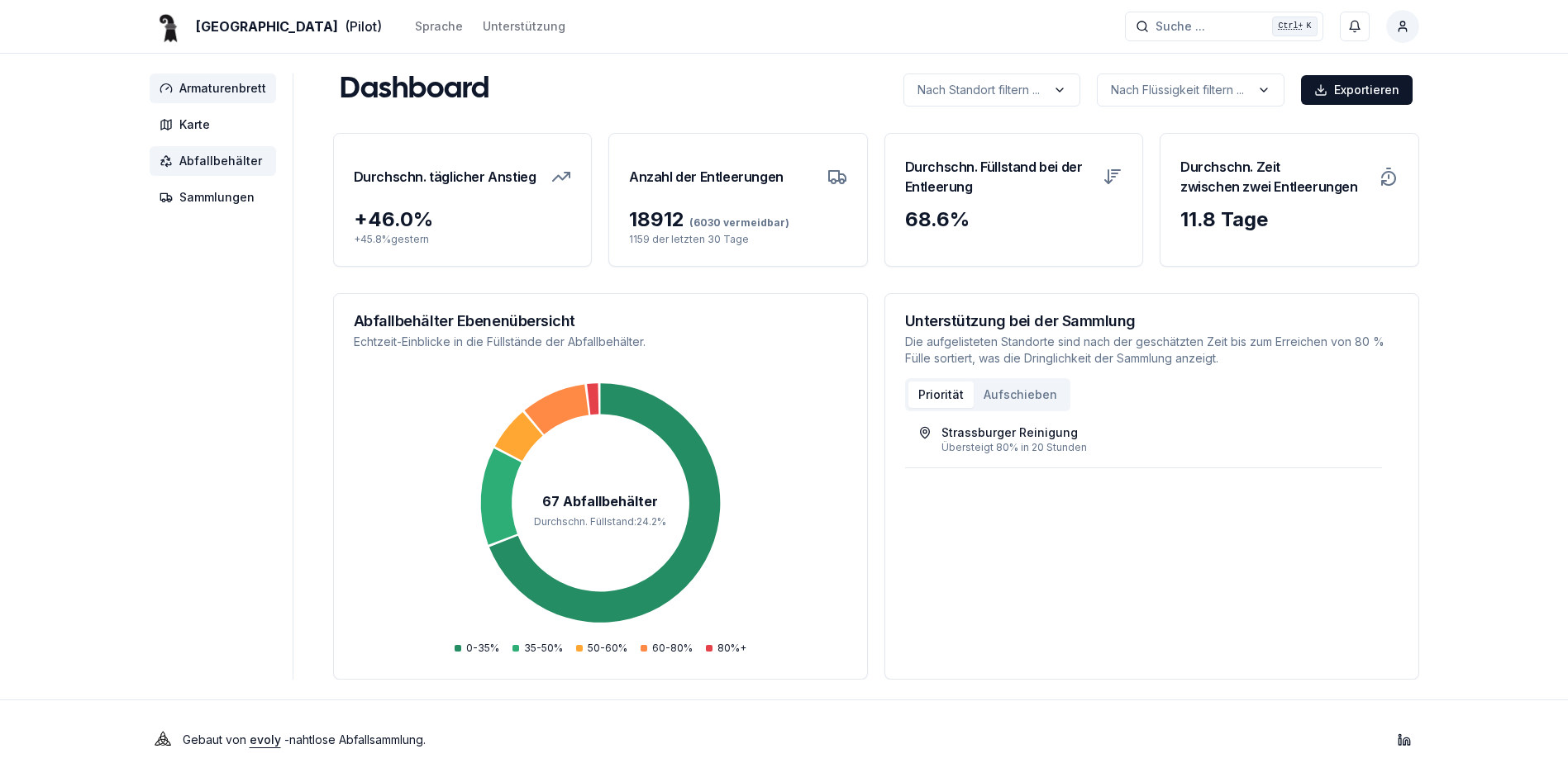
click at [221, 156] on span "Abfallbehälter" at bounding box center [221, 161] width 82 height 17
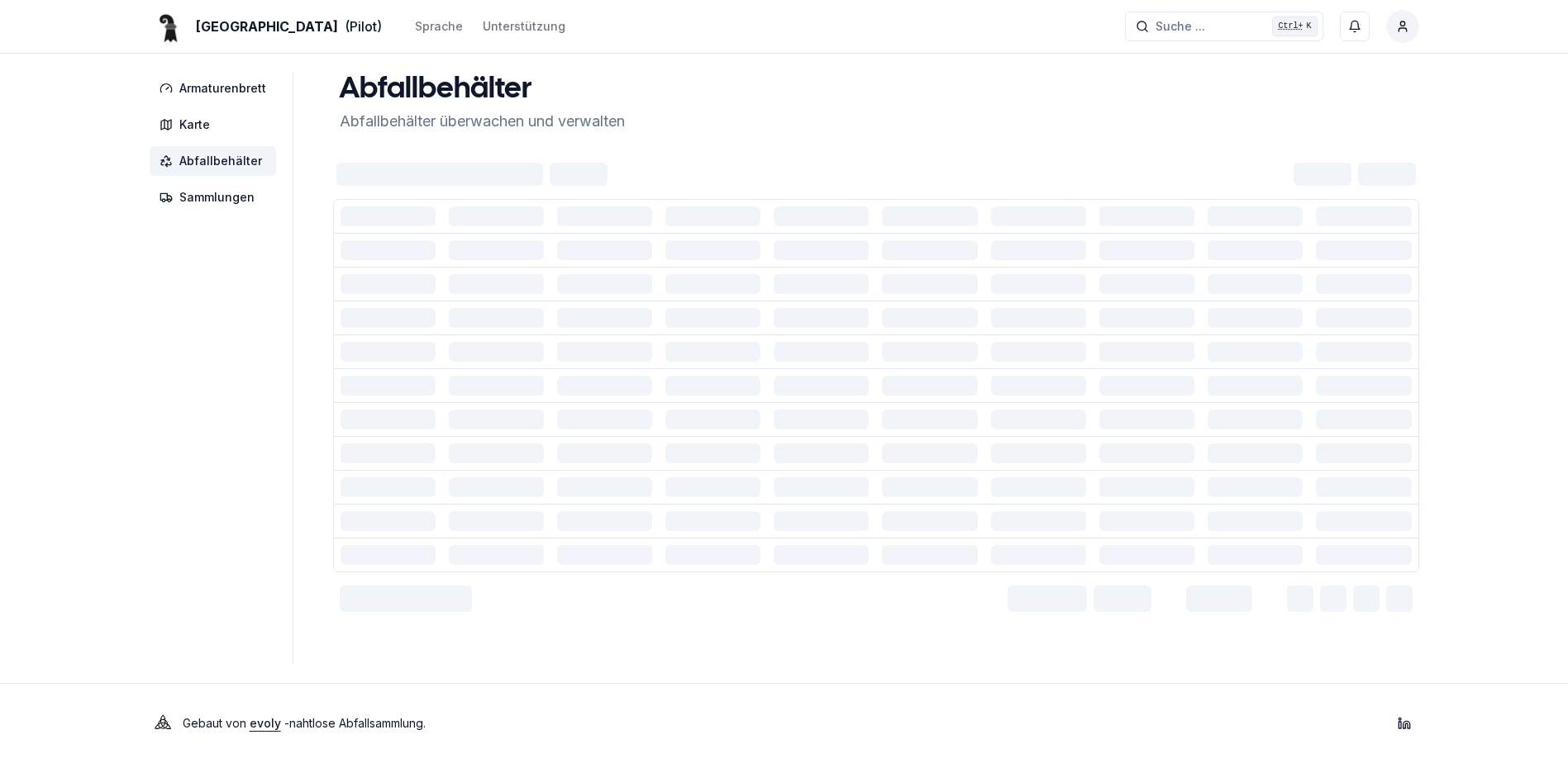
click at [204, 166] on span "Abfallbehälter" at bounding box center [221, 161] width 82 height 17
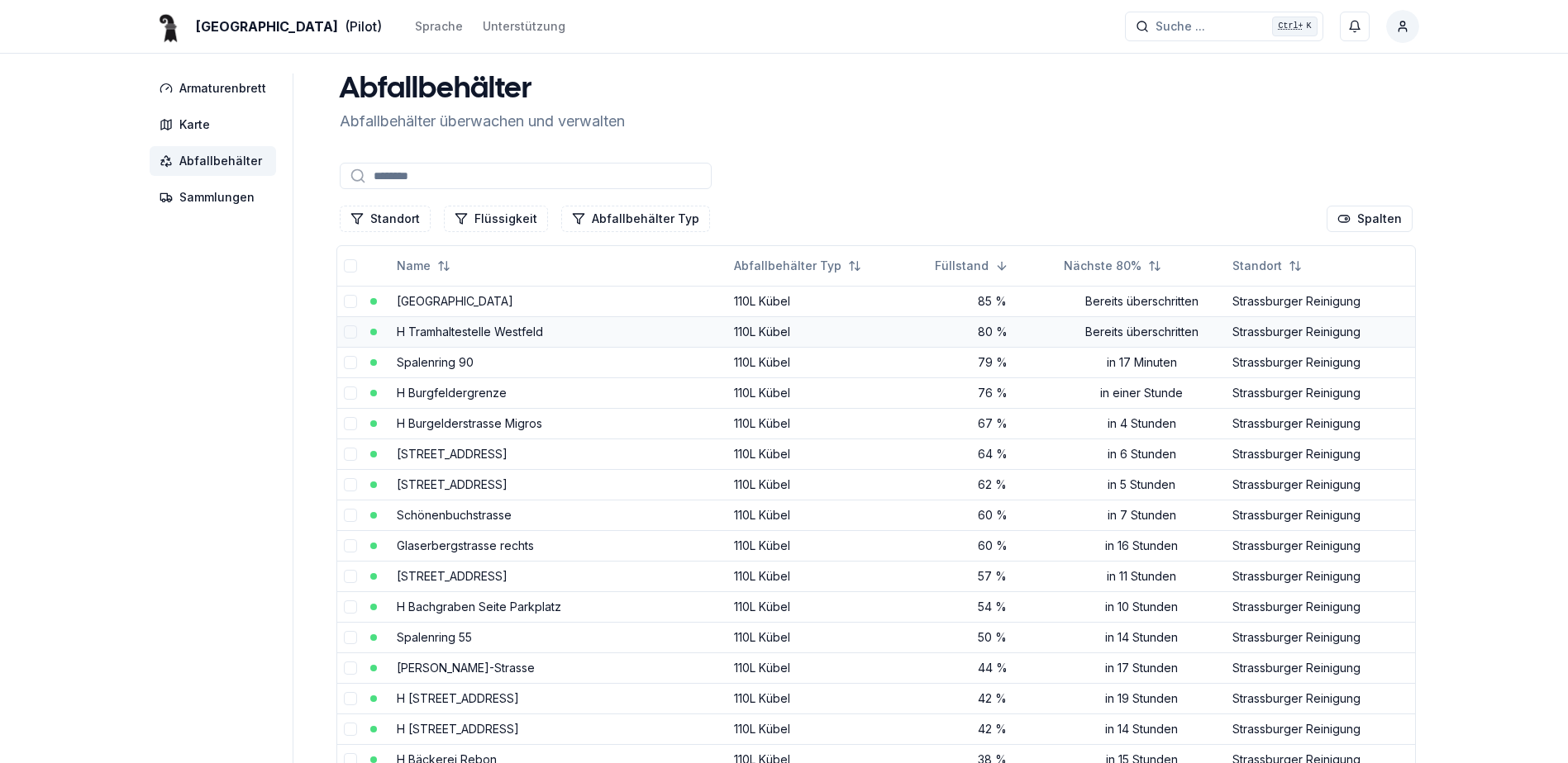
click at [493, 334] on link "H Tramhaltestelle Westfeld" at bounding box center [470, 331] width 146 height 14
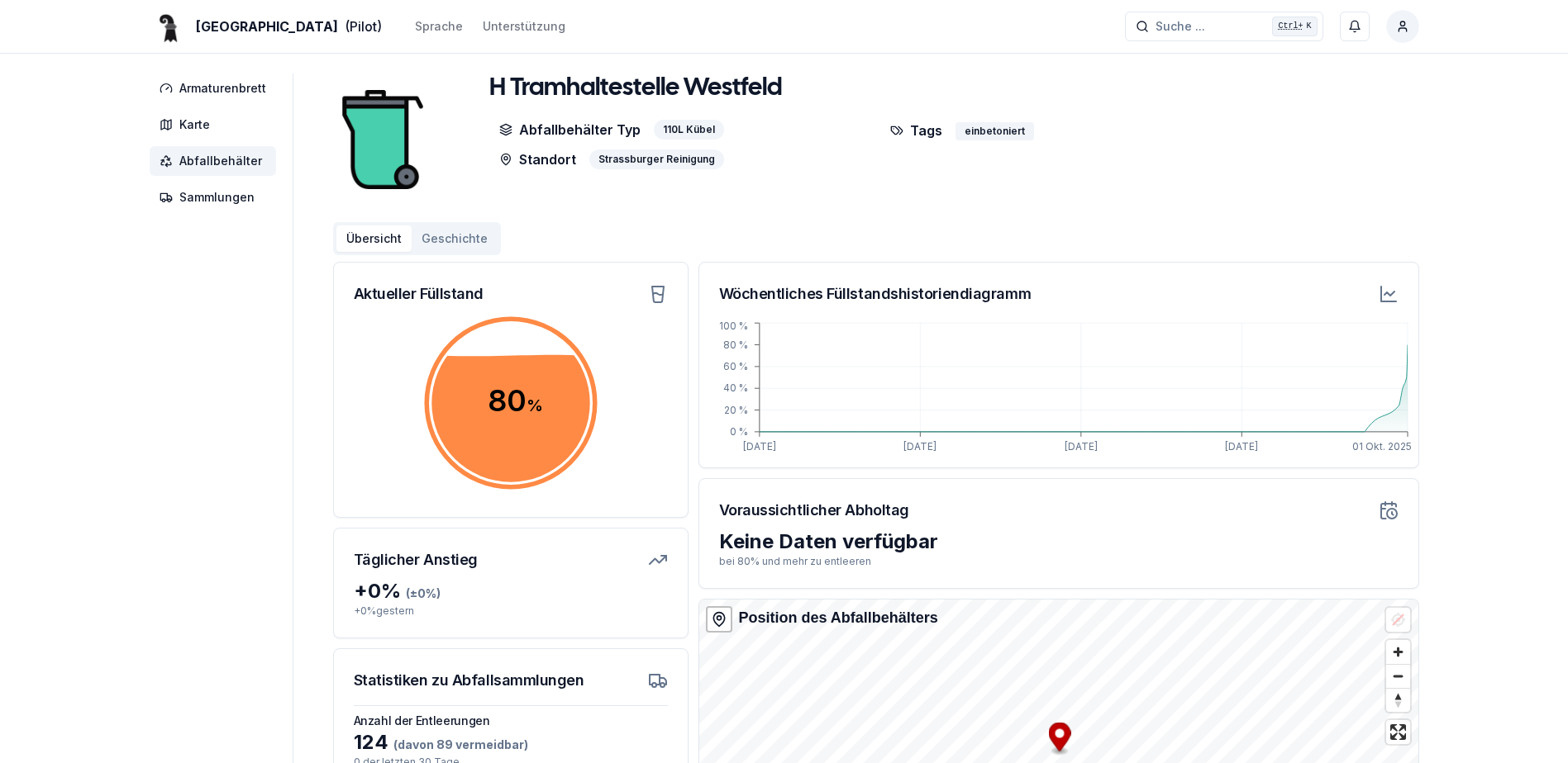
click at [202, 159] on span "Abfallbehälter" at bounding box center [221, 161] width 82 height 17
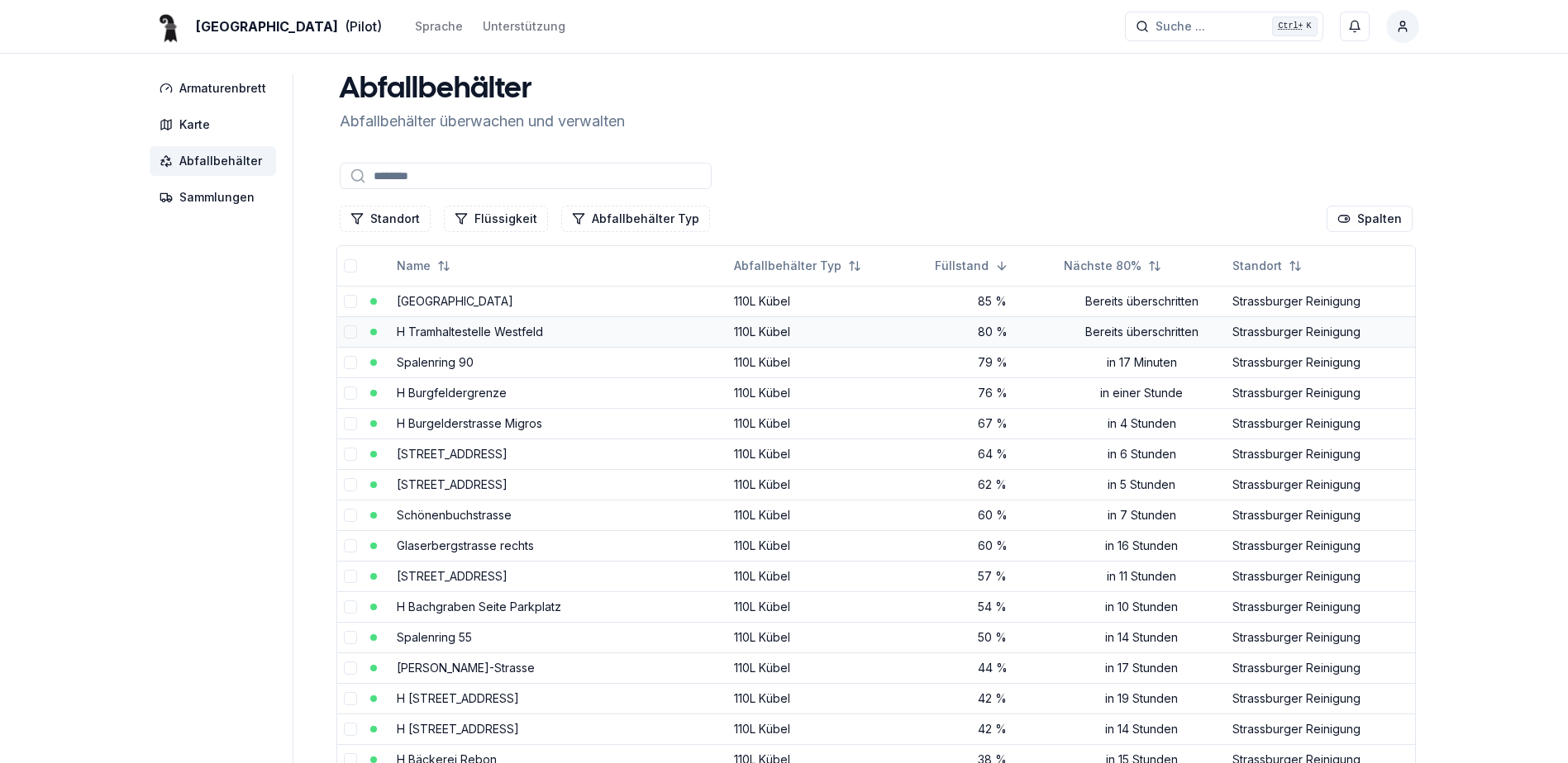
click at [530, 333] on link "H Tramhaltestelle Westfeld" at bounding box center [470, 331] width 146 height 14
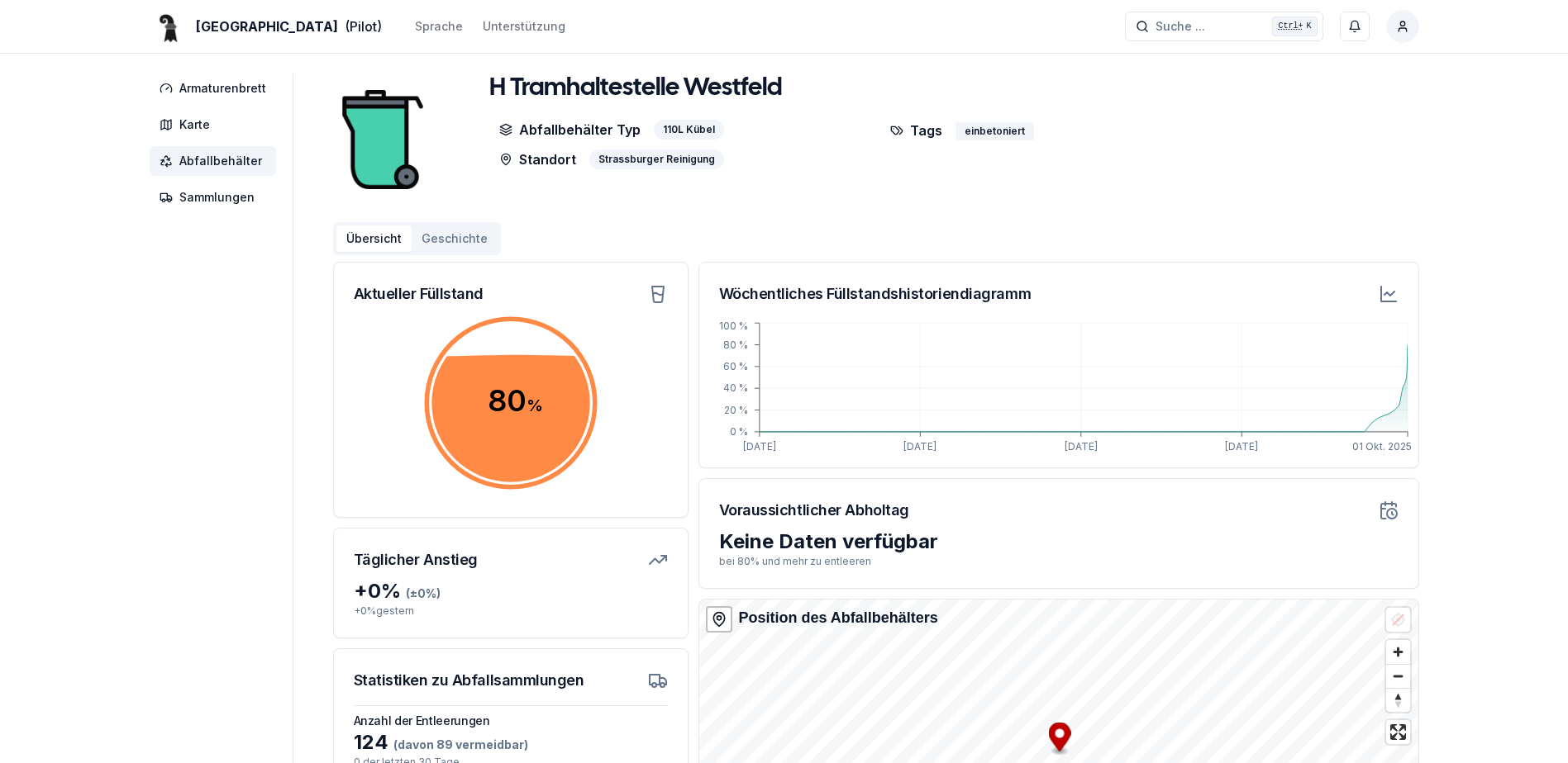
click at [249, 167] on span "Abfallbehälter" at bounding box center [221, 161] width 82 height 17
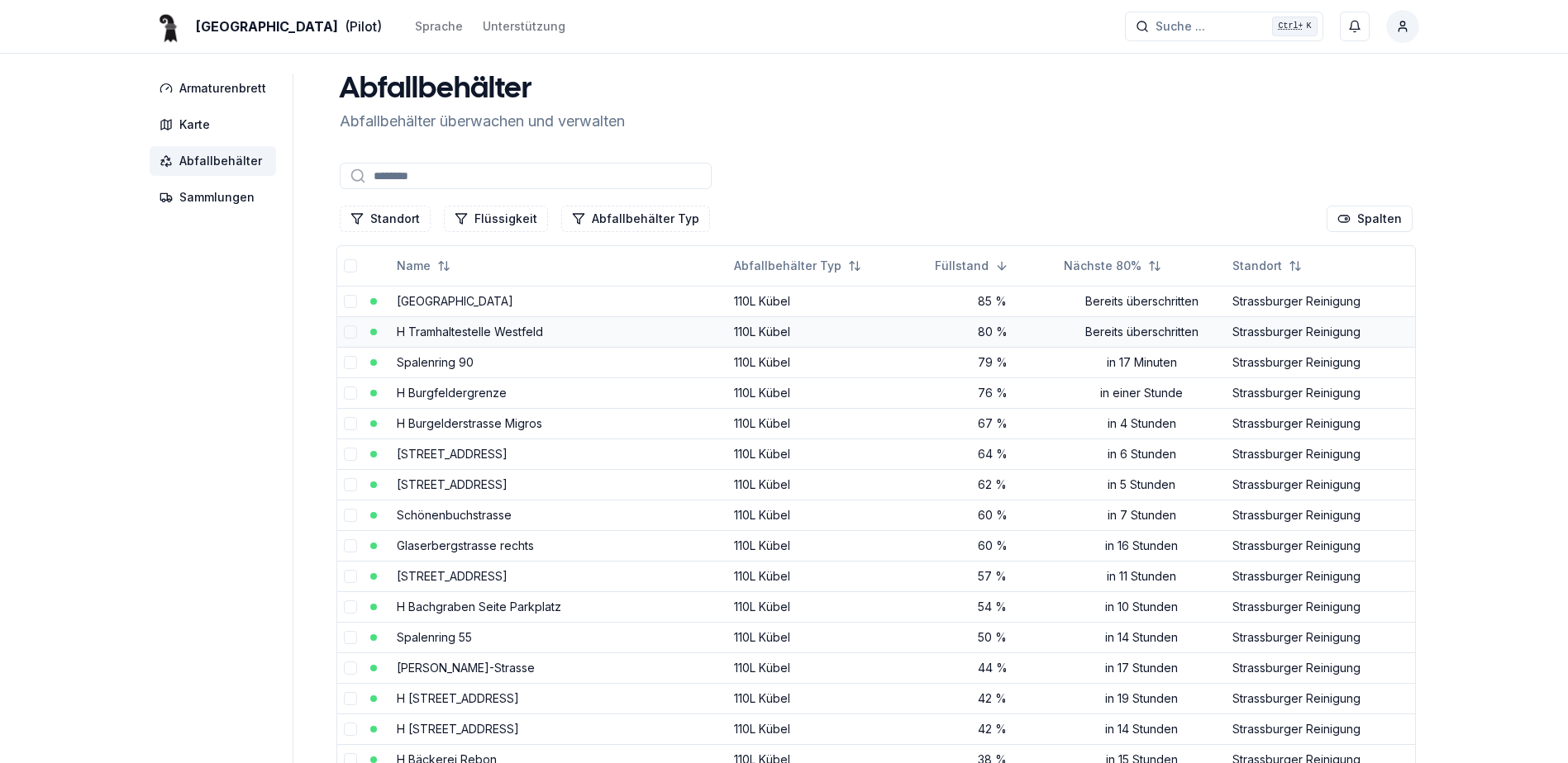
click at [501, 329] on link "H Tramhaltestelle Westfeld" at bounding box center [470, 331] width 146 height 14
